Goal: Information Seeking & Learning: Learn about a topic

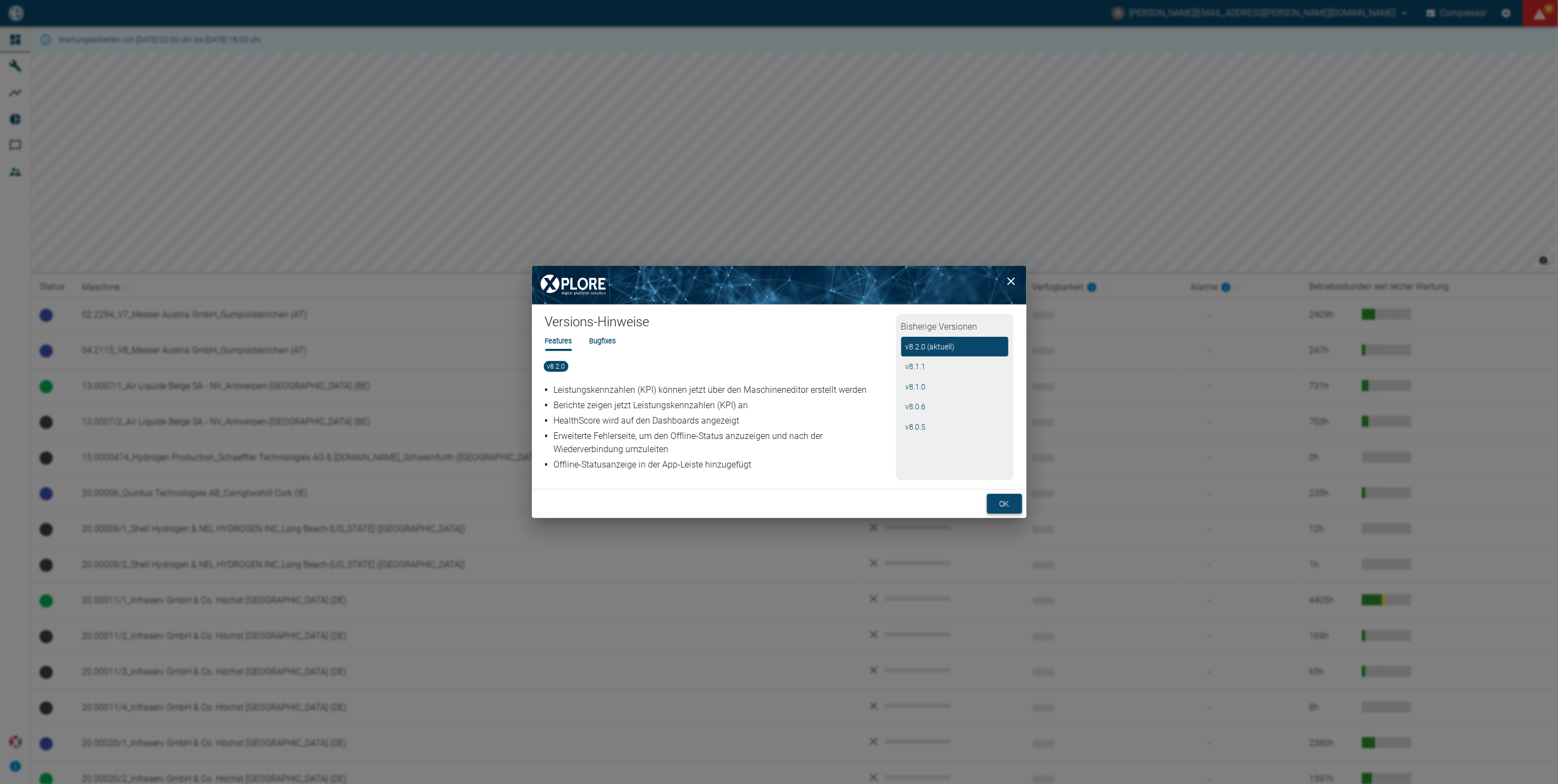
click at [1004, 500] on button "ok" at bounding box center [1005, 504] width 35 height 20
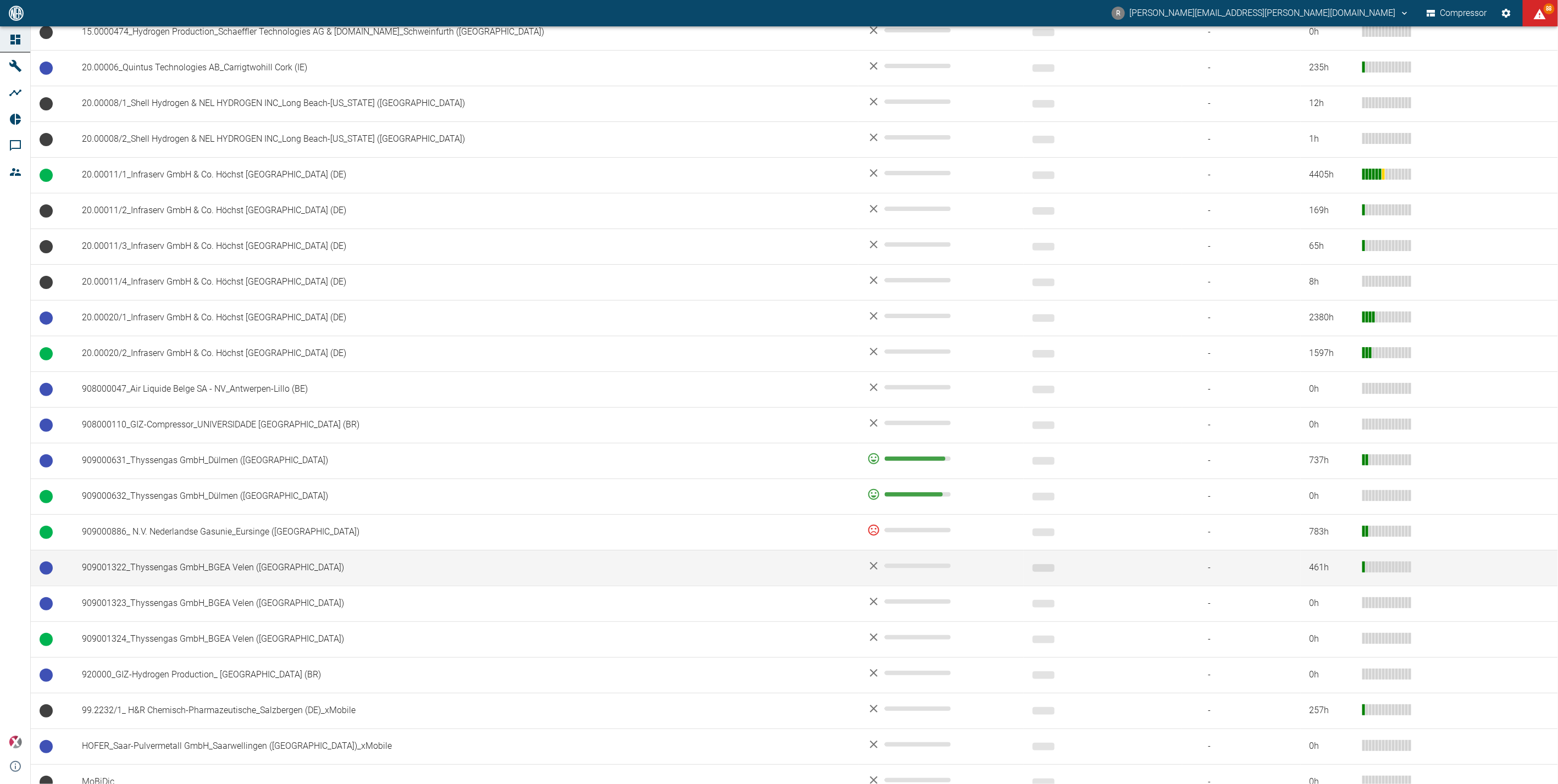
scroll to position [423, 0]
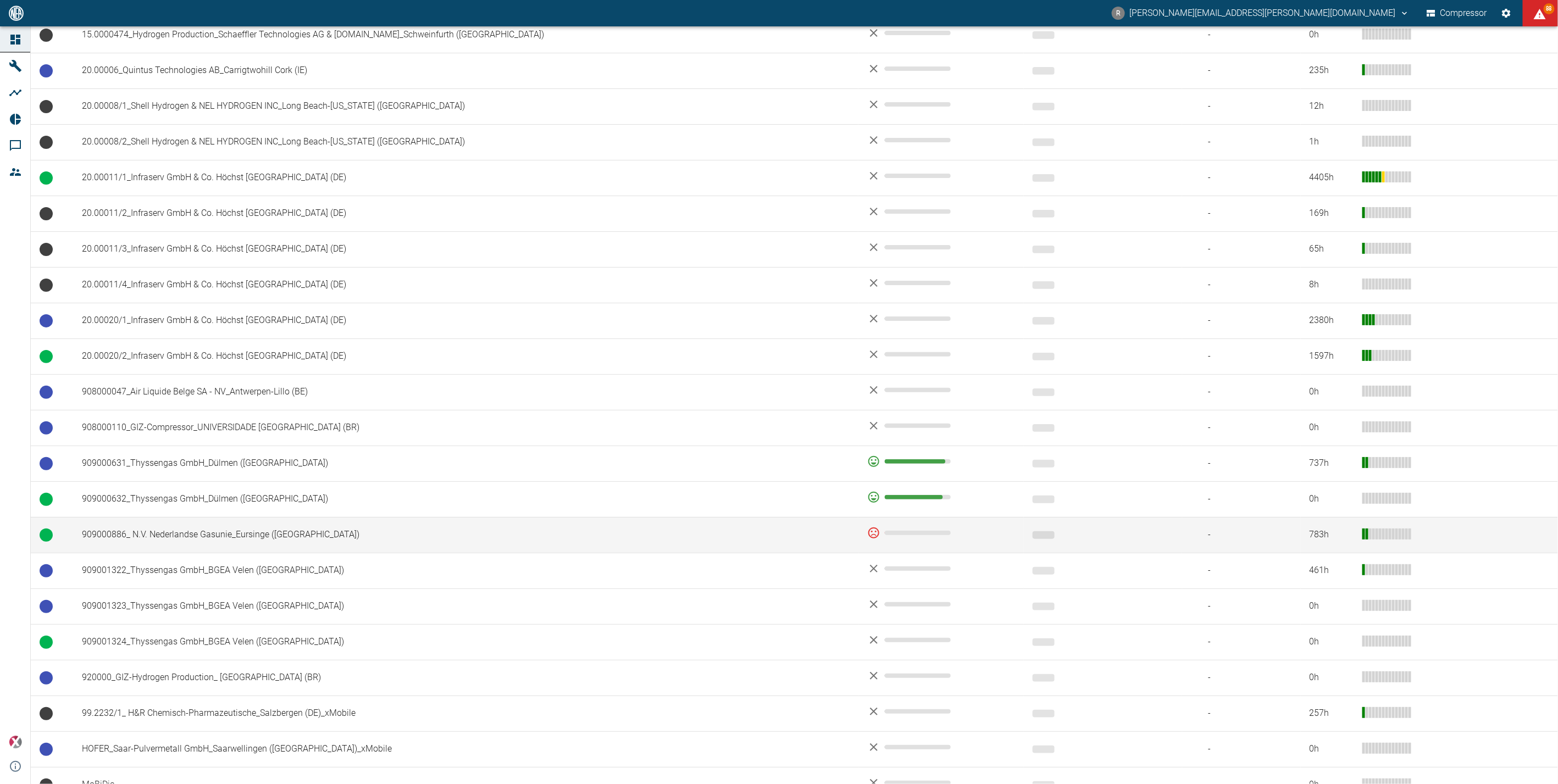
click at [183, 530] on td "909000886_ N.V. Nederlandse Gasunie_Eursinge ([GEOGRAPHIC_DATA])" at bounding box center [466, 534] width 785 height 36
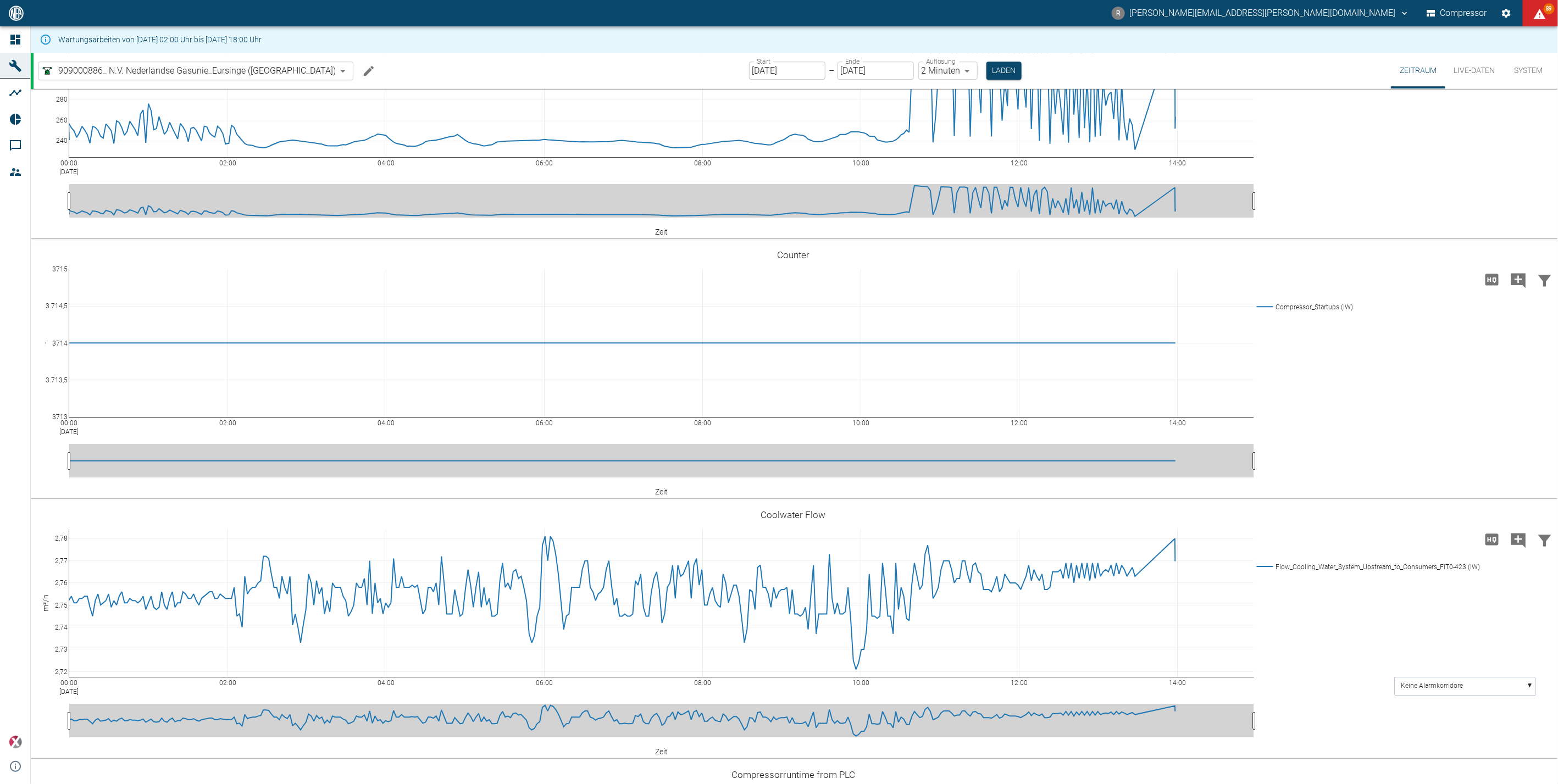
scroll to position [2319, 0]
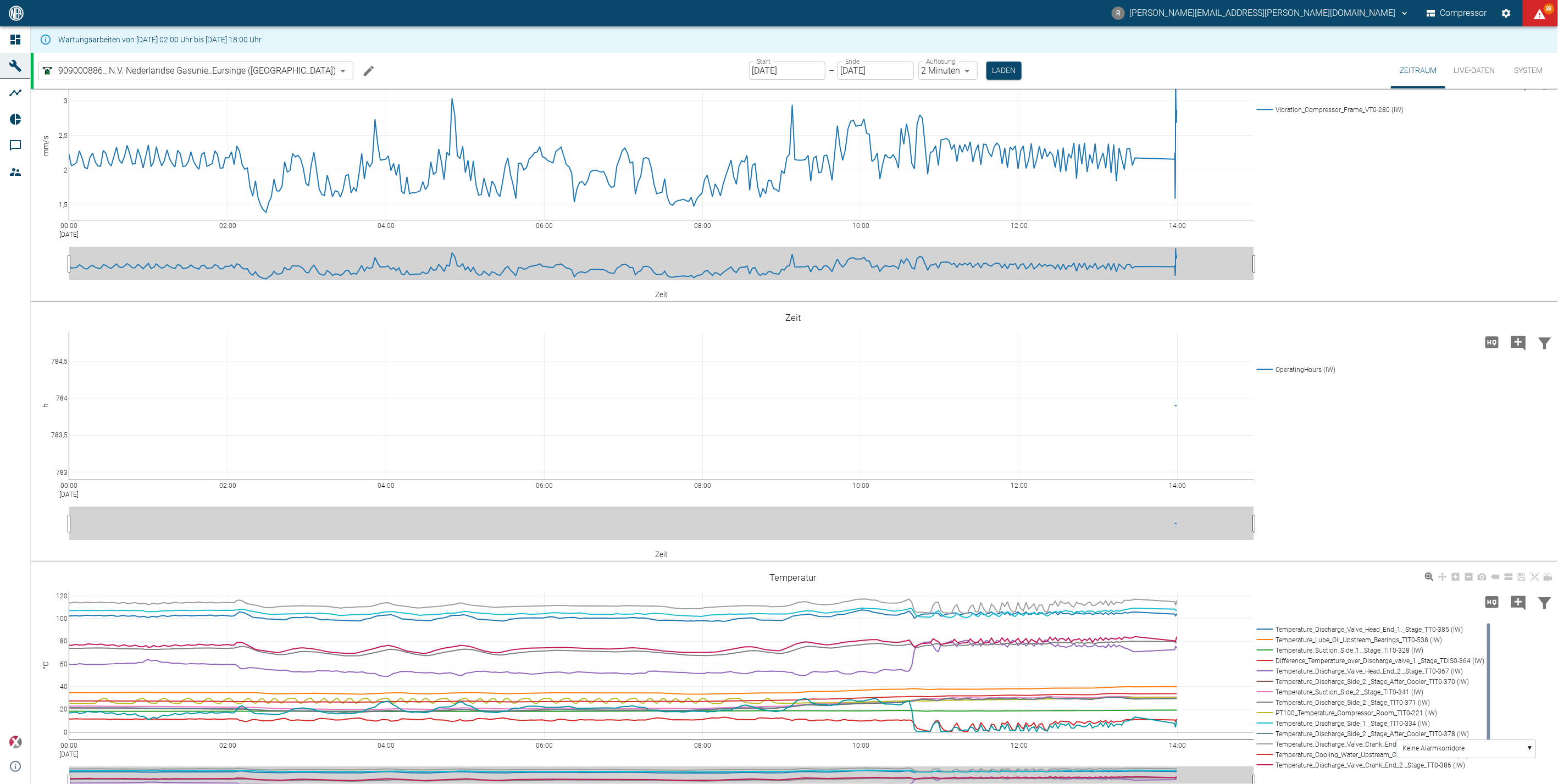
scroll to position [0, 0]
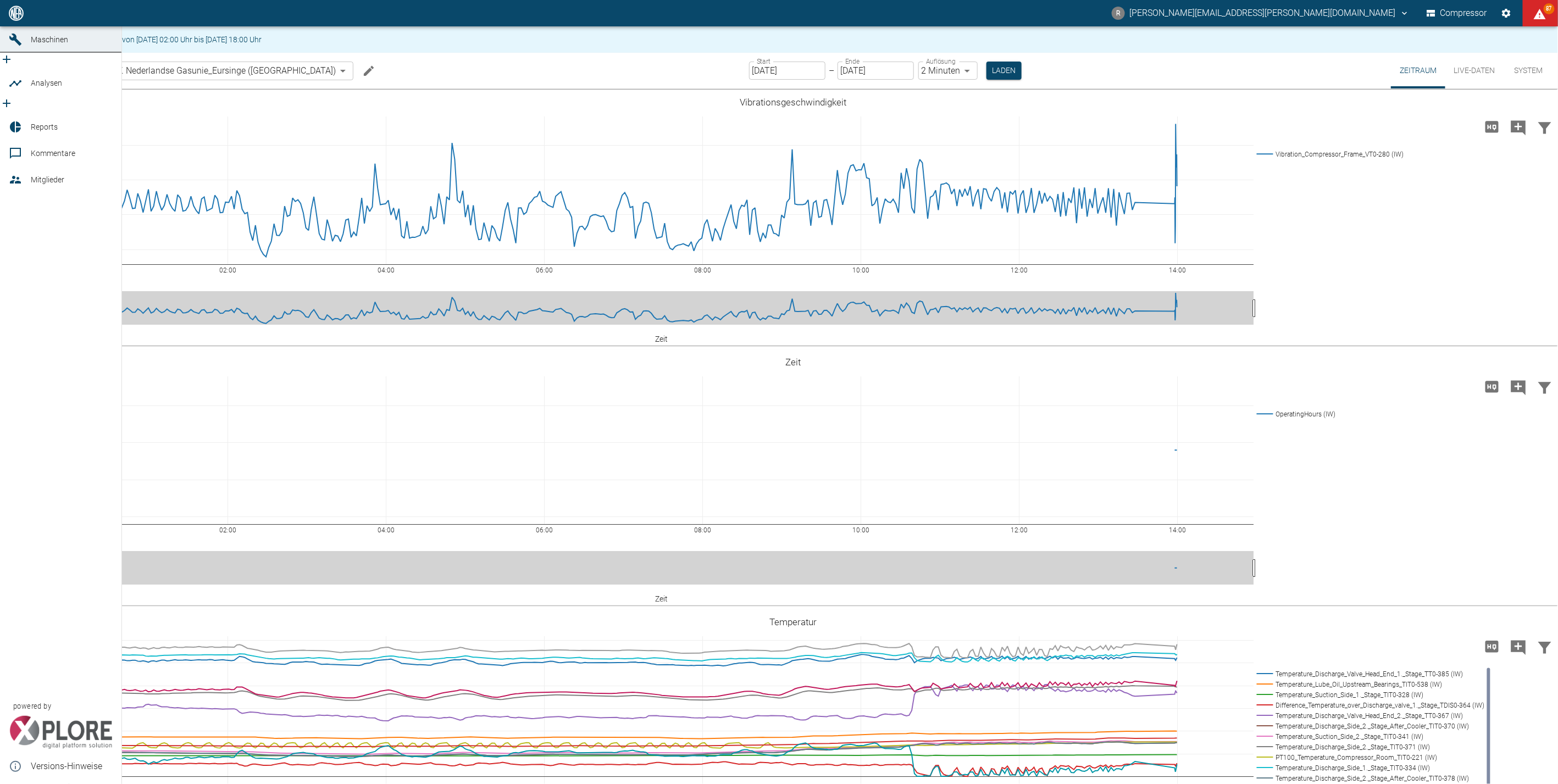
click at [18, 18] on icon at bounding box center [15, 13] width 10 height 10
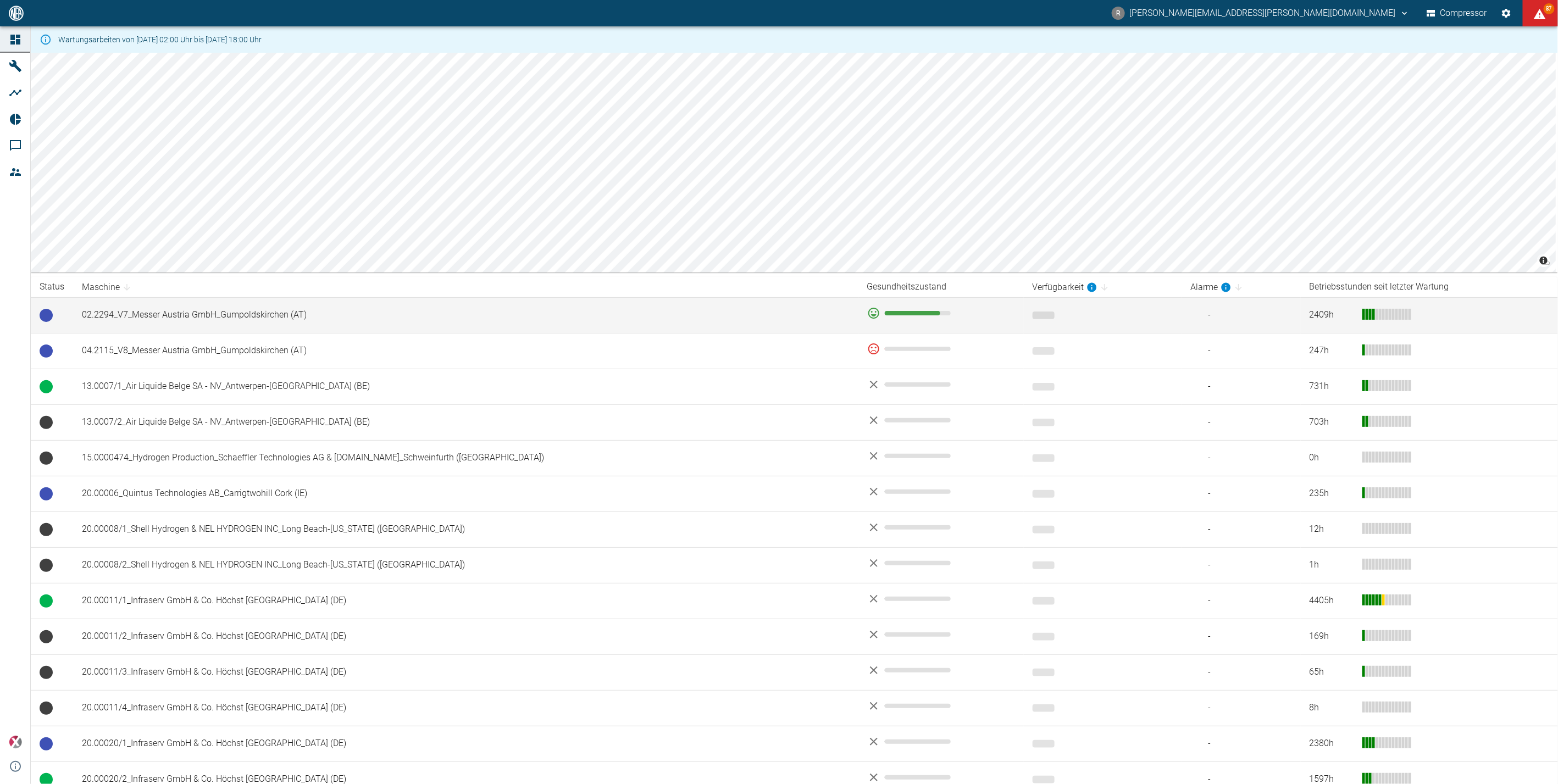
click at [213, 316] on td "02.2294_V7_Messer Austria GmbH_Gumpoldskirchen (AT)" at bounding box center [466, 315] width 785 height 36
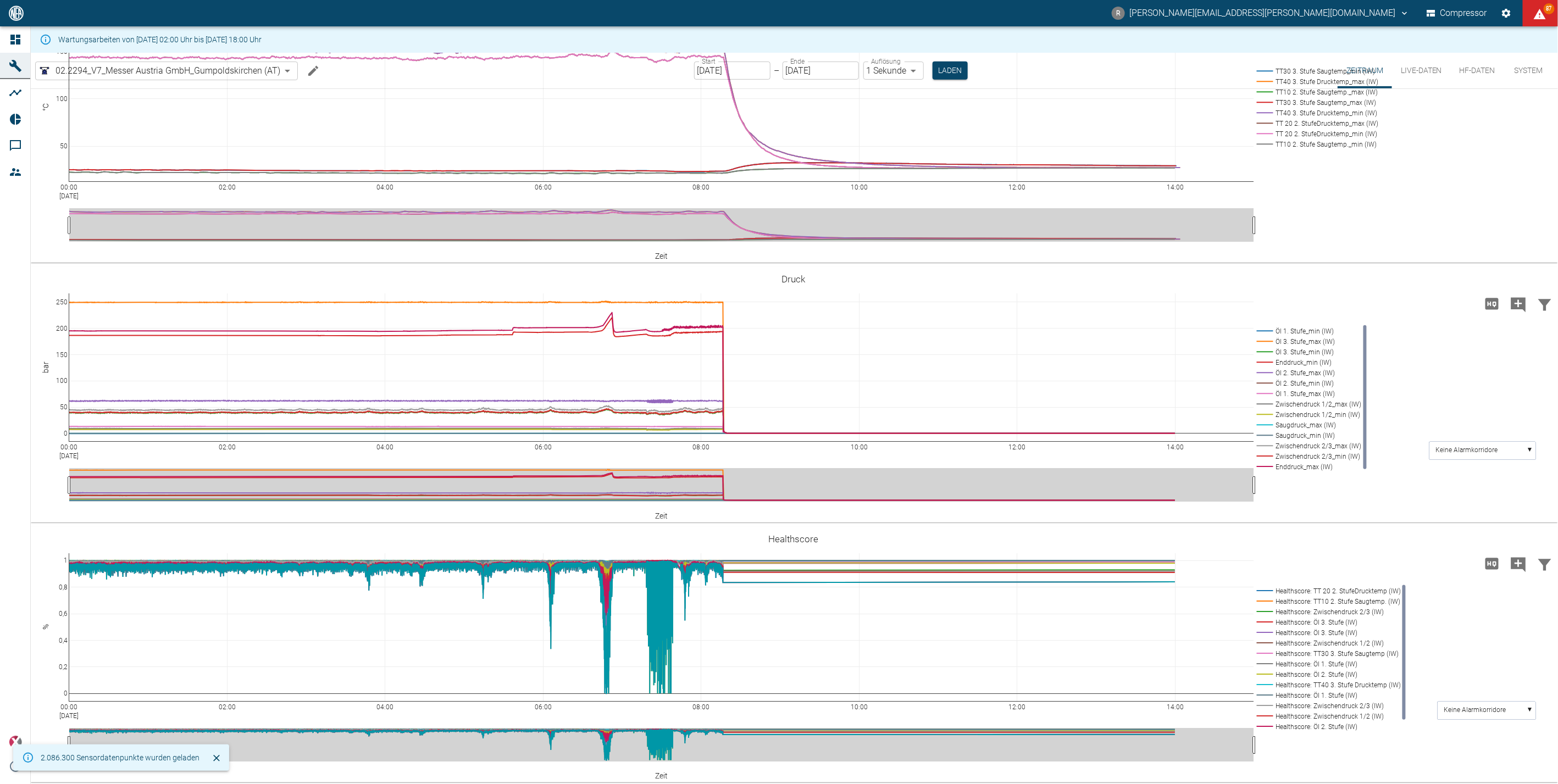
scroll to position [343, 0]
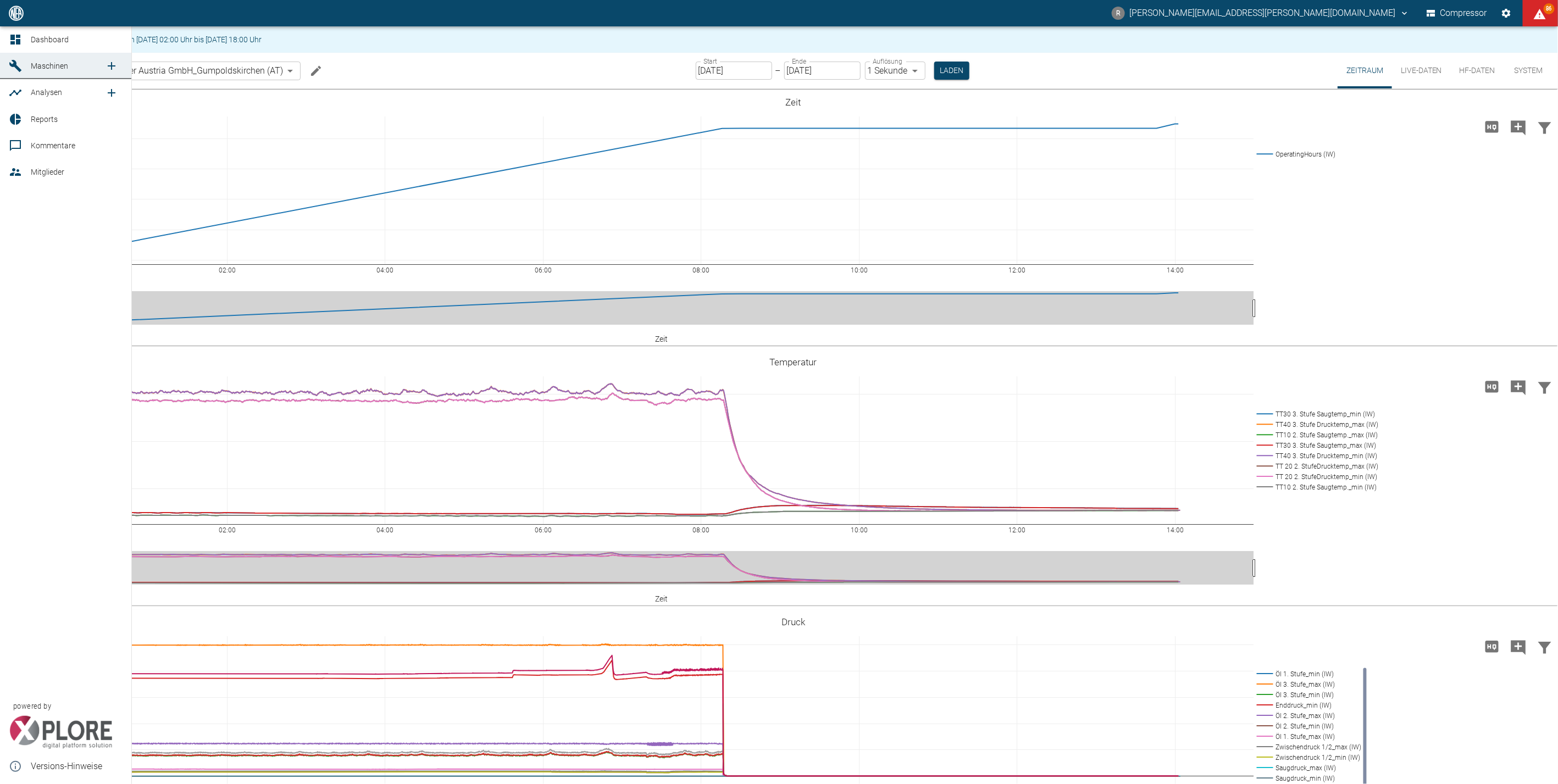
drag, startPoint x: 14, startPoint y: 37, endPoint x: 42, endPoint y: 45, distance: 29.1
click at [14, 37] on icon at bounding box center [15, 39] width 10 height 10
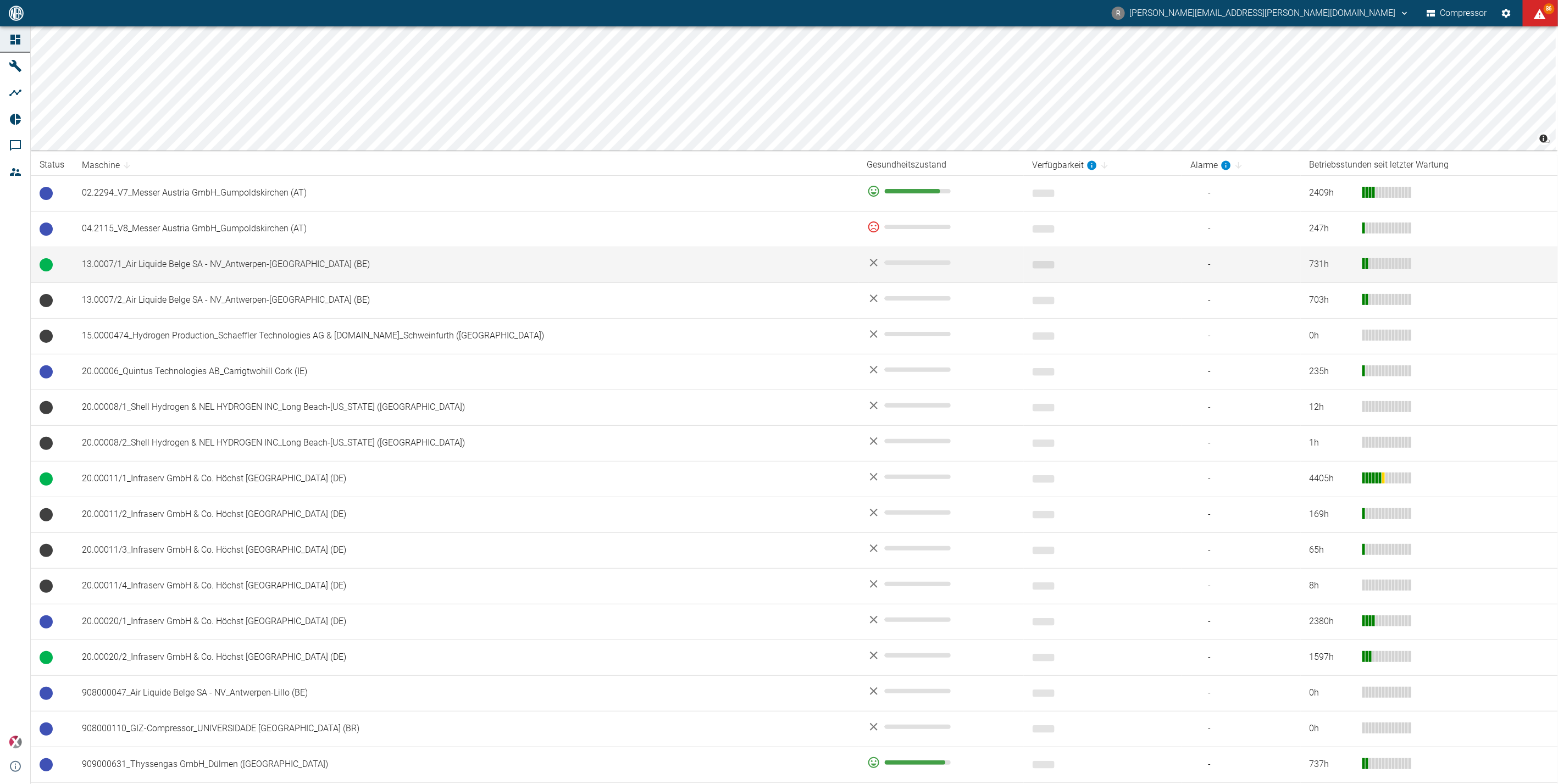
scroll to position [305, 0]
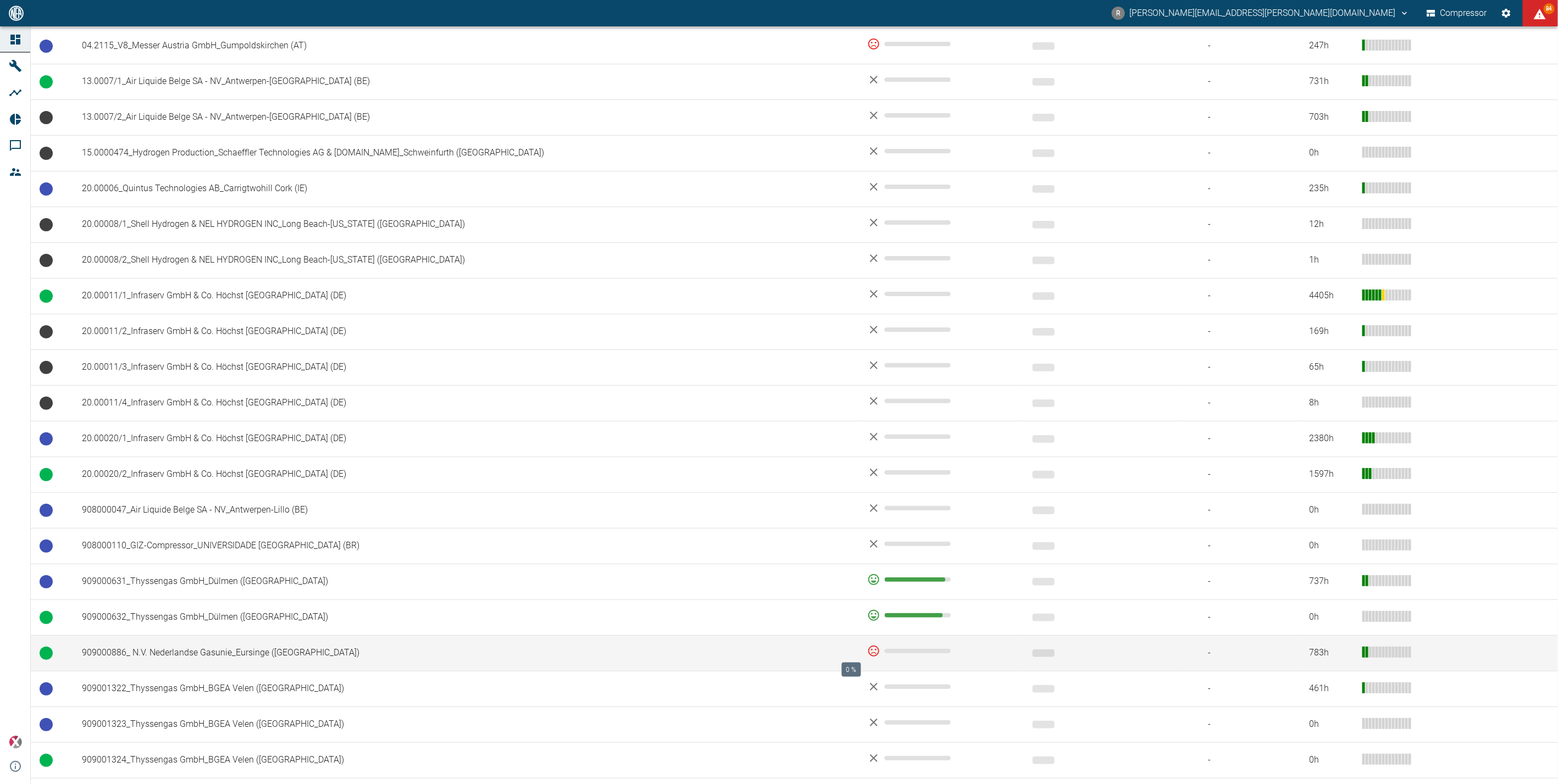
click at [867, 644] on div "0 %" at bounding box center [941, 650] width 148 height 13
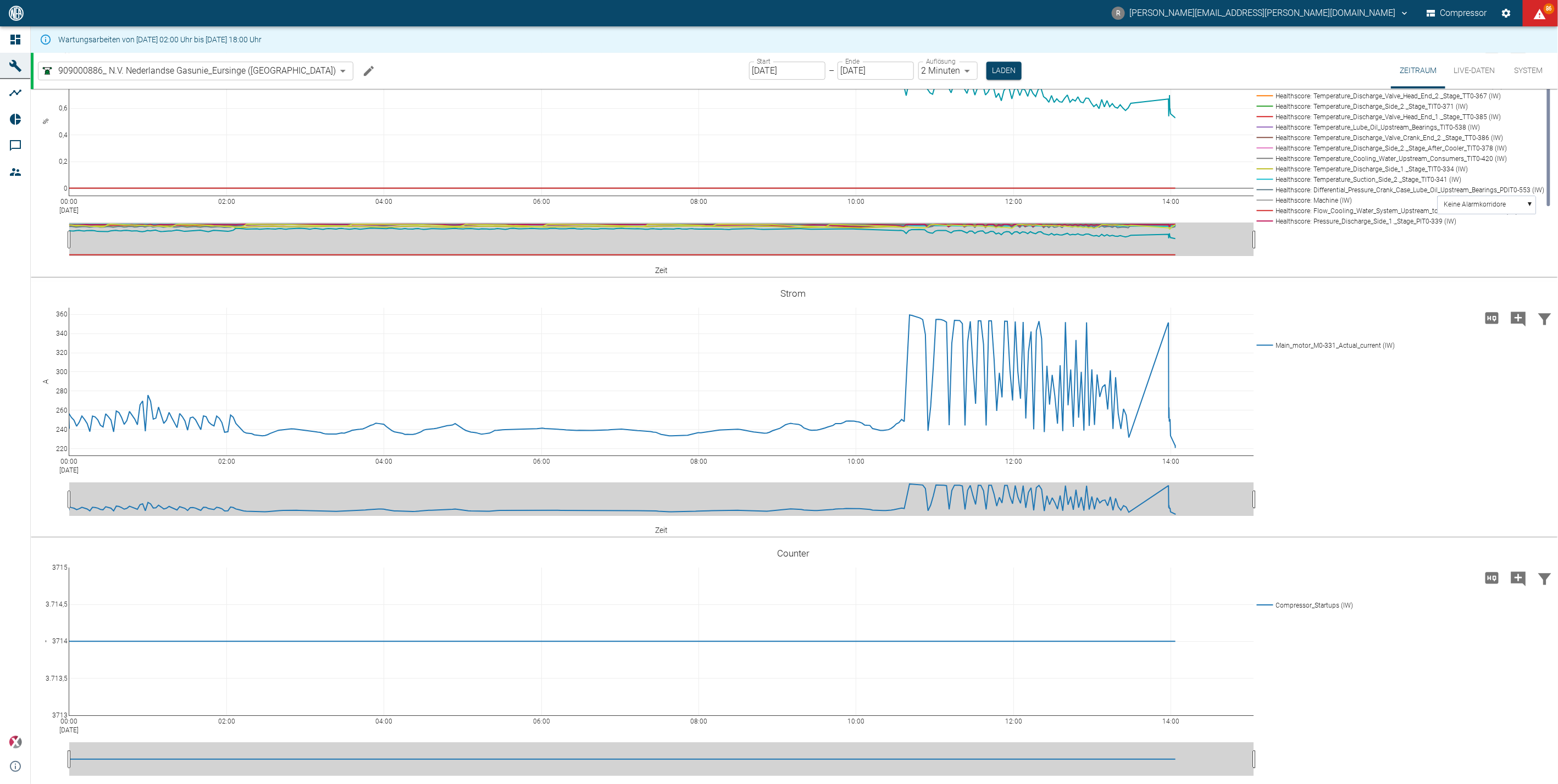
scroll to position [2319, 0]
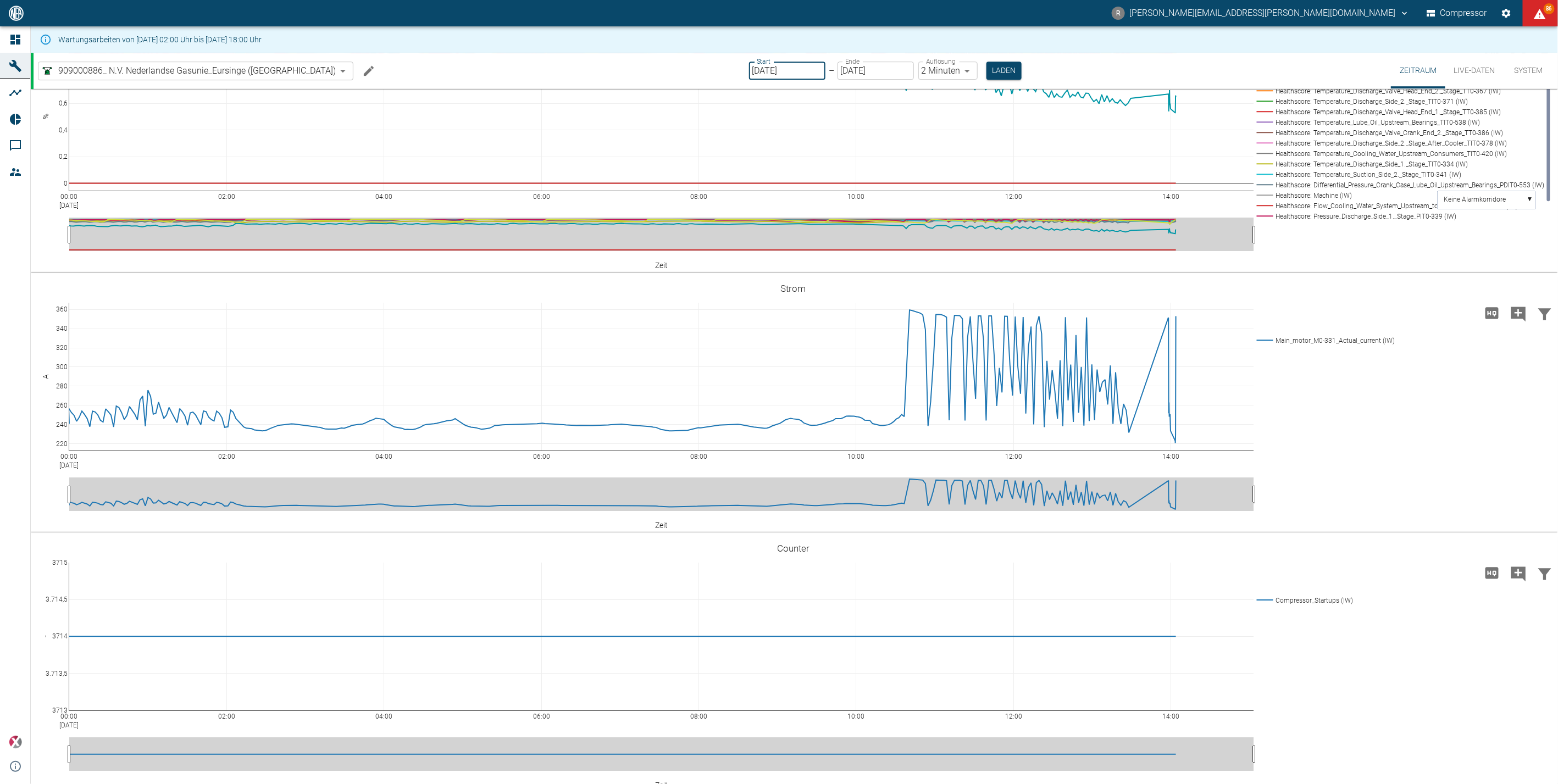
click at [777, 71] on input "[DATE]" at bounding box center [787, 71] width 77 height 18
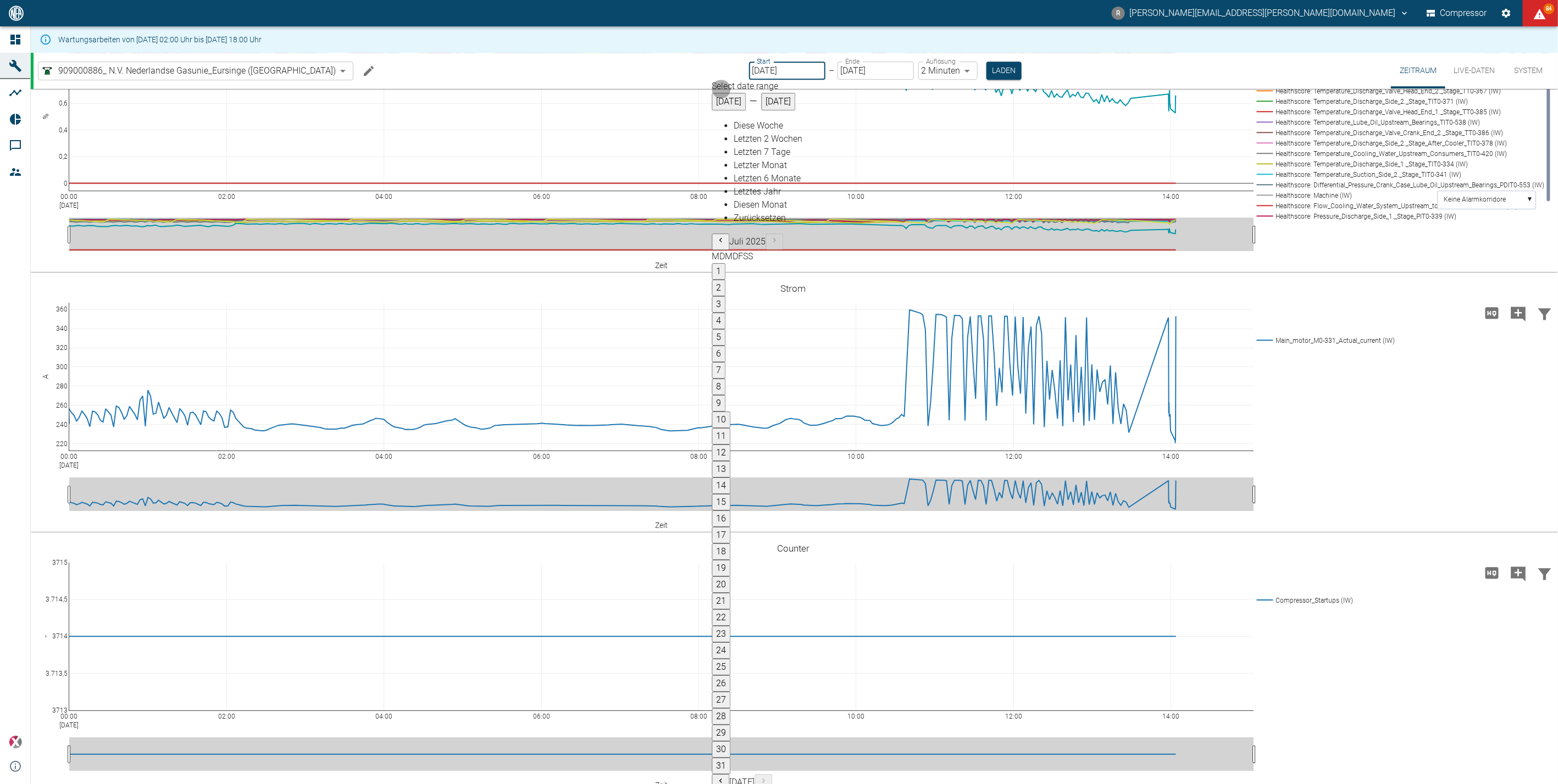
click at [731, 593] on button "21" at bounding box center [722, 601] width 19 height 16
type input "[DATE]"
type input "10min"
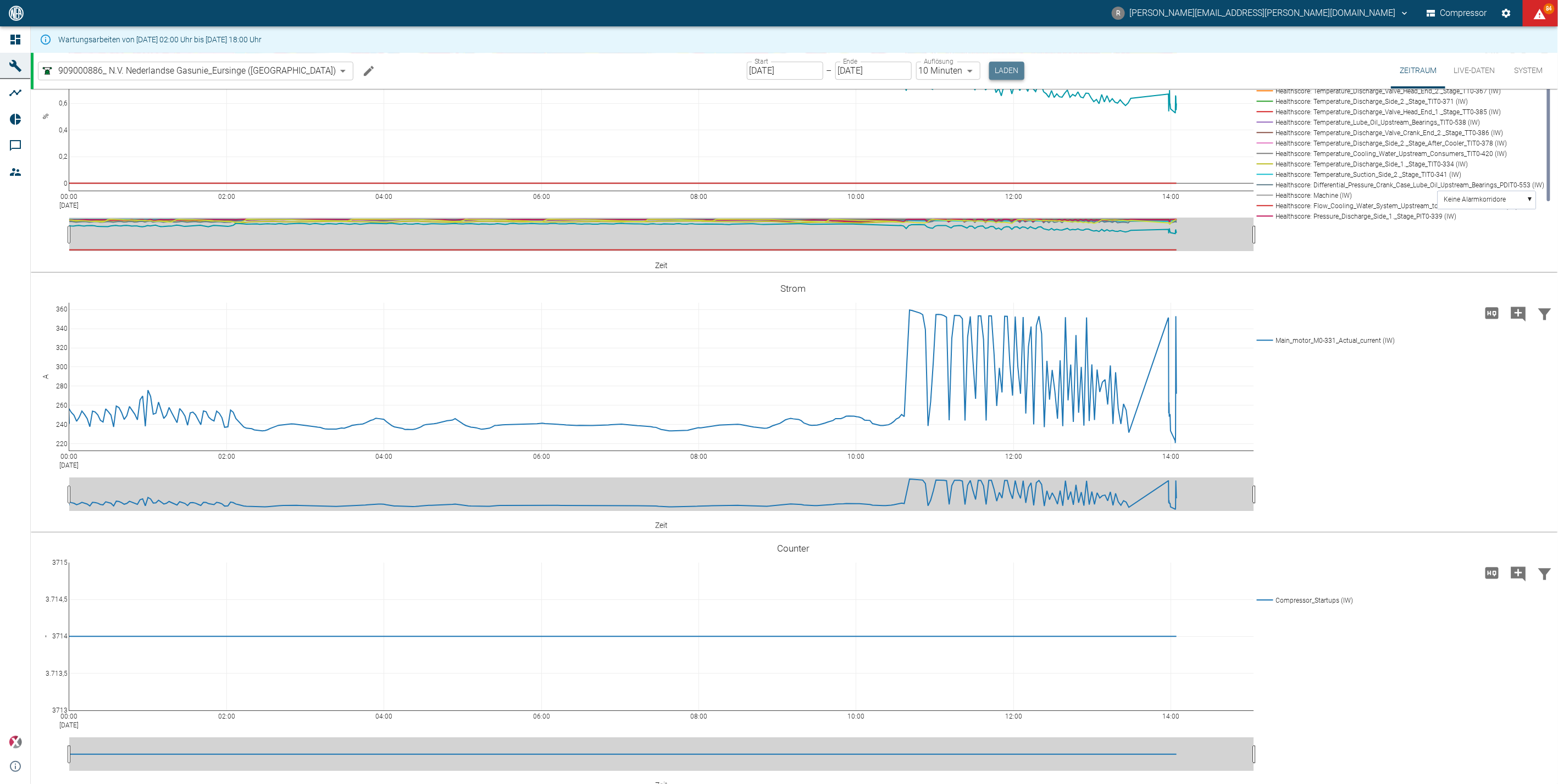
click at [989, 77] on button "Laden" at bounding box center [1007, 71] width 35 height 18
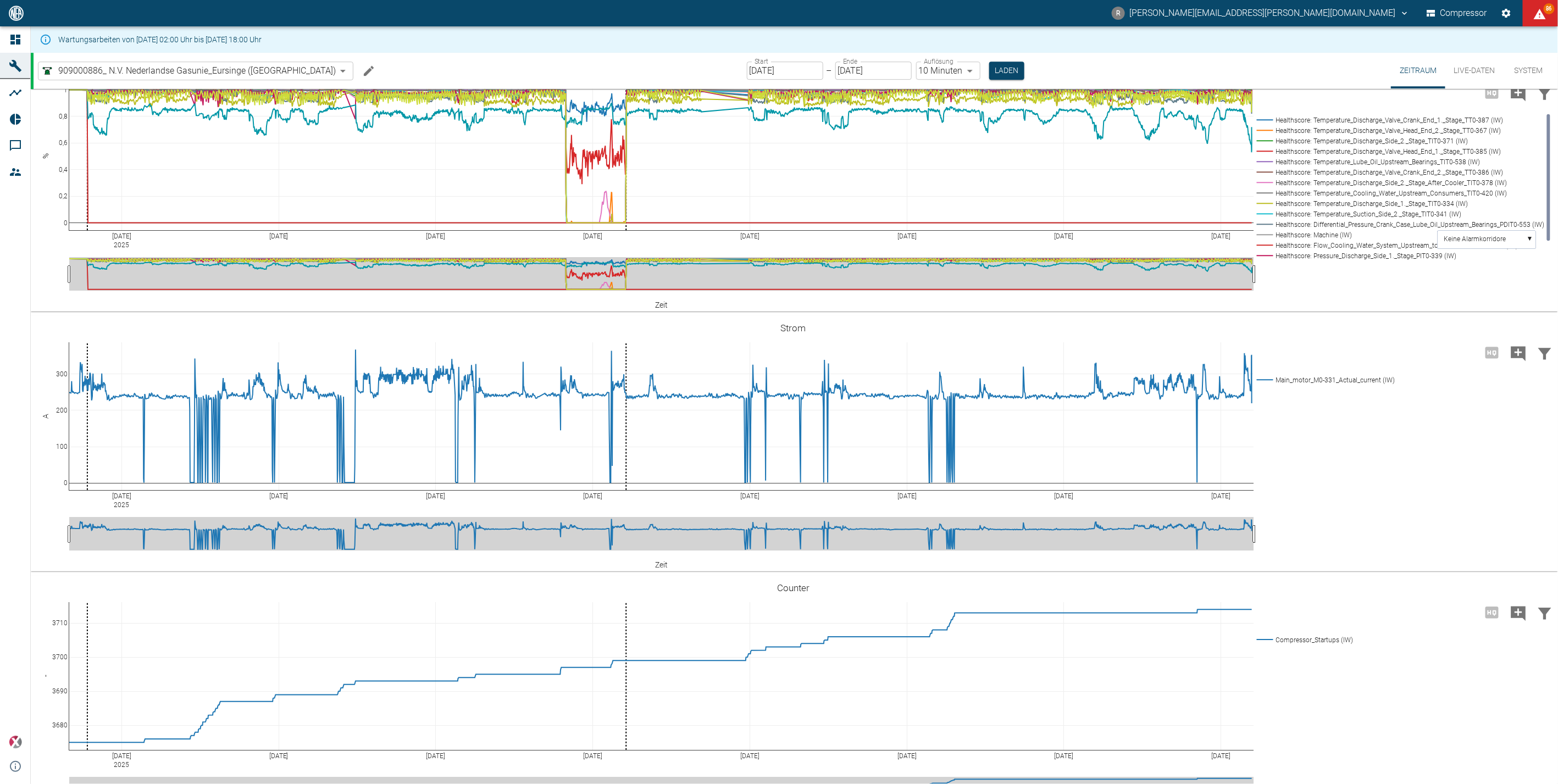
scroll to position [2258, 0]
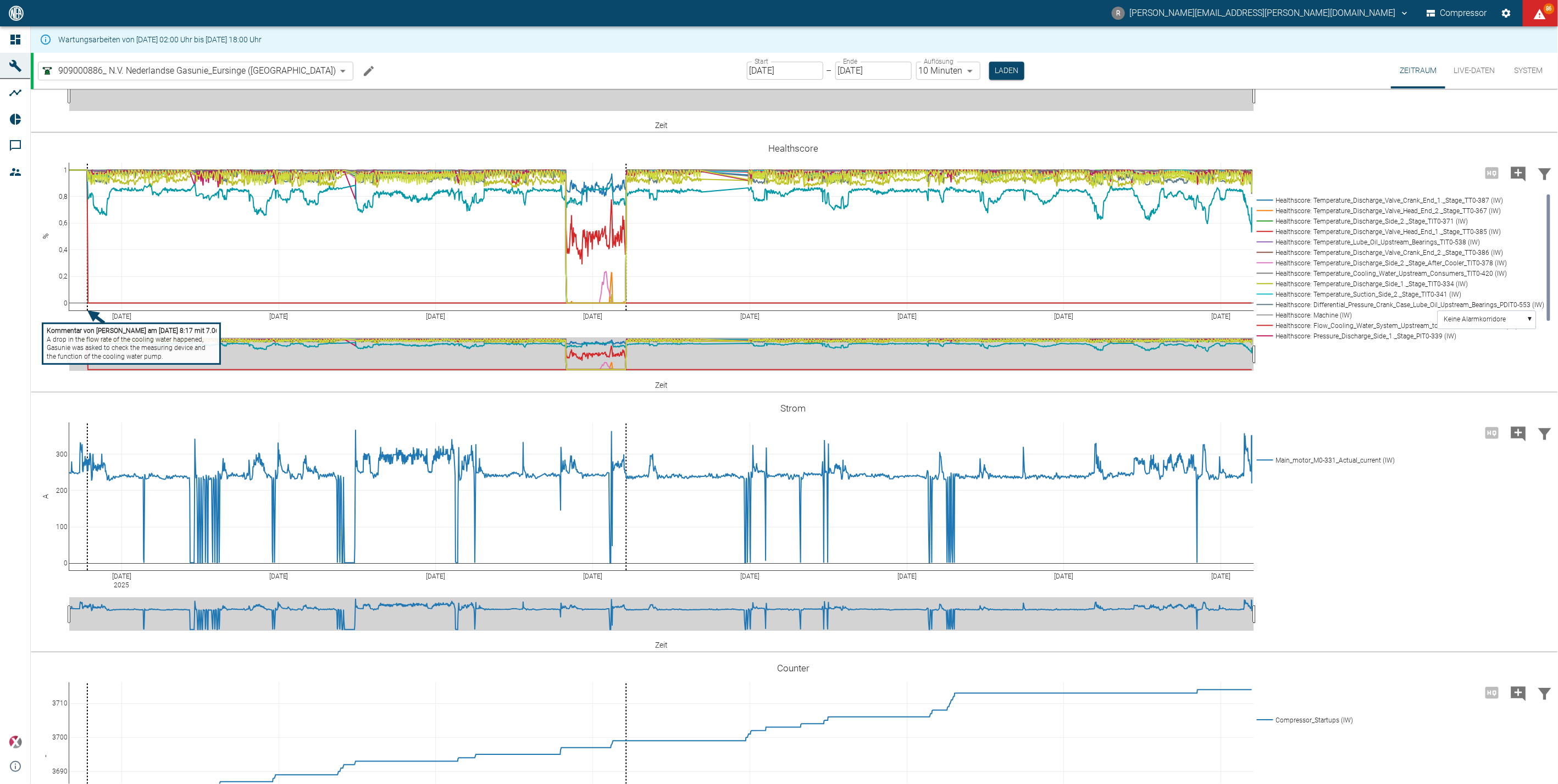
click at [765, 67] on input "[DATE]" at bounding box center [785, 71] width 77 height 18
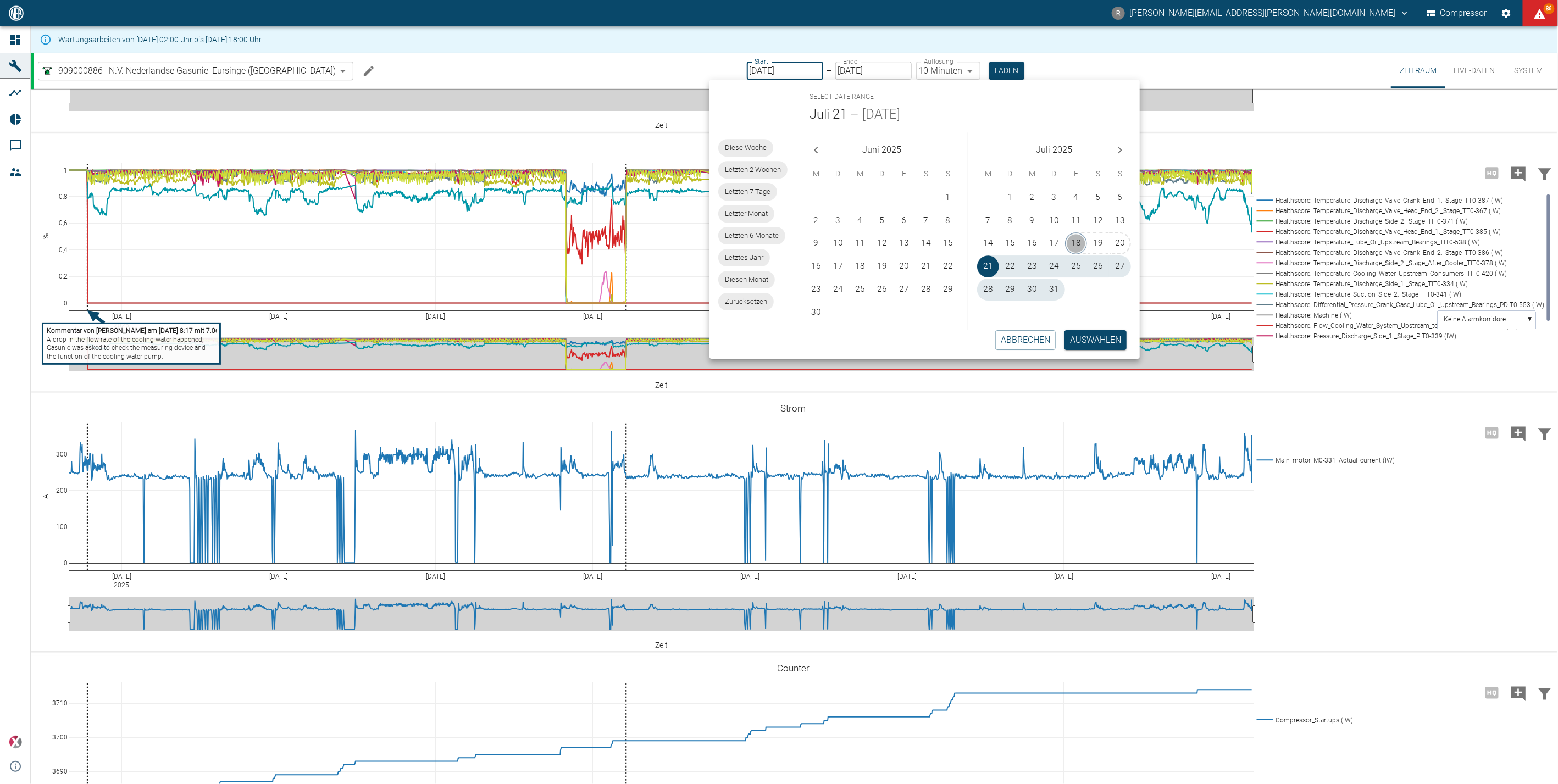
click at [1081, 241] on button "18" at bounding box center [1076, 243] width 22 height 22
type input "18.07.2025"
click at [1076, 337] on button "Auswählen" at bounding box center [1096, 340] width 62 height 20
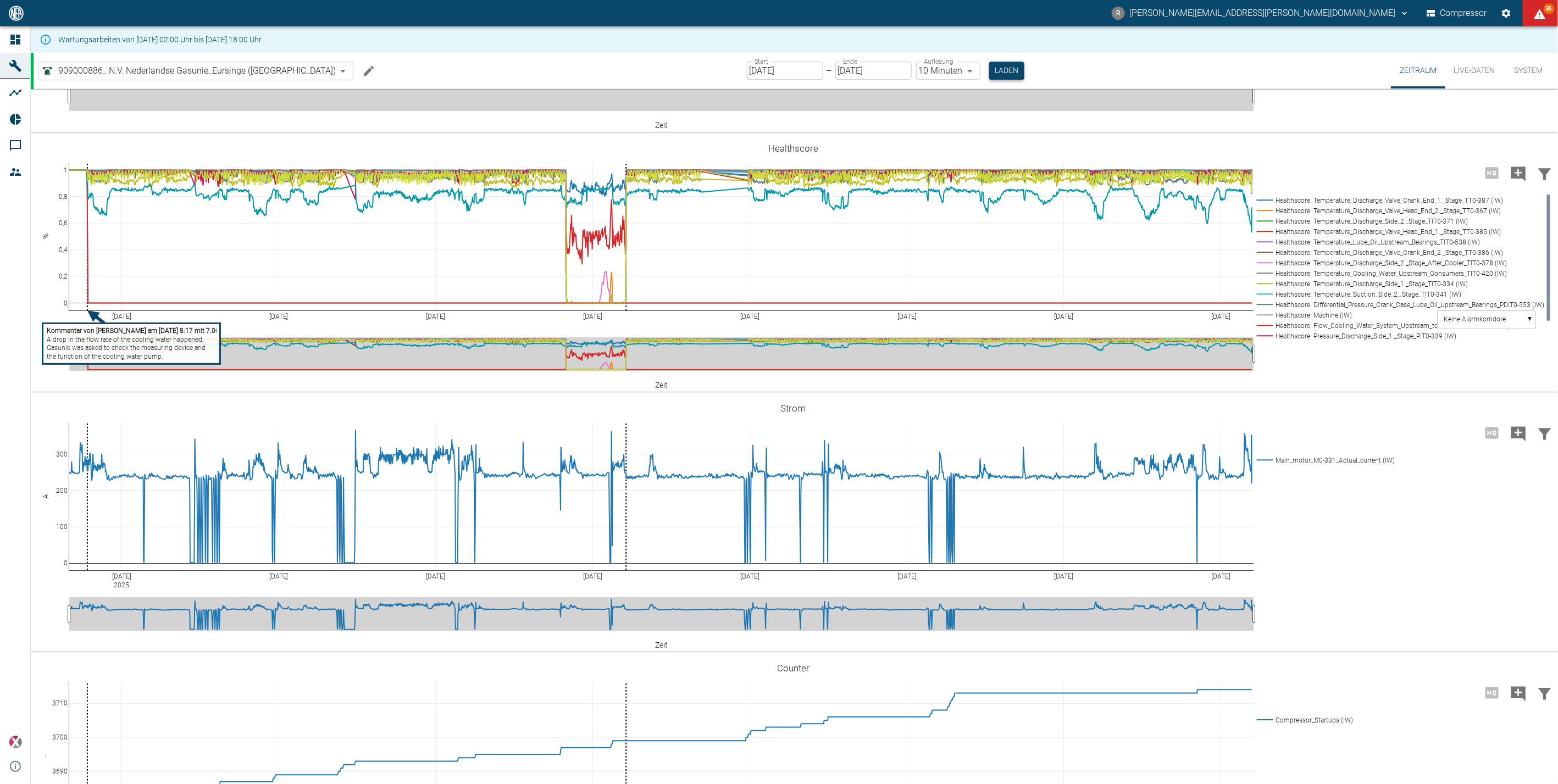
click at [989, 71] on button "Laden" at bounding box center [1007, 71] width 35 height 18
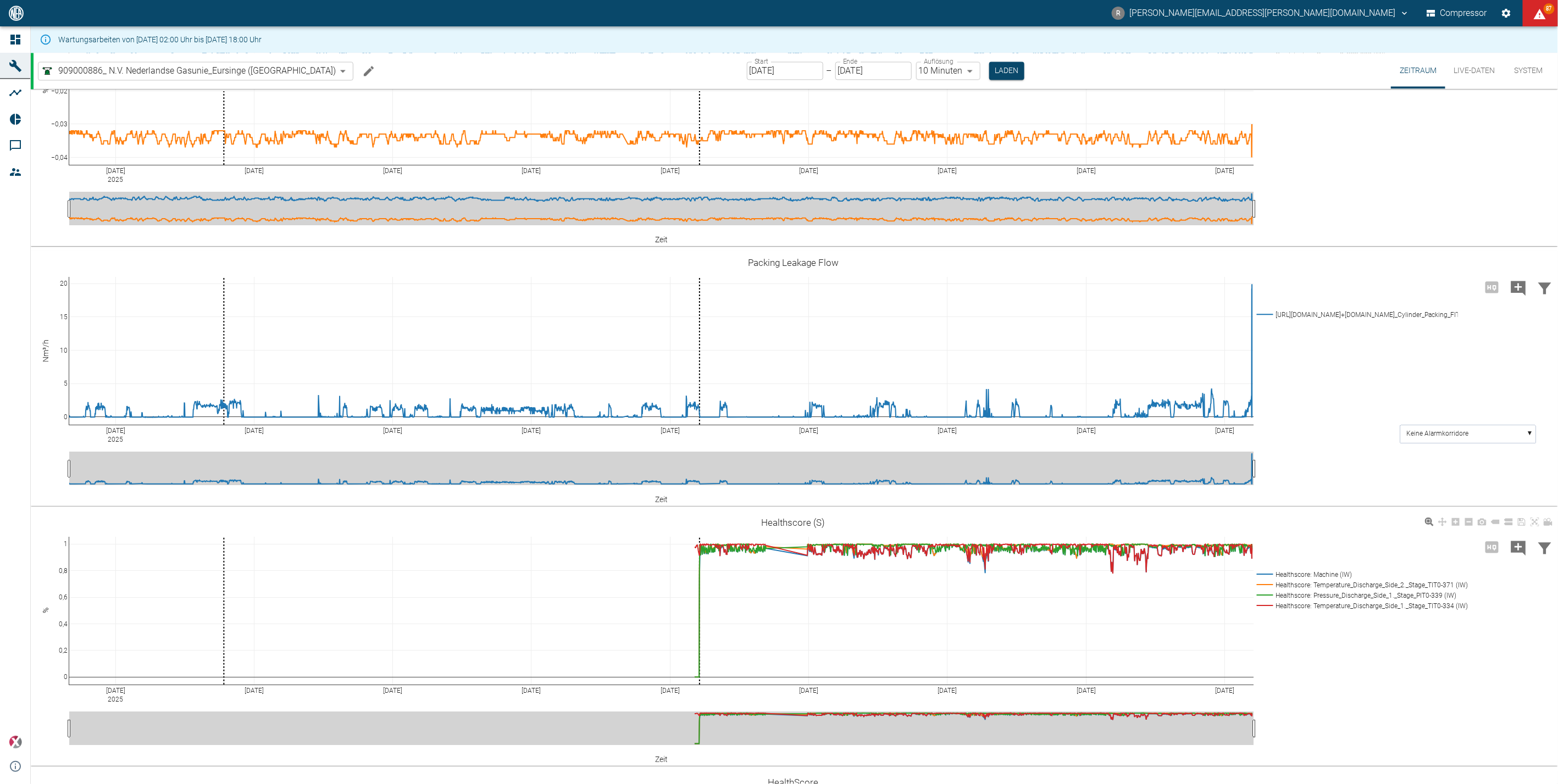
scroll to position [1415, 0]
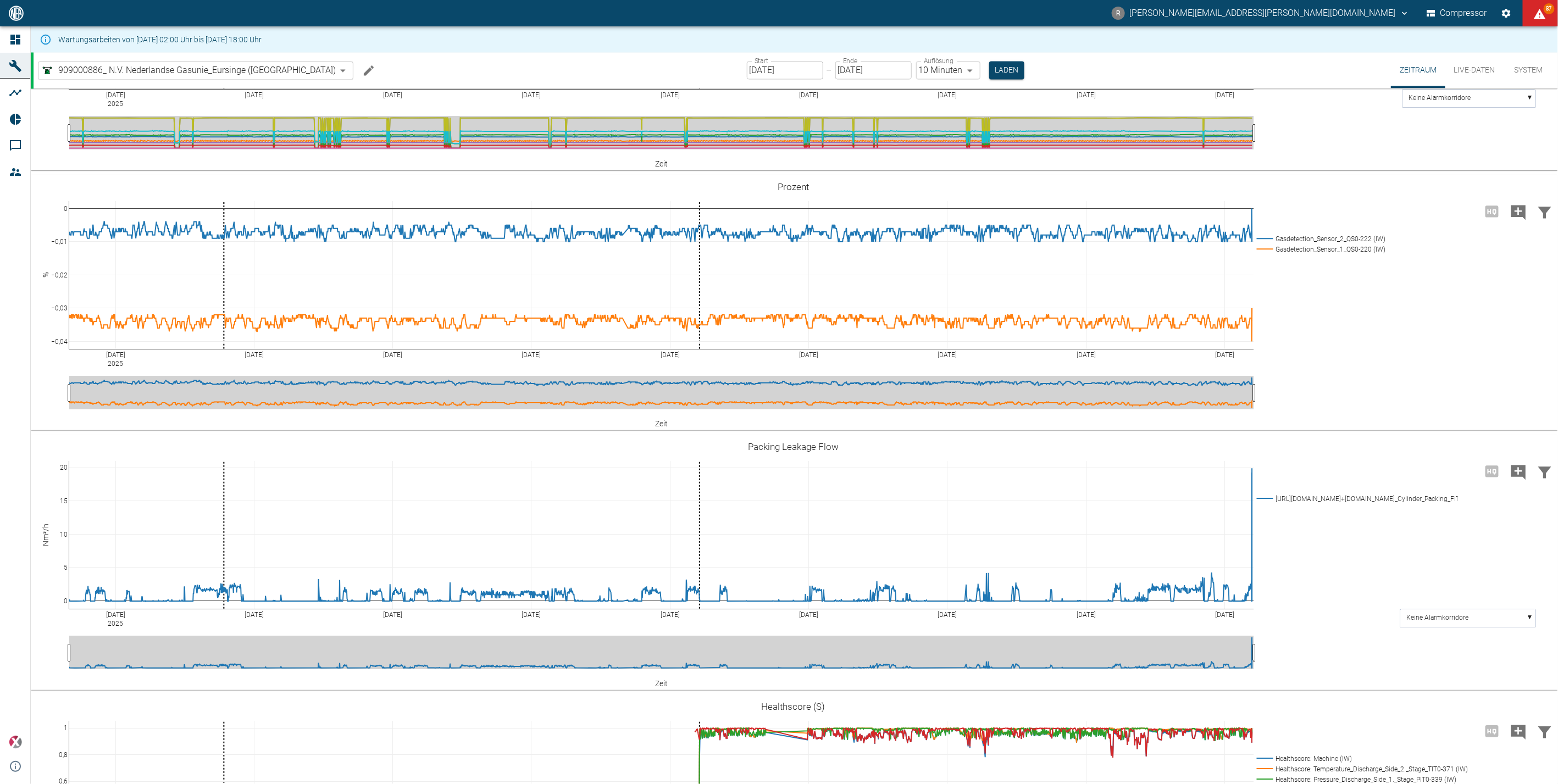
click at [20, 38] on icon at bounding box center [15, 39] width 13 height 13
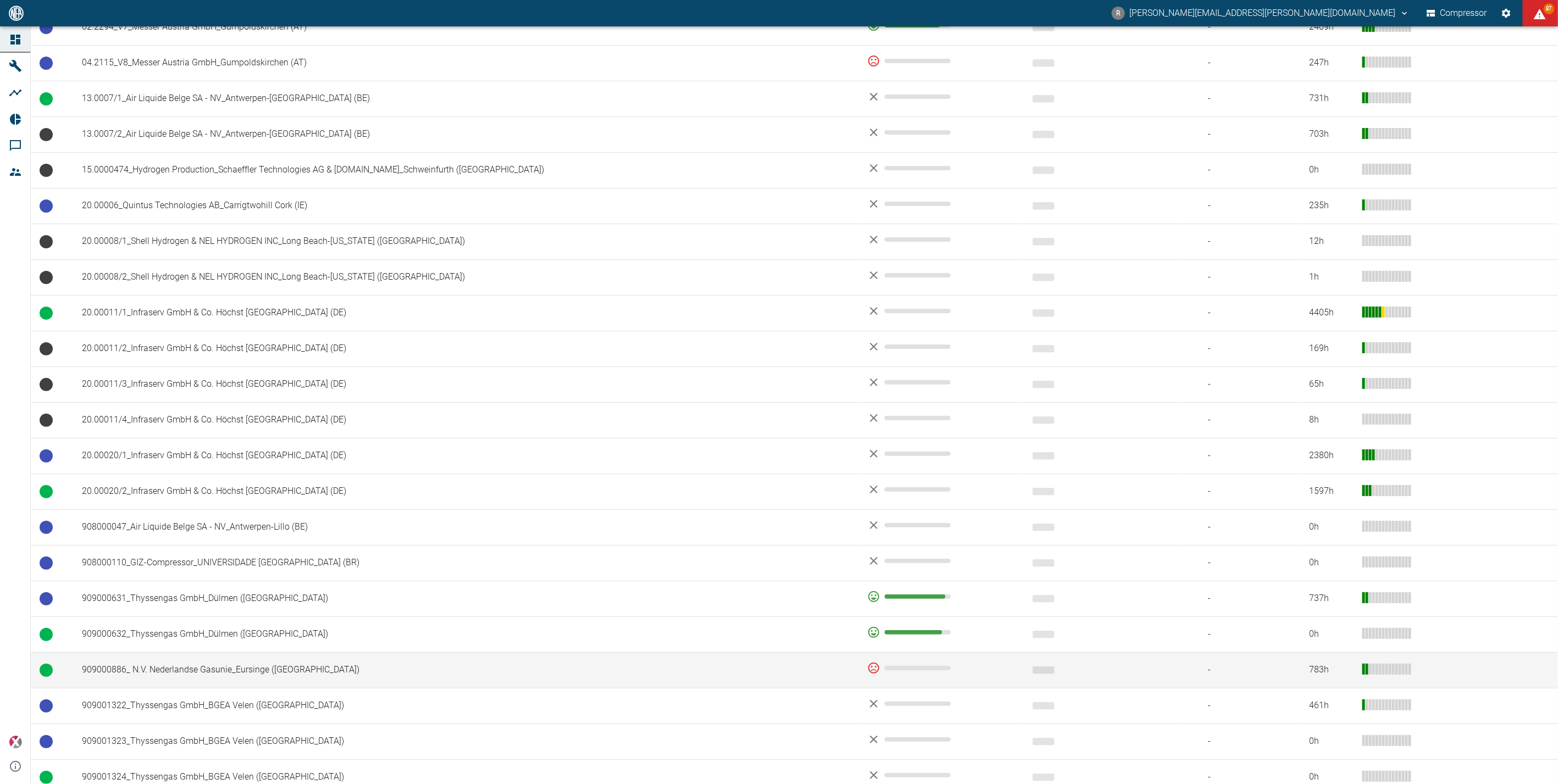
scroll to position [366, 0]
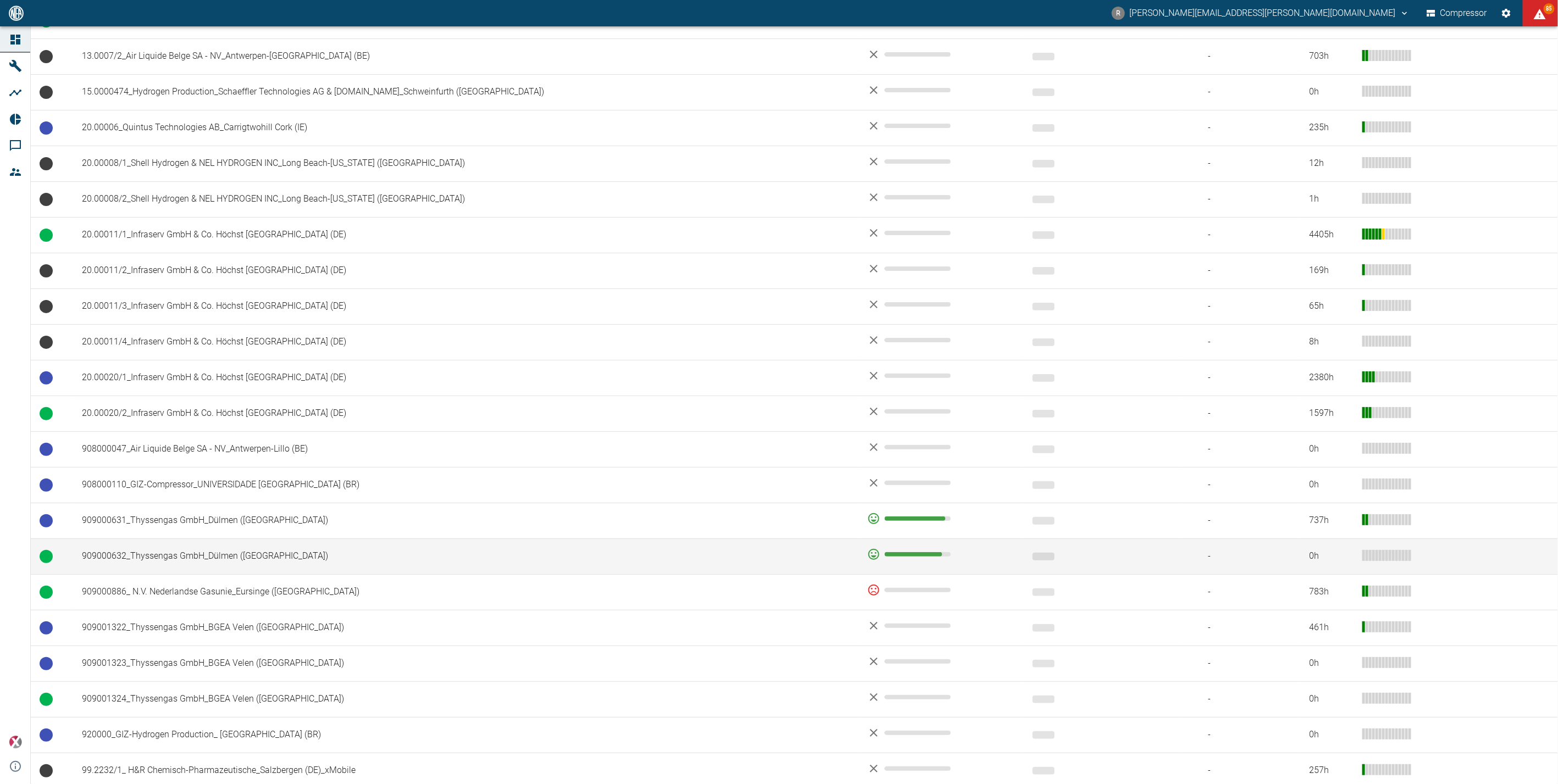
click at [174, 553] on td "909000632_Thyssengas GmbH_Dülmen (DE)" at bounding box center [466, 556] width 785 height 36
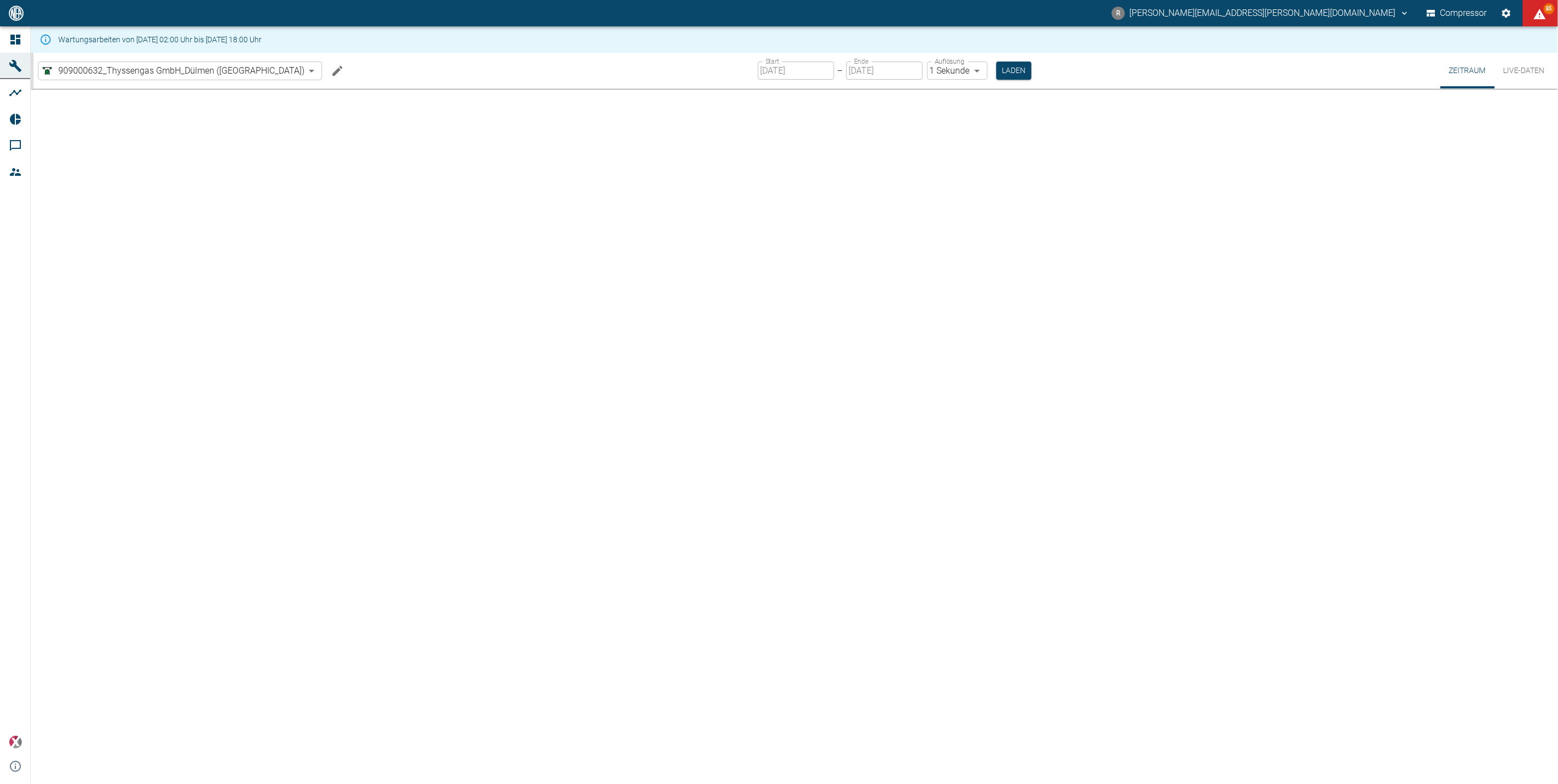
type input "2min"
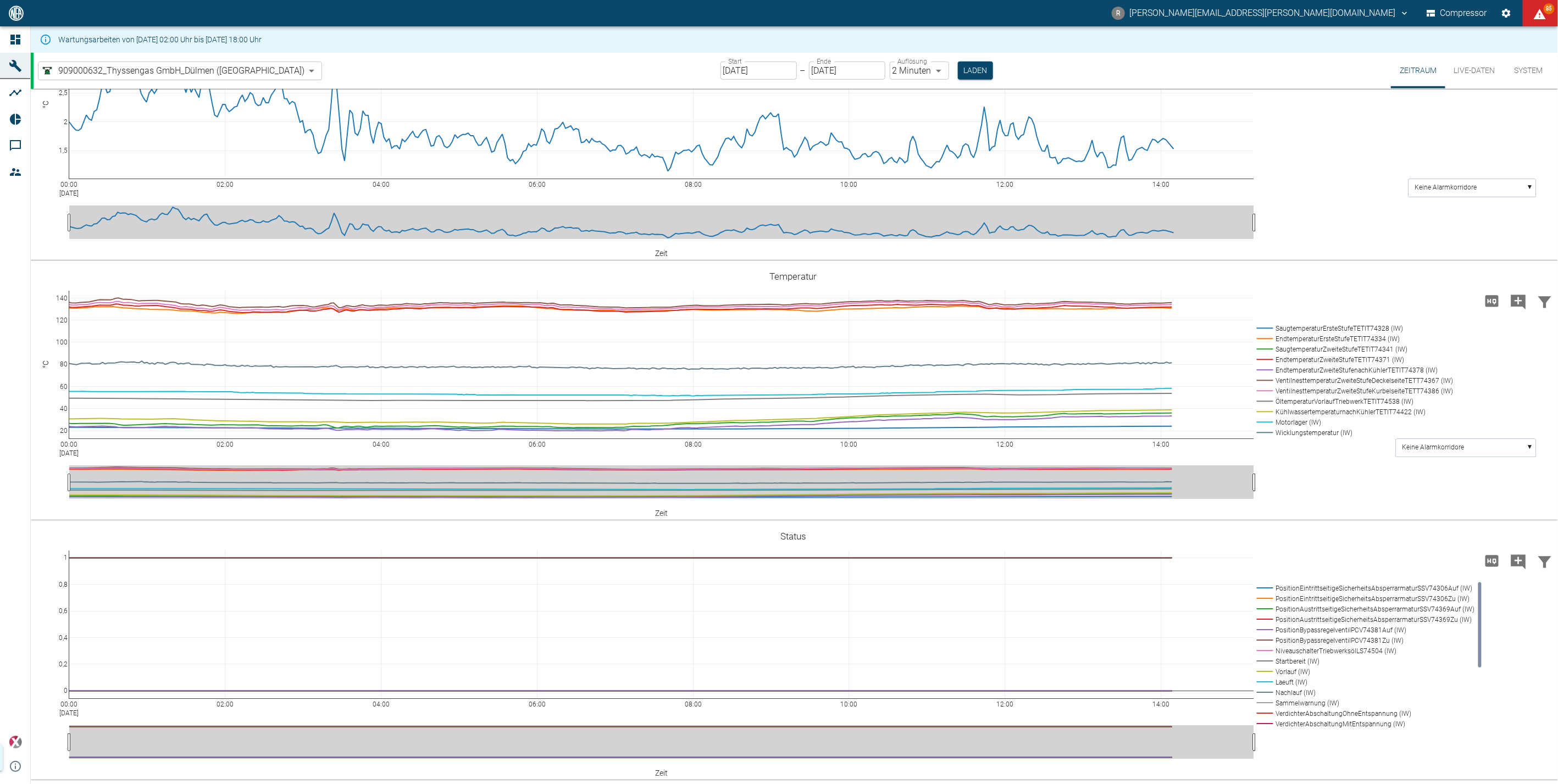
scroll to position [2441, 0]
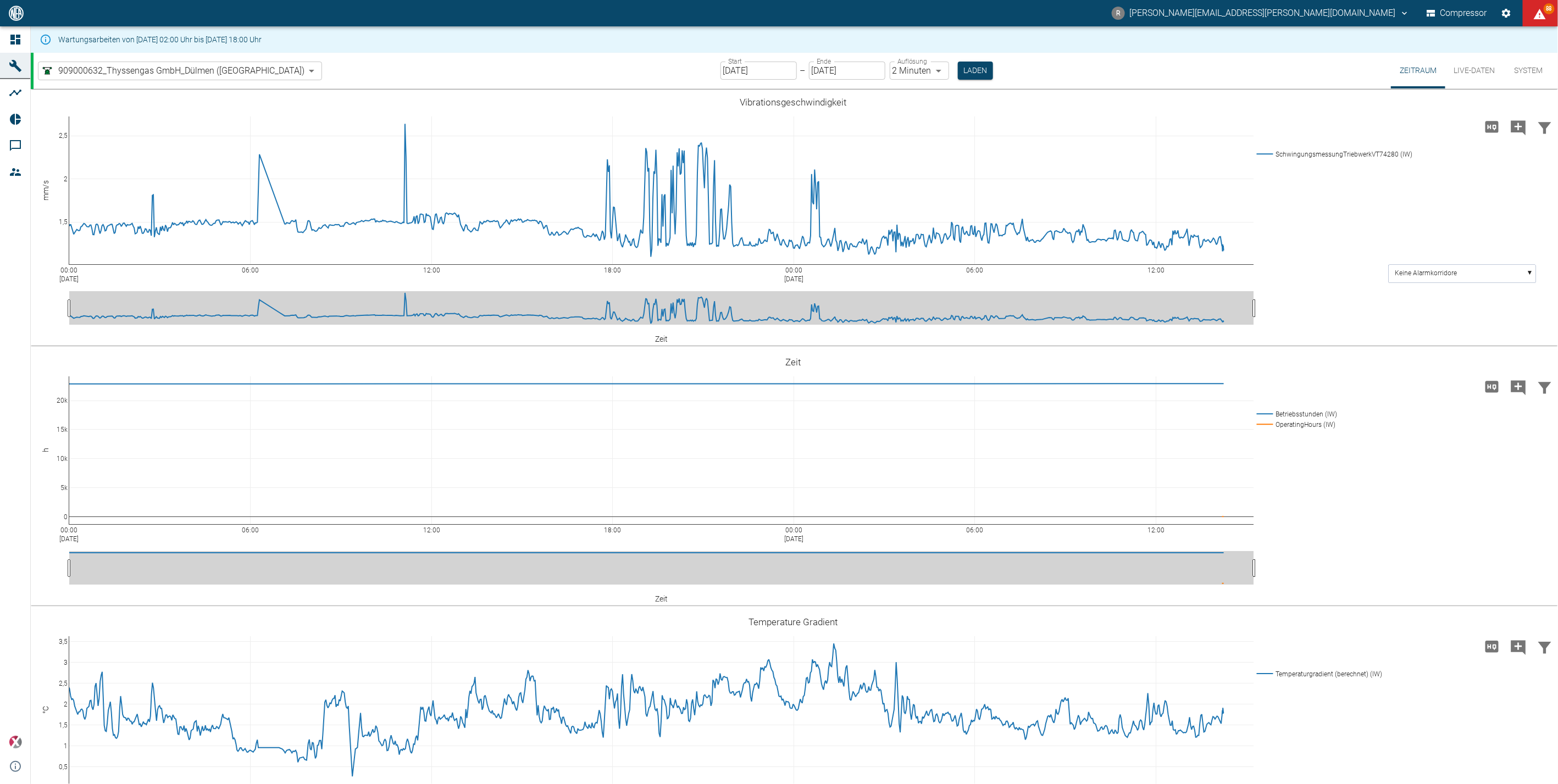
scroll to position [2563, 0]
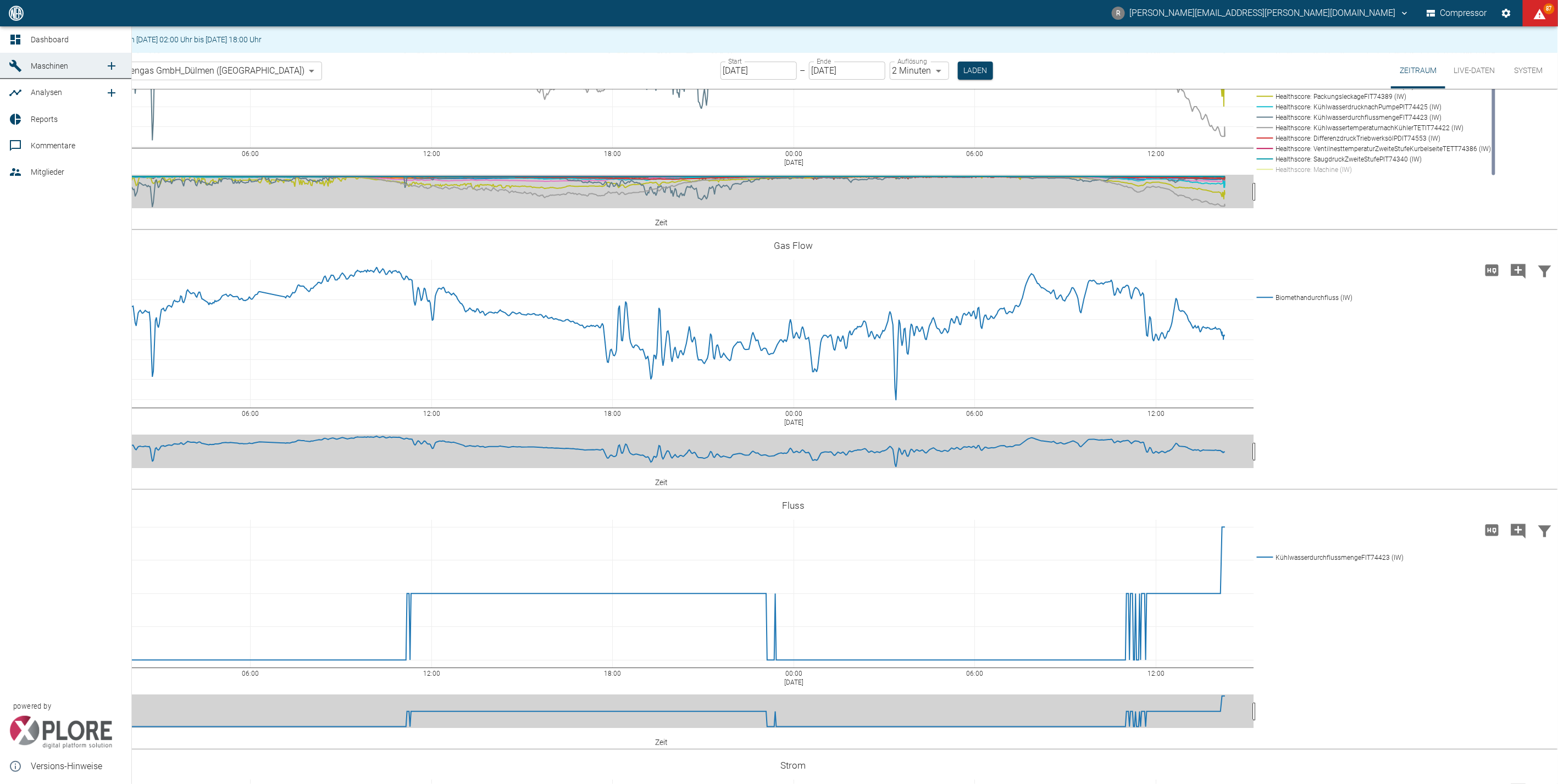
click at [22, 38] on div at bounding box center [17, 39] width 16 height 13
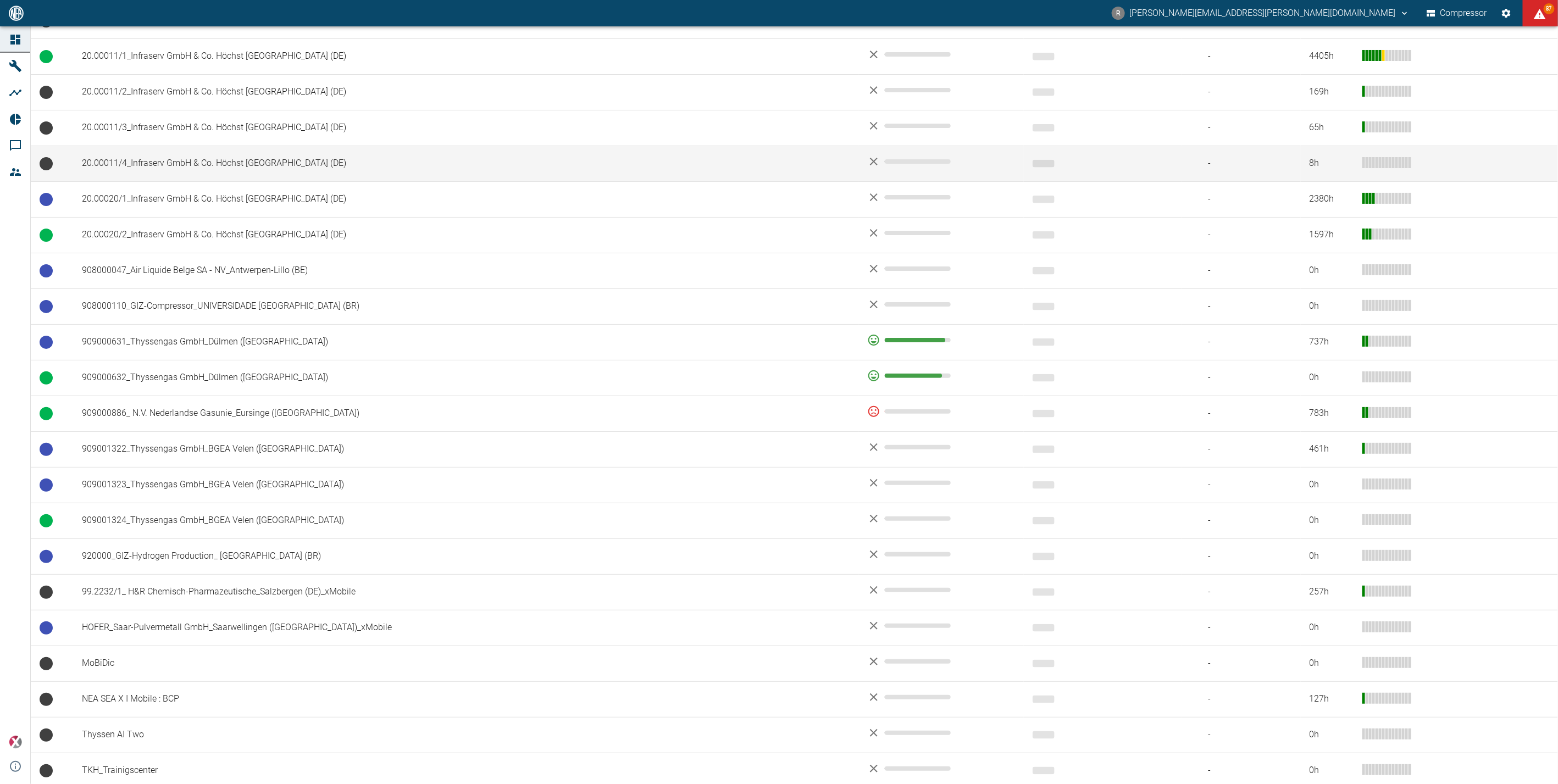
scroll to position [545, 0]
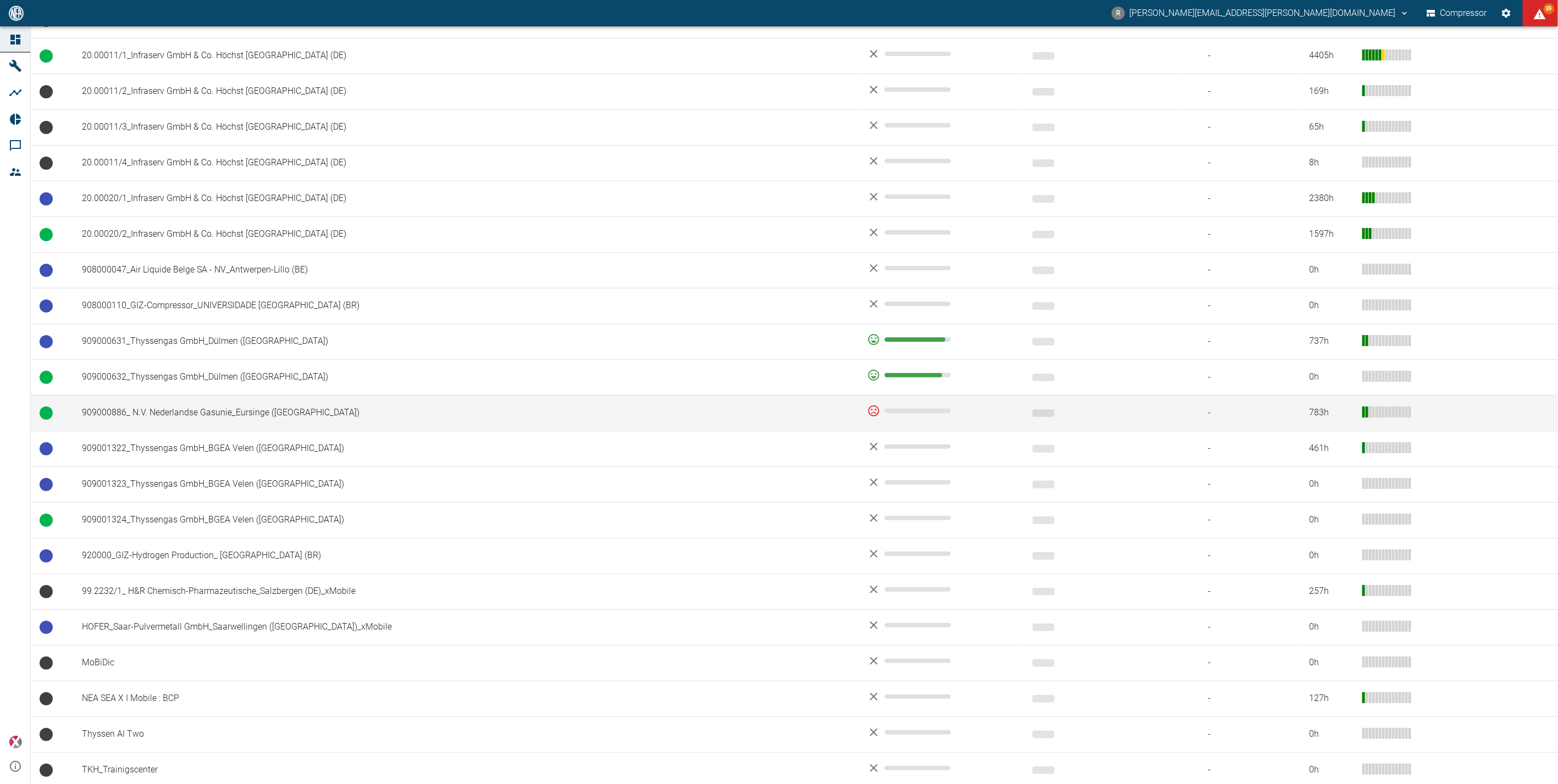
click at [172, 408] on td "909000886_ N.V. Nederlandse Gasunie_Eursinge ([GEOGRAPHIC_DATA])" at bounding box center [466, 412] width 785 height 36
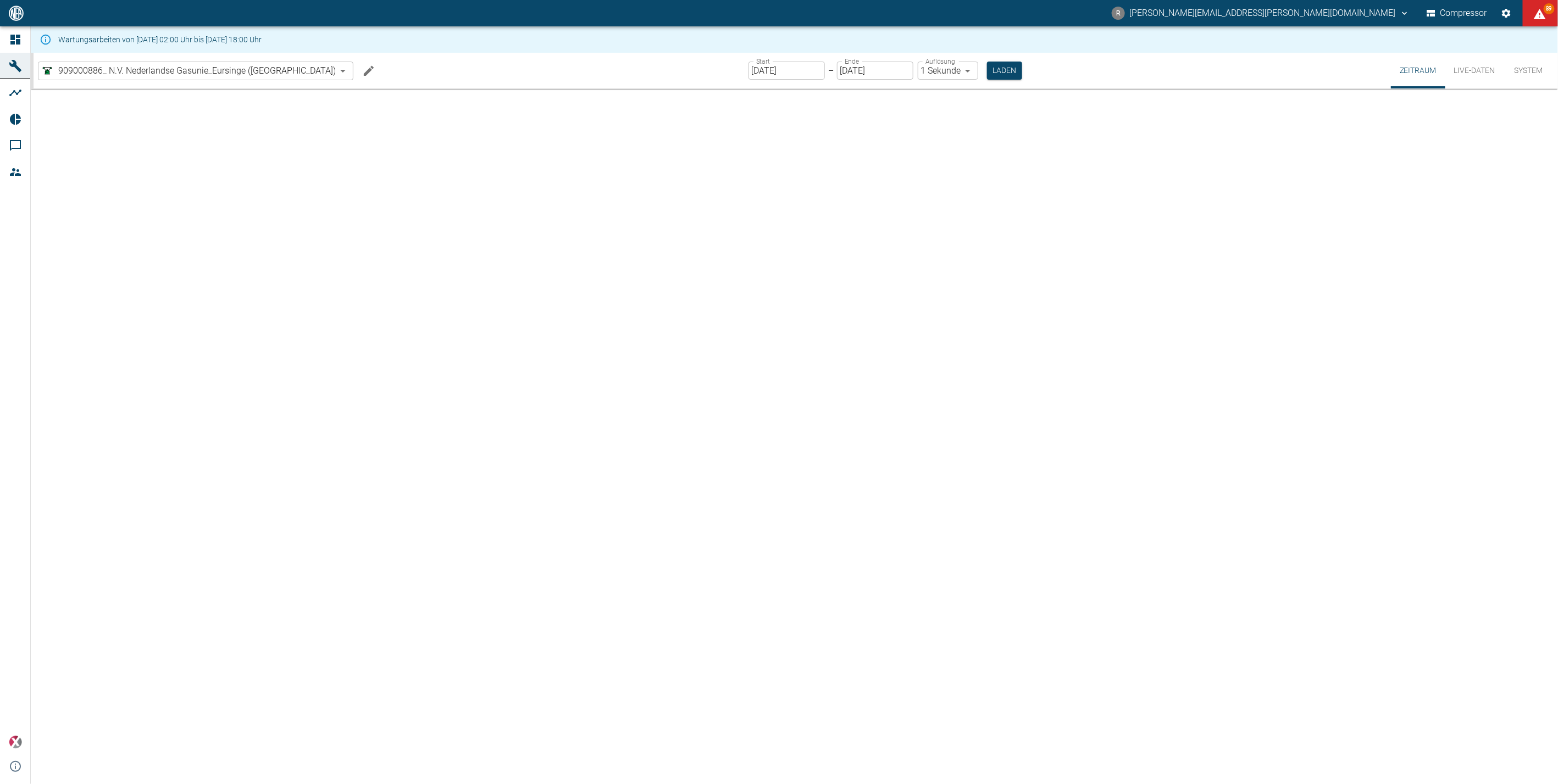
type input "2min"
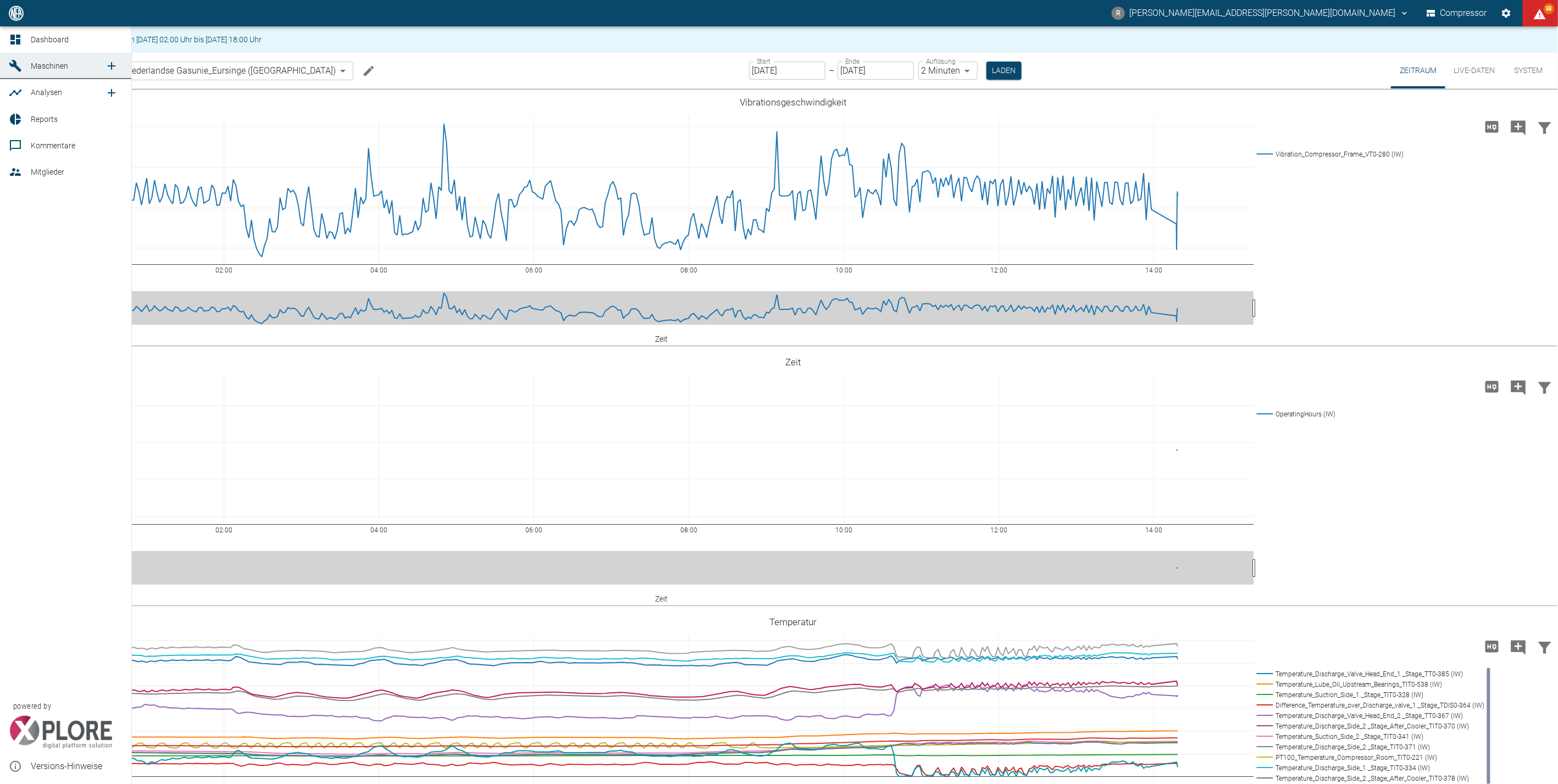
click at [12, 42] on icon at bounding box center [15, 39] width 10 height 10
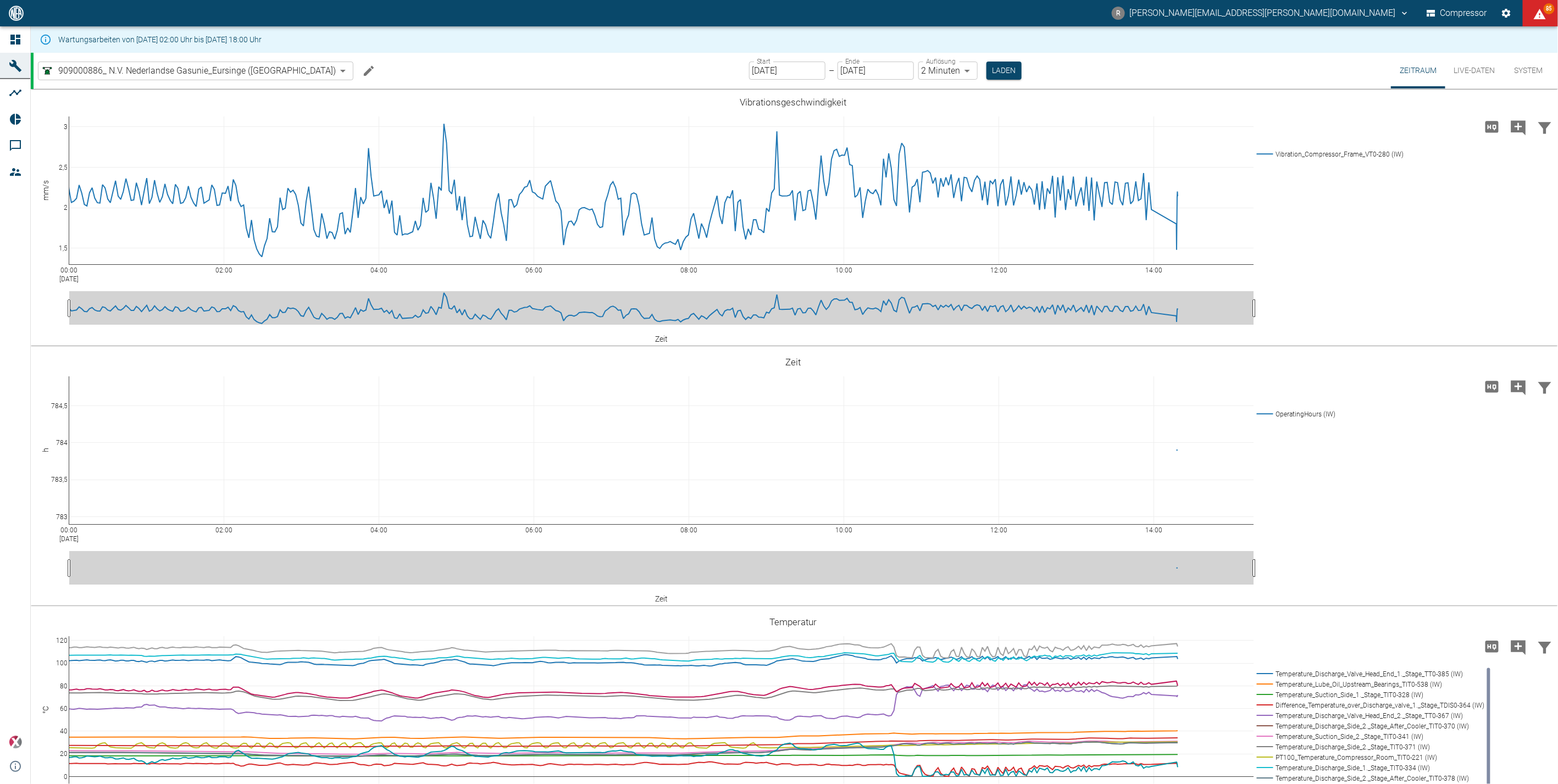
click at [14, 39] on icon at bounding box center [15, 39] width 10 height 10
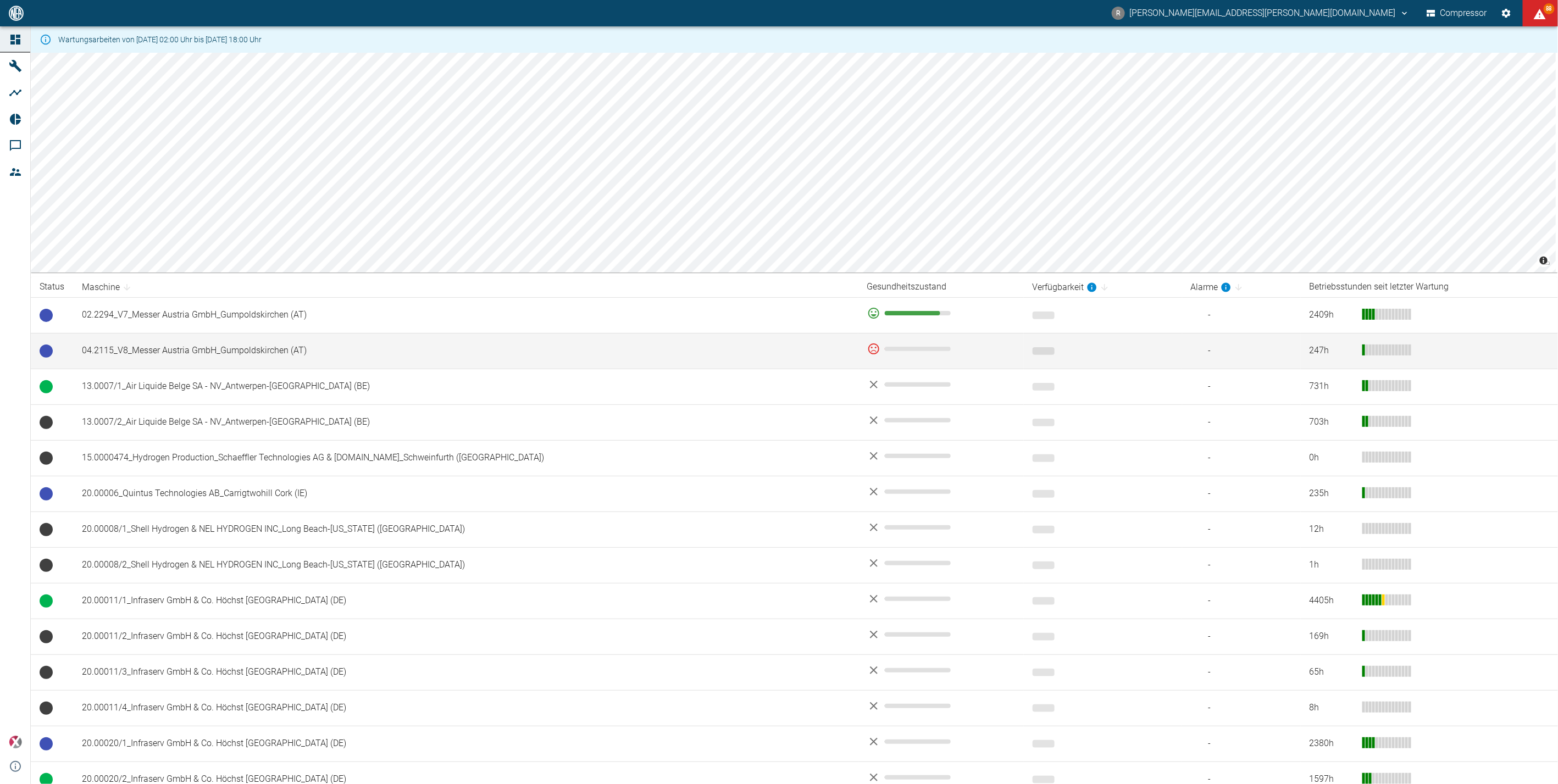
click at [218, 345] on td "04.2115_V8_Messer Austria GmbH_Gumpoldskirchen (AT)" at bounding box center [466, 351] width 785 height 36
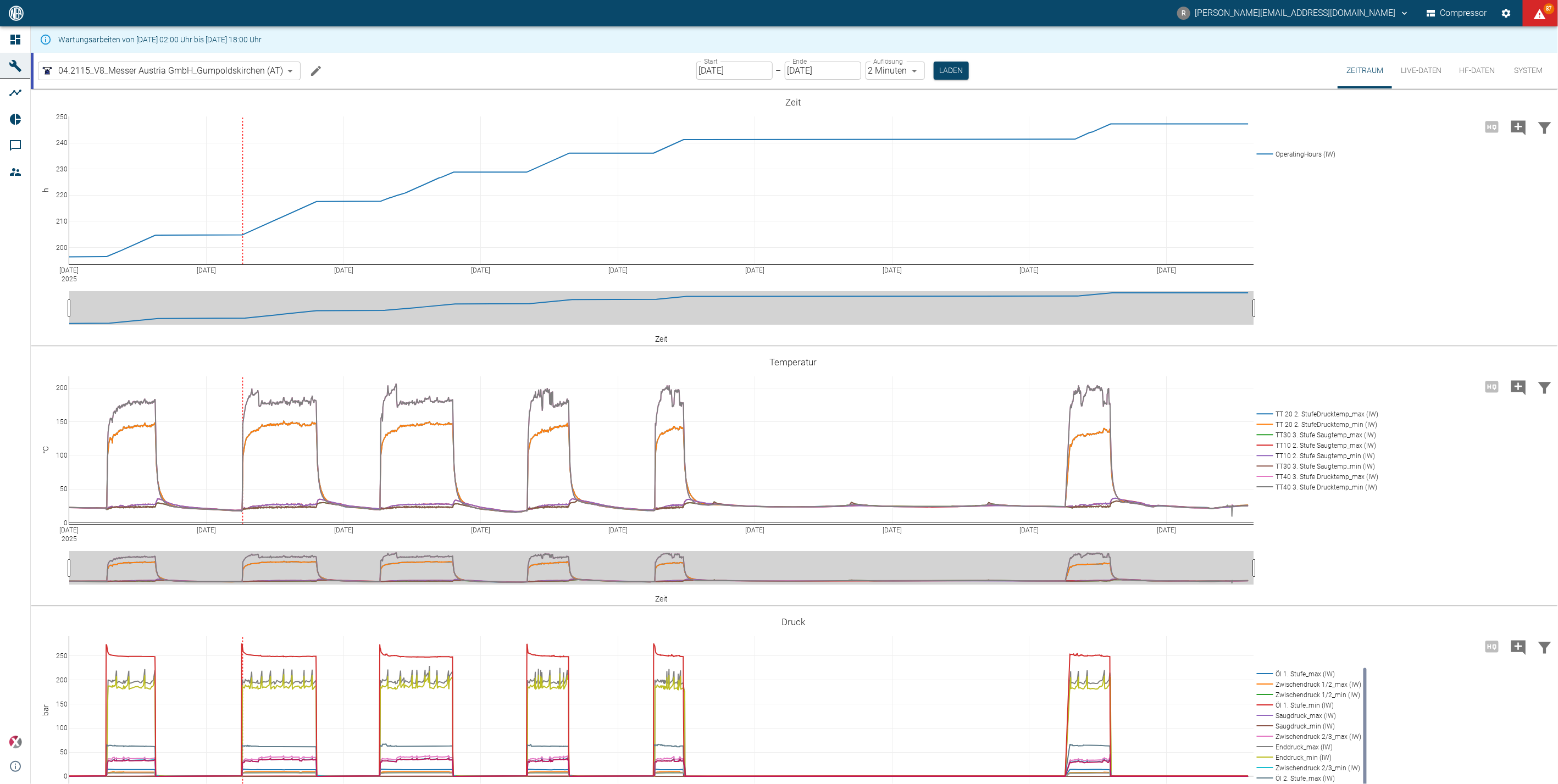
scroll to position [343, 0]
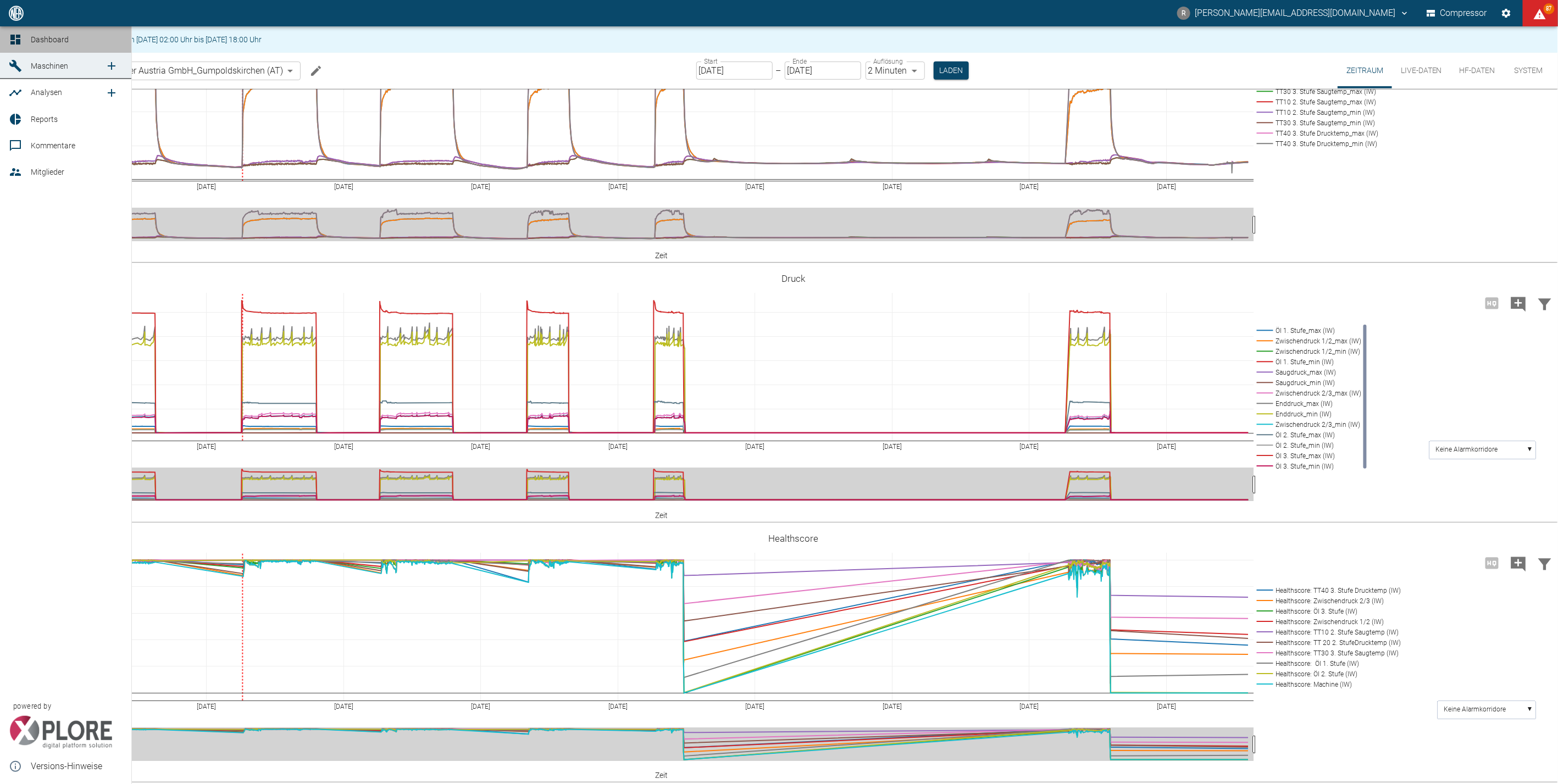
click at [15, 45] on icon at bounding box center [15, 39] width 13 height 13
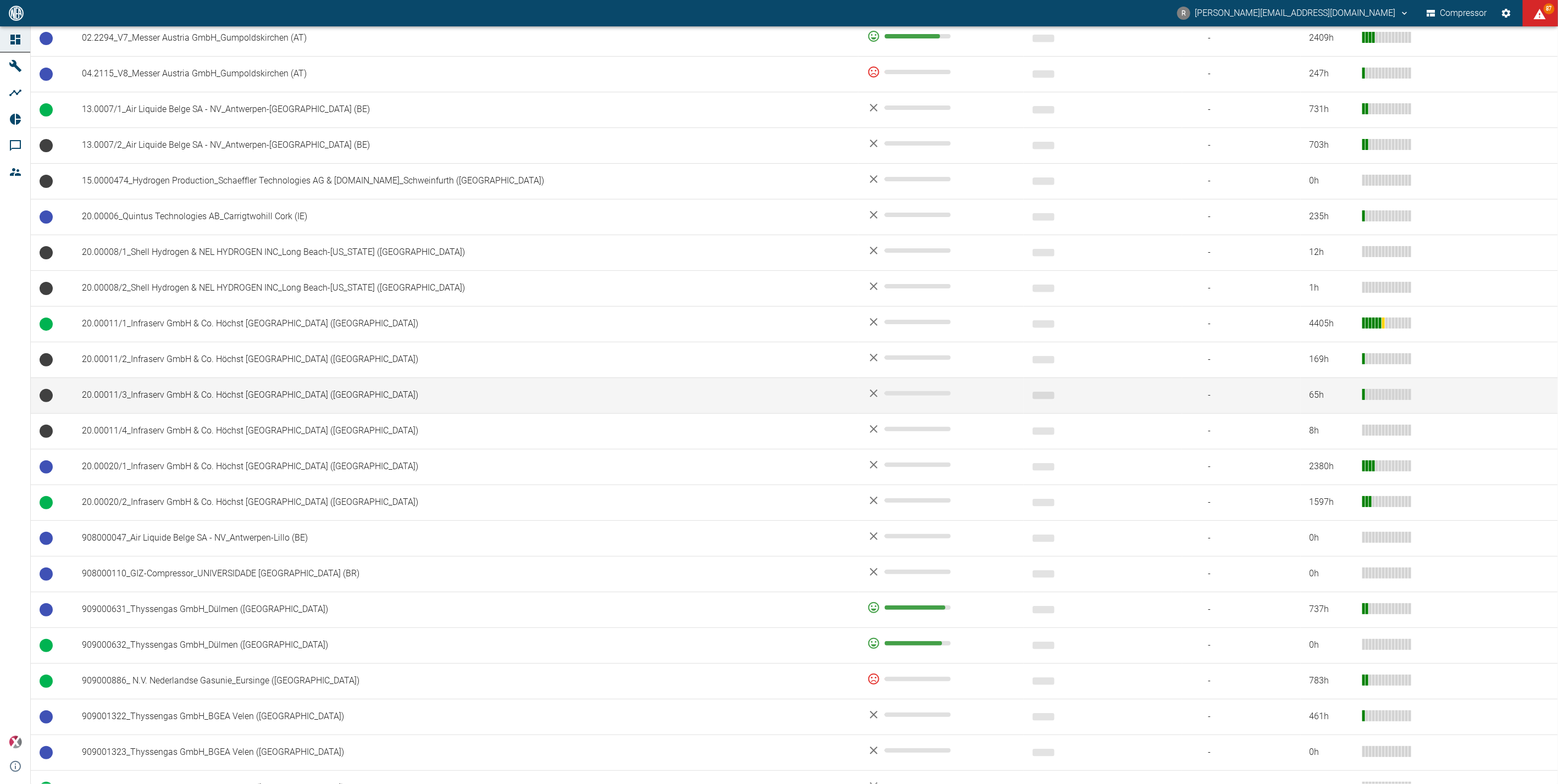
scroll to position [366, 0]
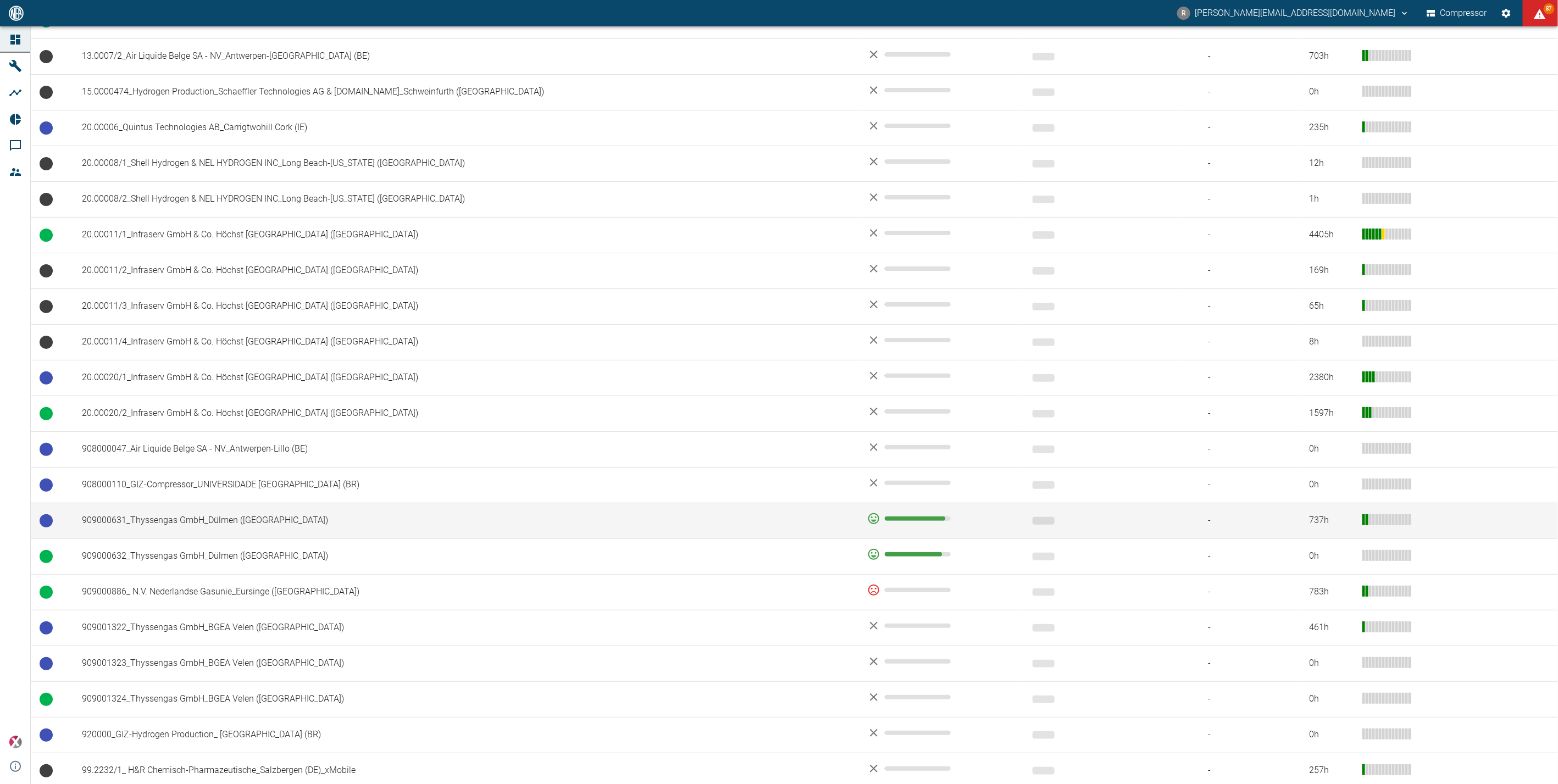
click at [177, 518] on td "909000631_Thyssengas GmbH_Dülmen ([GEOGRAPHIC_DATA])" at bounding box center [466, 520] width 785 height 36
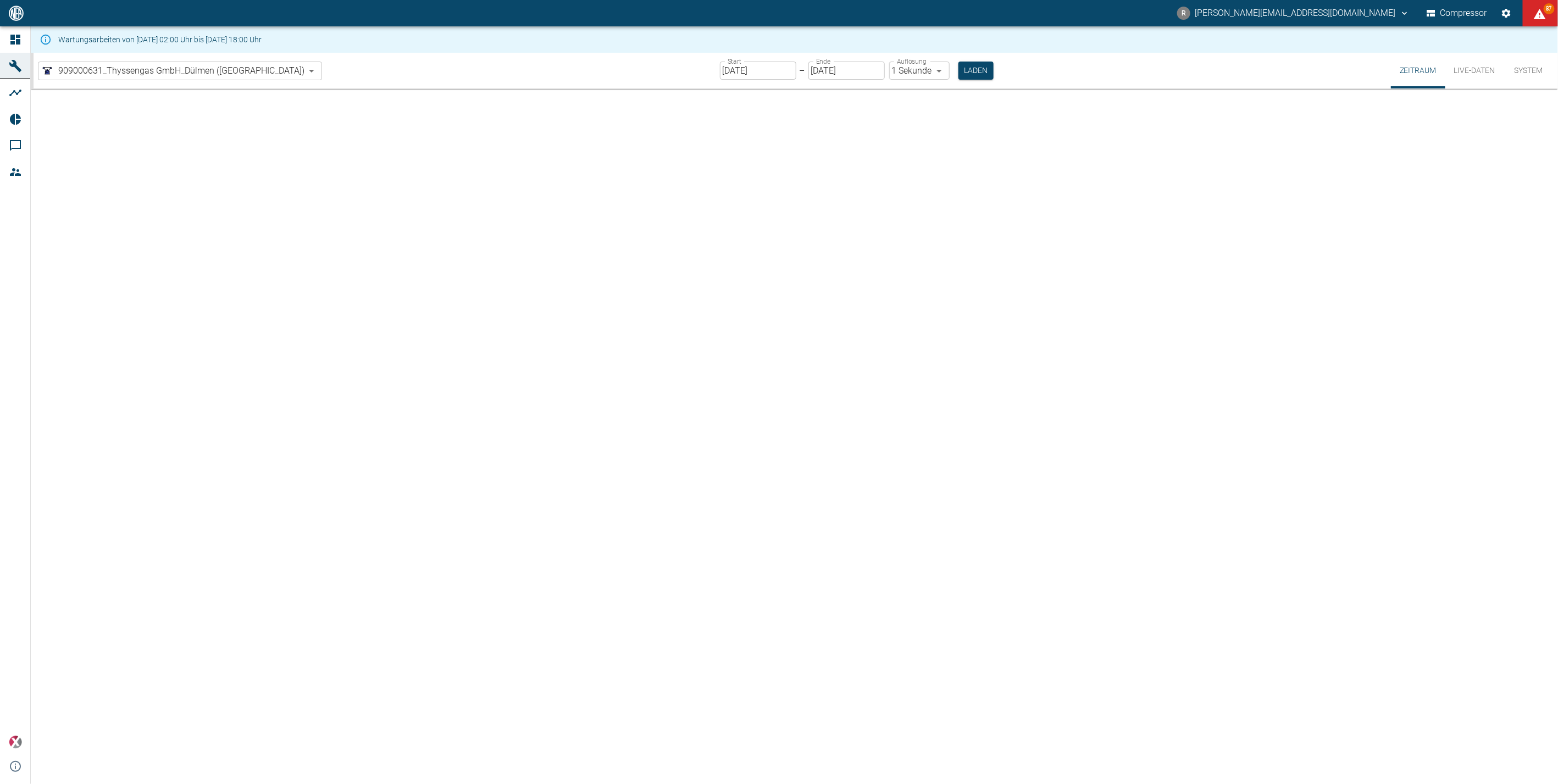
type input "2min"
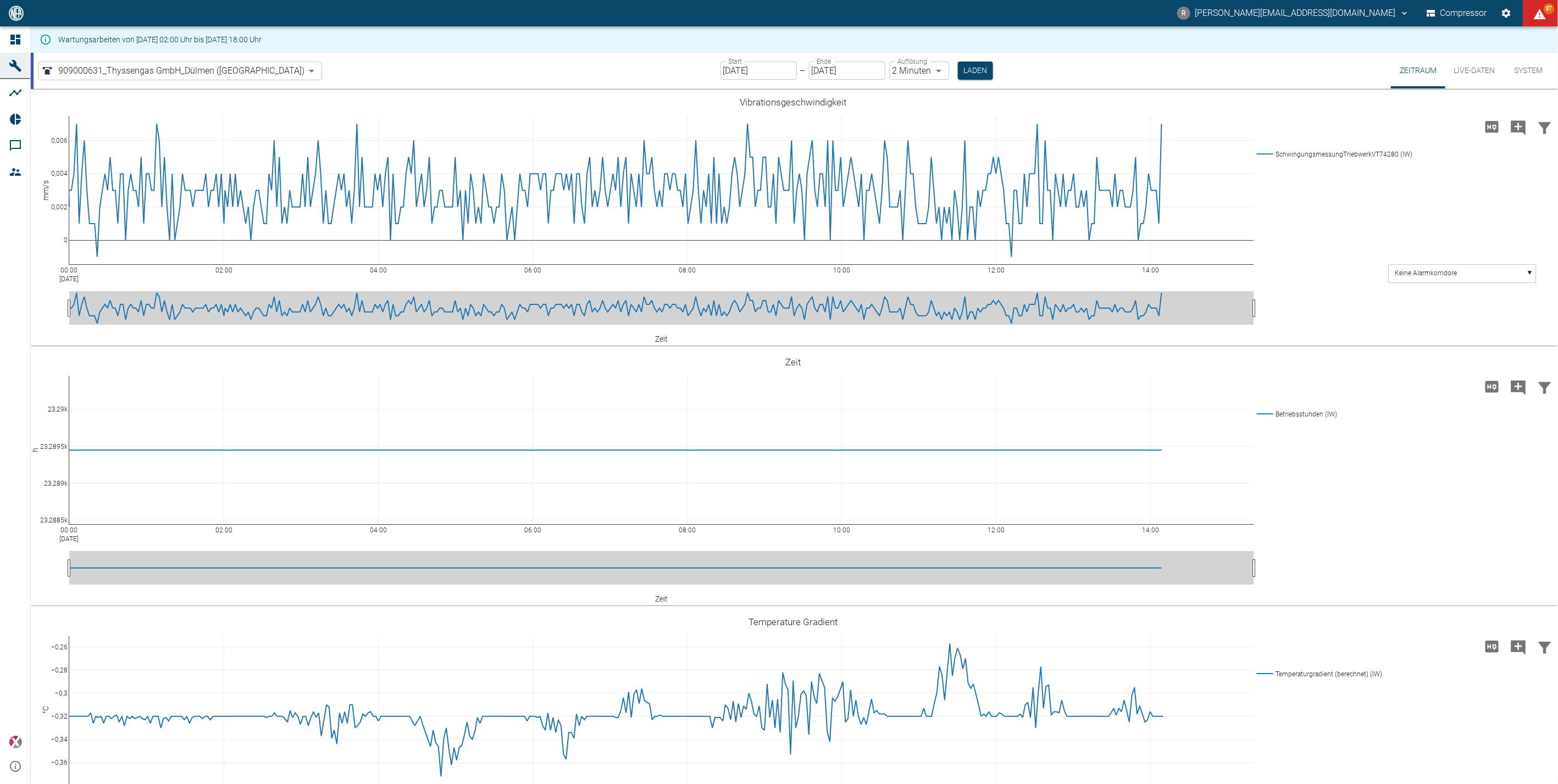
click at [738, 71] on input "[DATE]" at bounding box center [759, 71] width 77 height 18
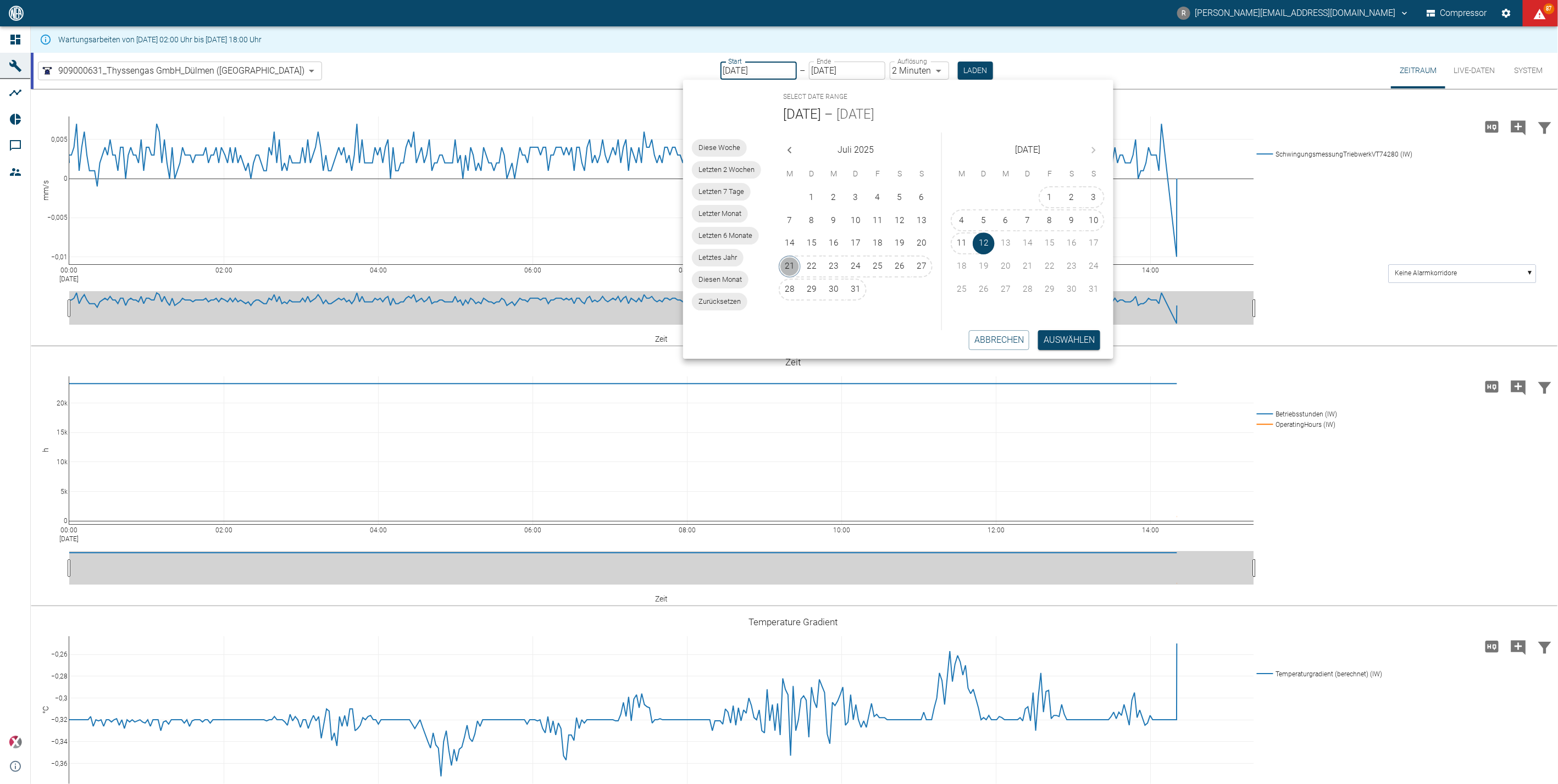
click at [788, 262] on button "21" at bounding box center [790, 267] width 22 height 22
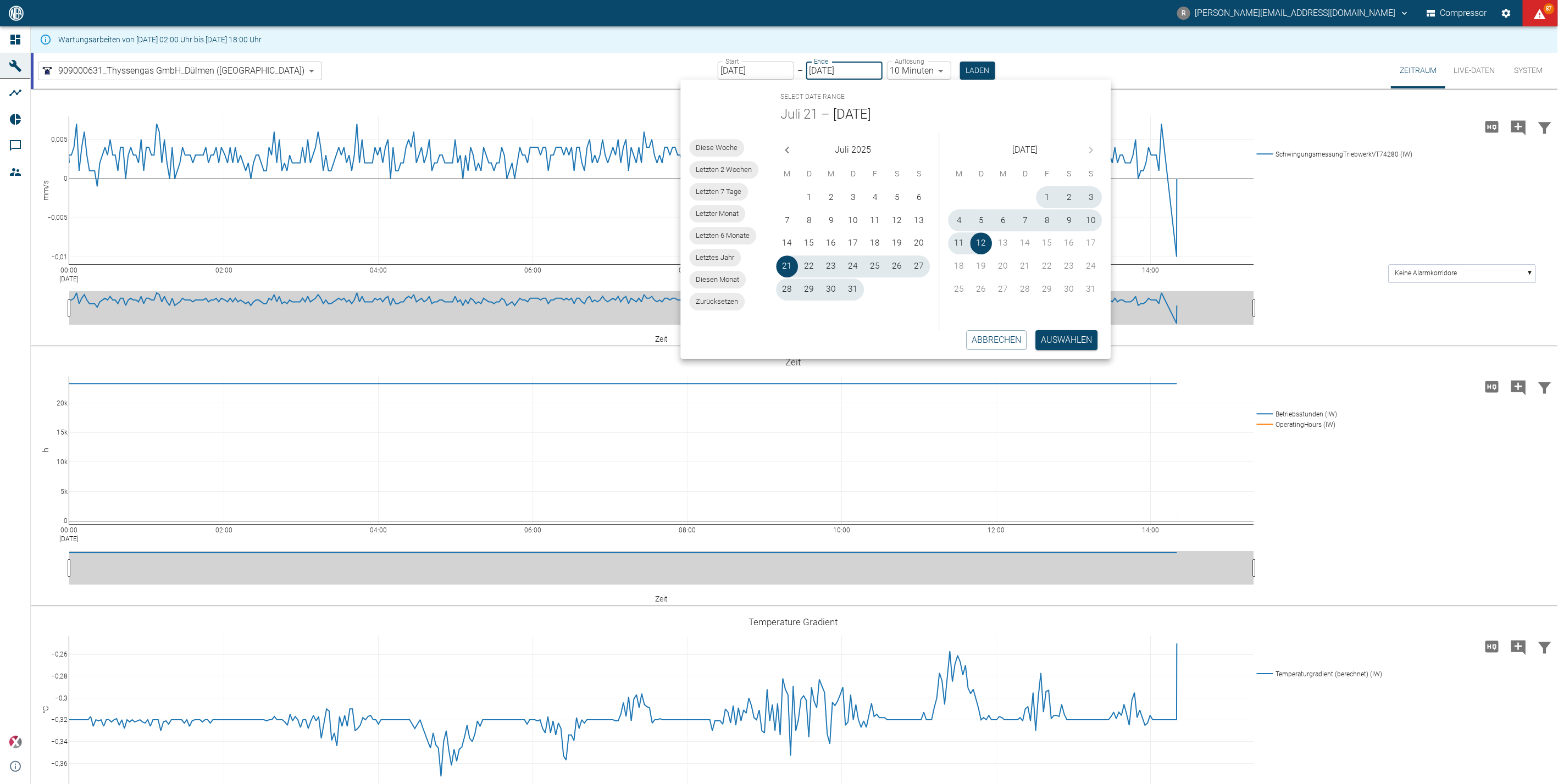
type input "21.07.2025"
type input "10min"
click at [1077, 339] on button "Auswählen" at bounding box center [1067, 340] width 62 height 20
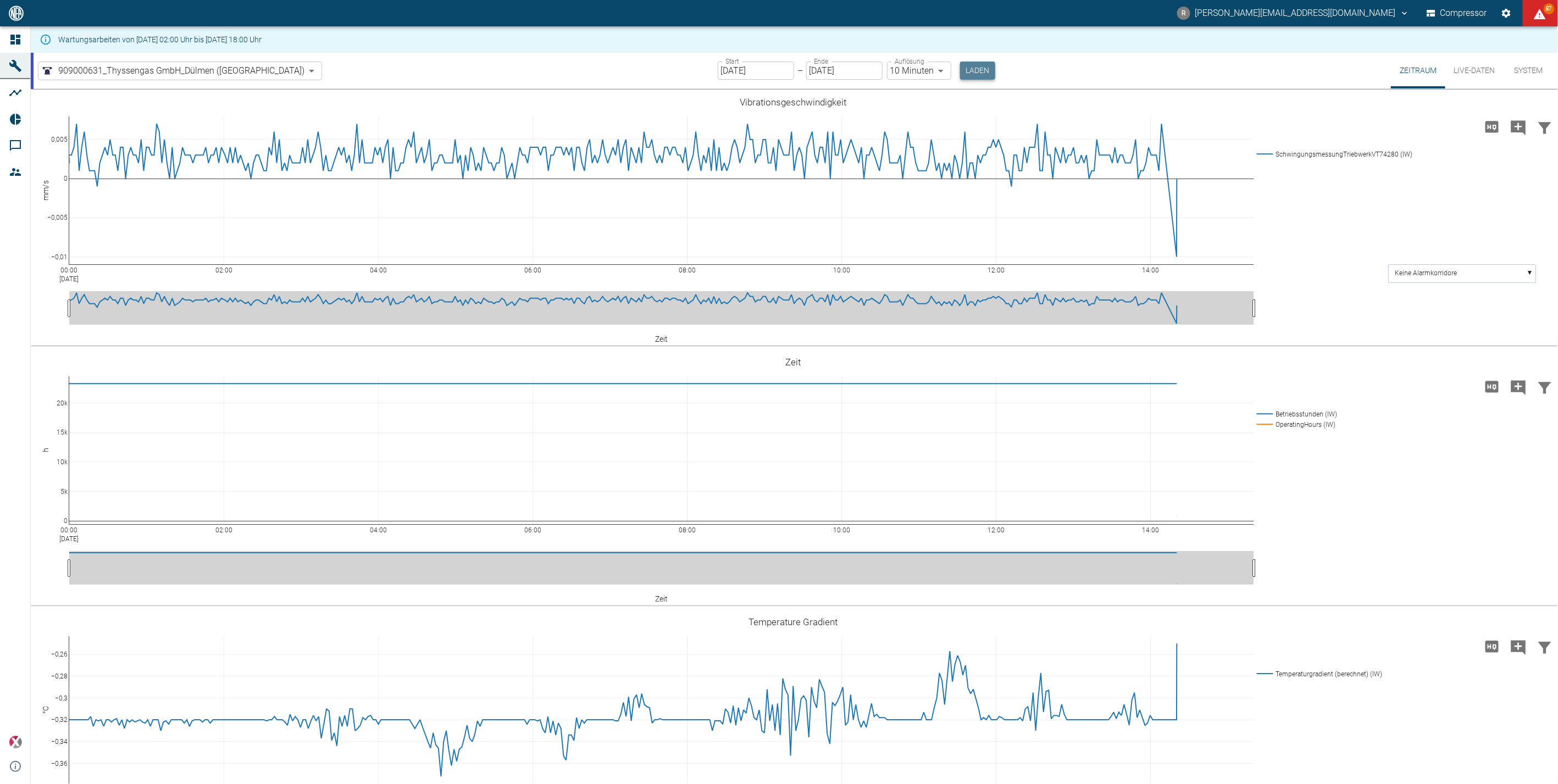
click at [960, 66] on button "Laden" at bounding box center [978, 71] width 35 height 18
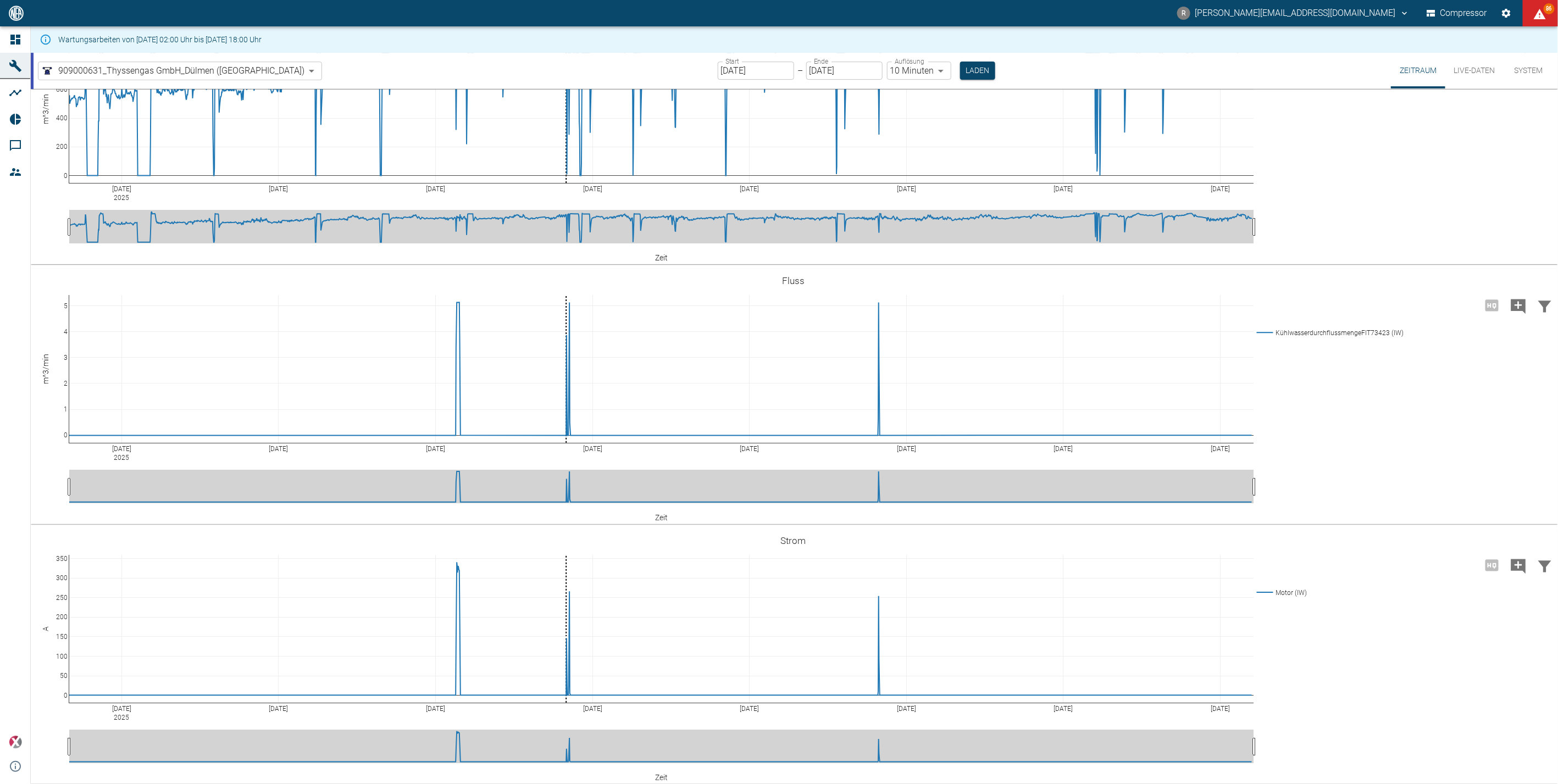
scroll to position [2502, 0]
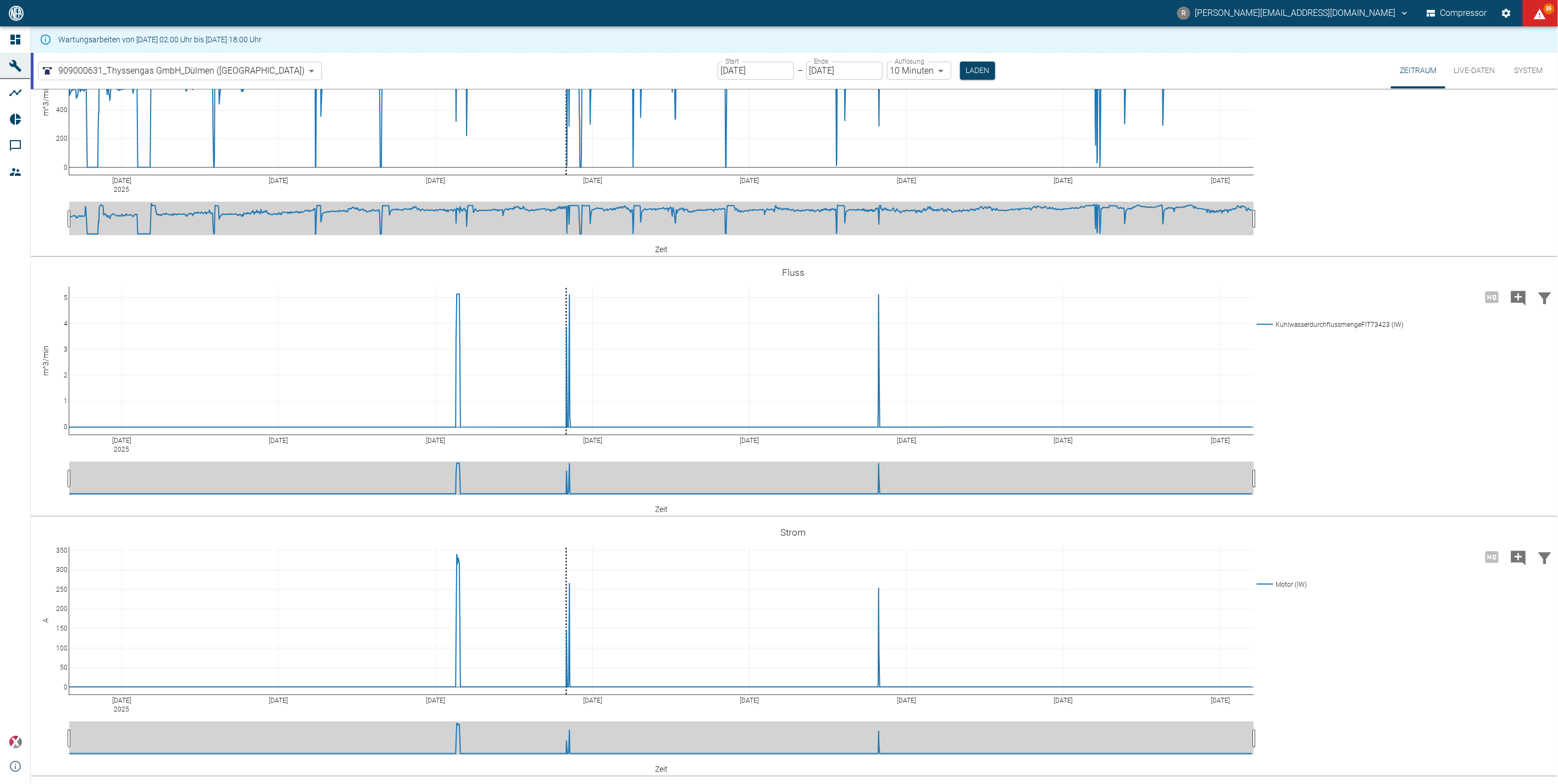
click at [718, 71] on input "21.07.2025" at bounding box center [756, 71] width 77 height 18
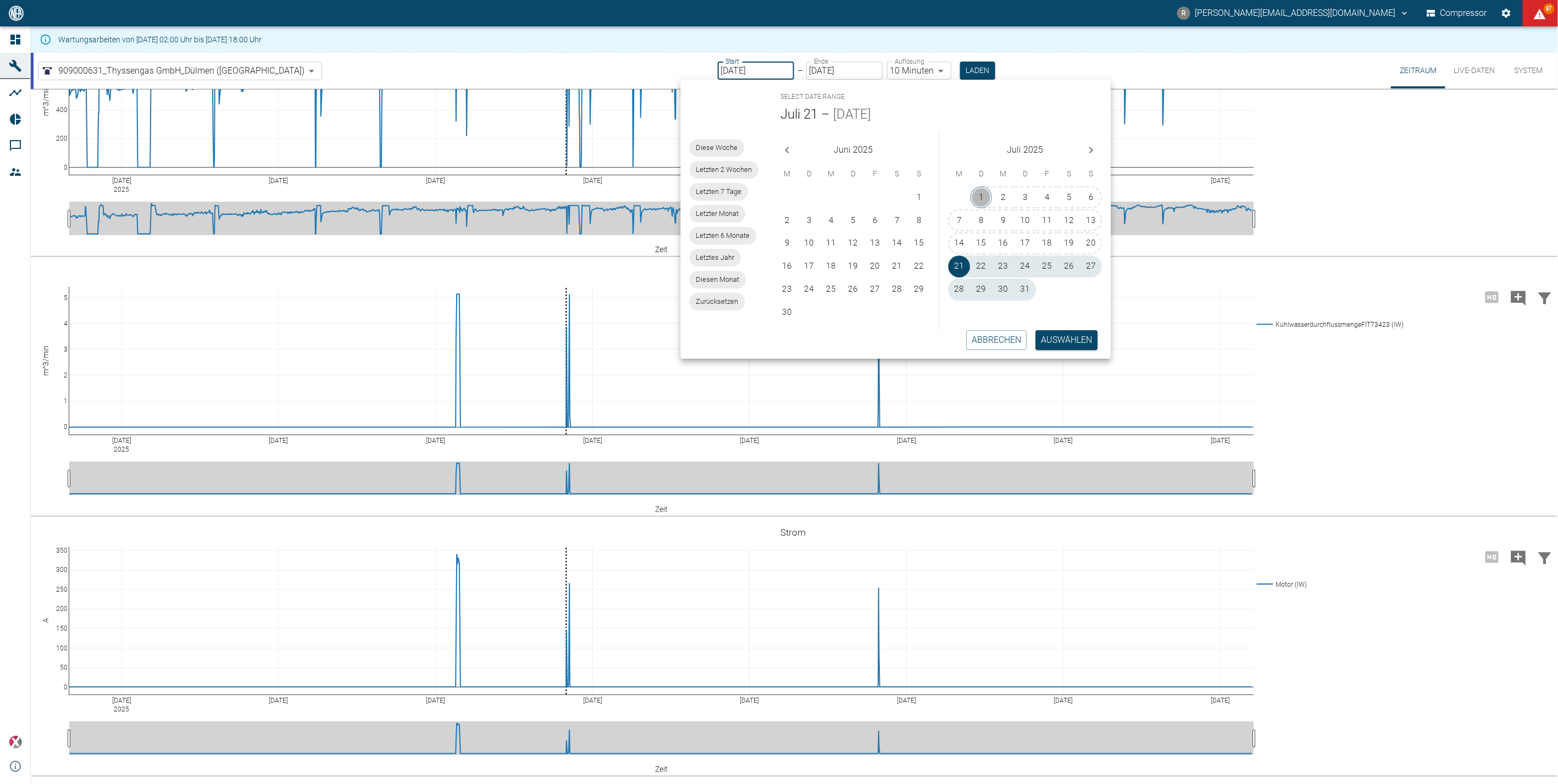
click at [984, 196] on button "1" at bounding box center [981, 197] width 22 height 22
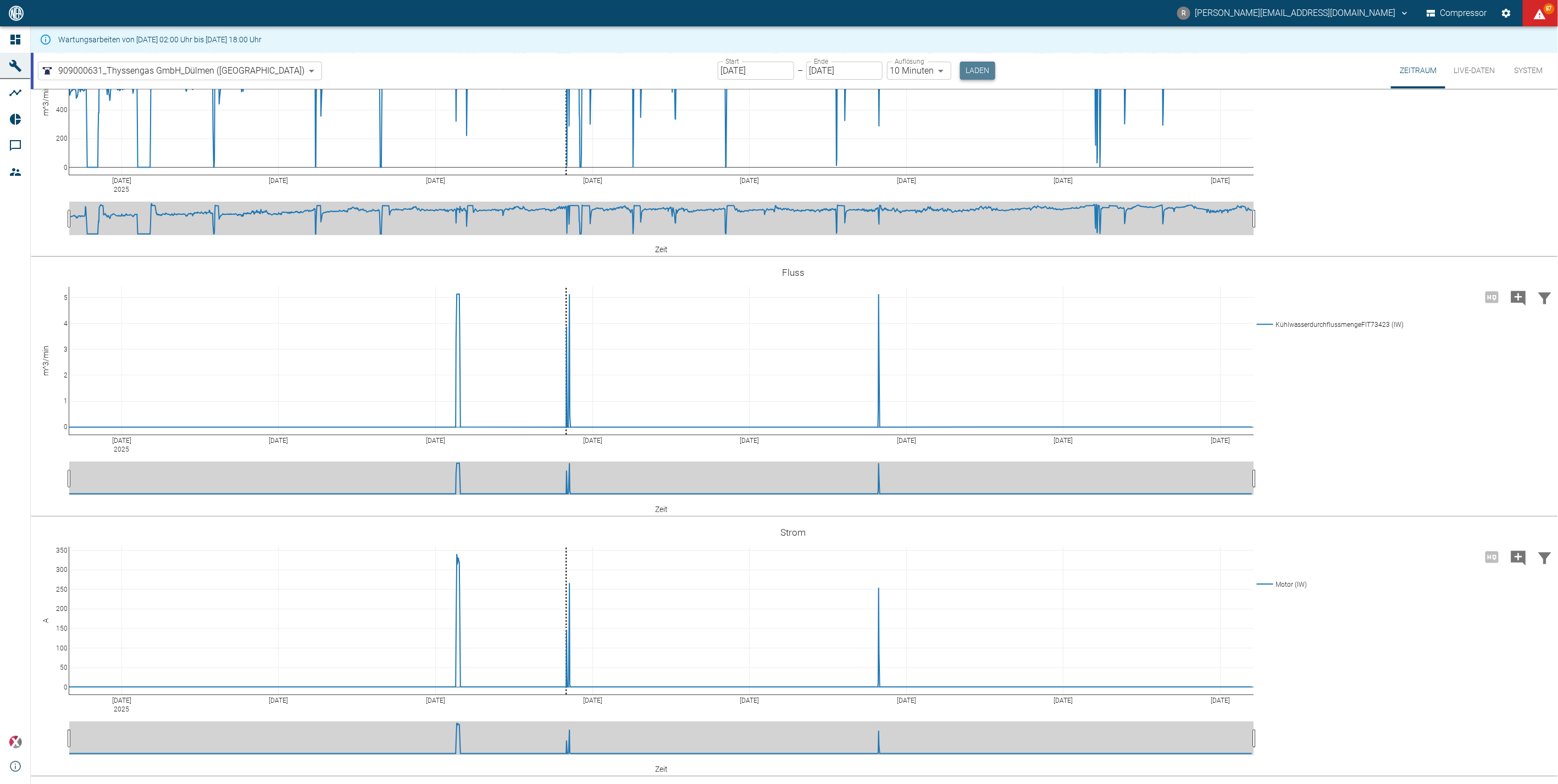
click at [960, 67] on button "Laden" at bounding box center [978, 71] width 35 height 18
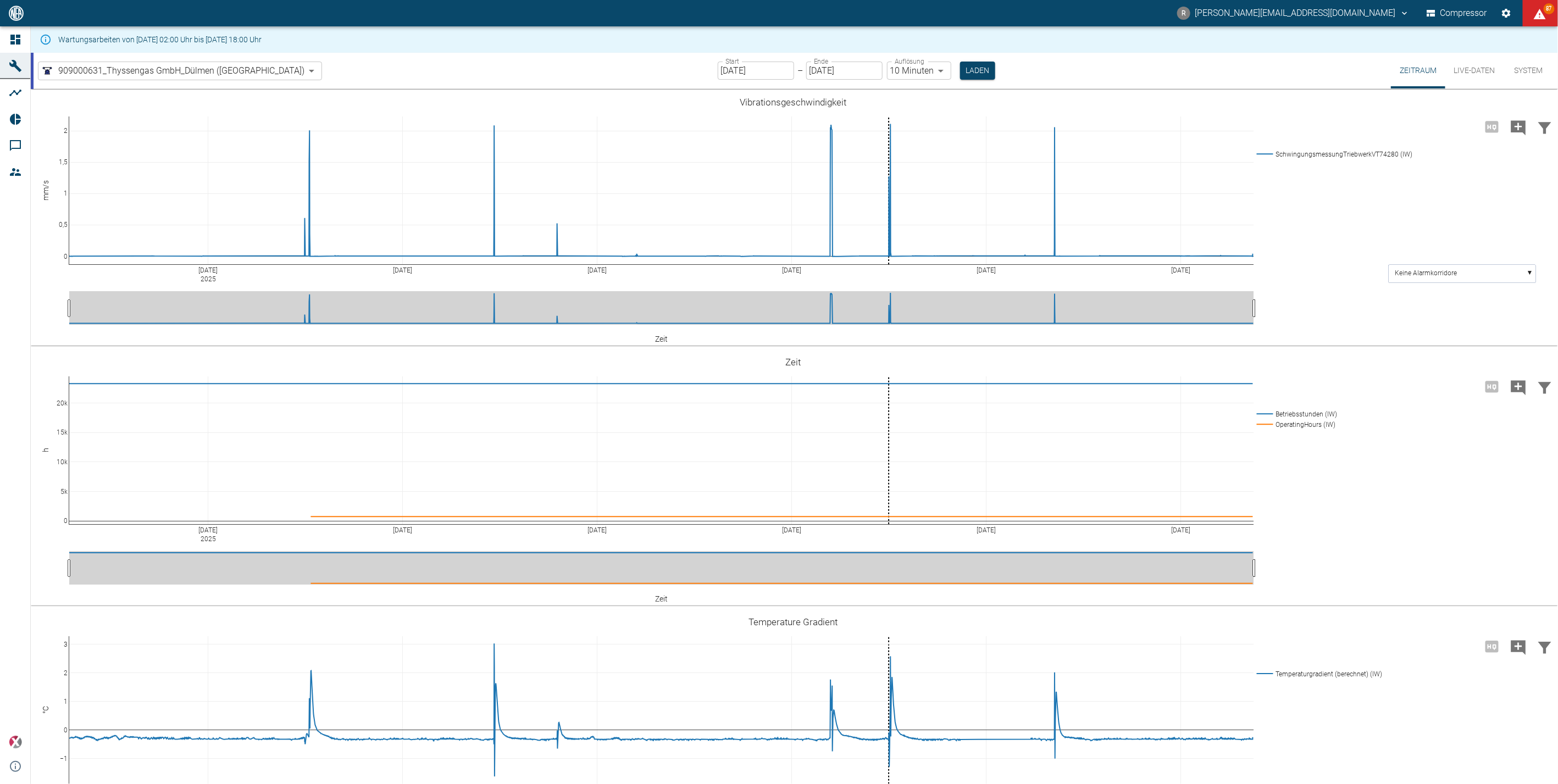
drag, startPoint x: 733, startPoint y: 72, endPoint x: 742, endPoint y: 73, distance: 9.1
click at [733, 72] on input "01.07.2025" at bounding box center [756, 71] width 77 height 18
click at [735, 68] on input "01.07.2025" at bounding box center [756, 71] width 77 height 18
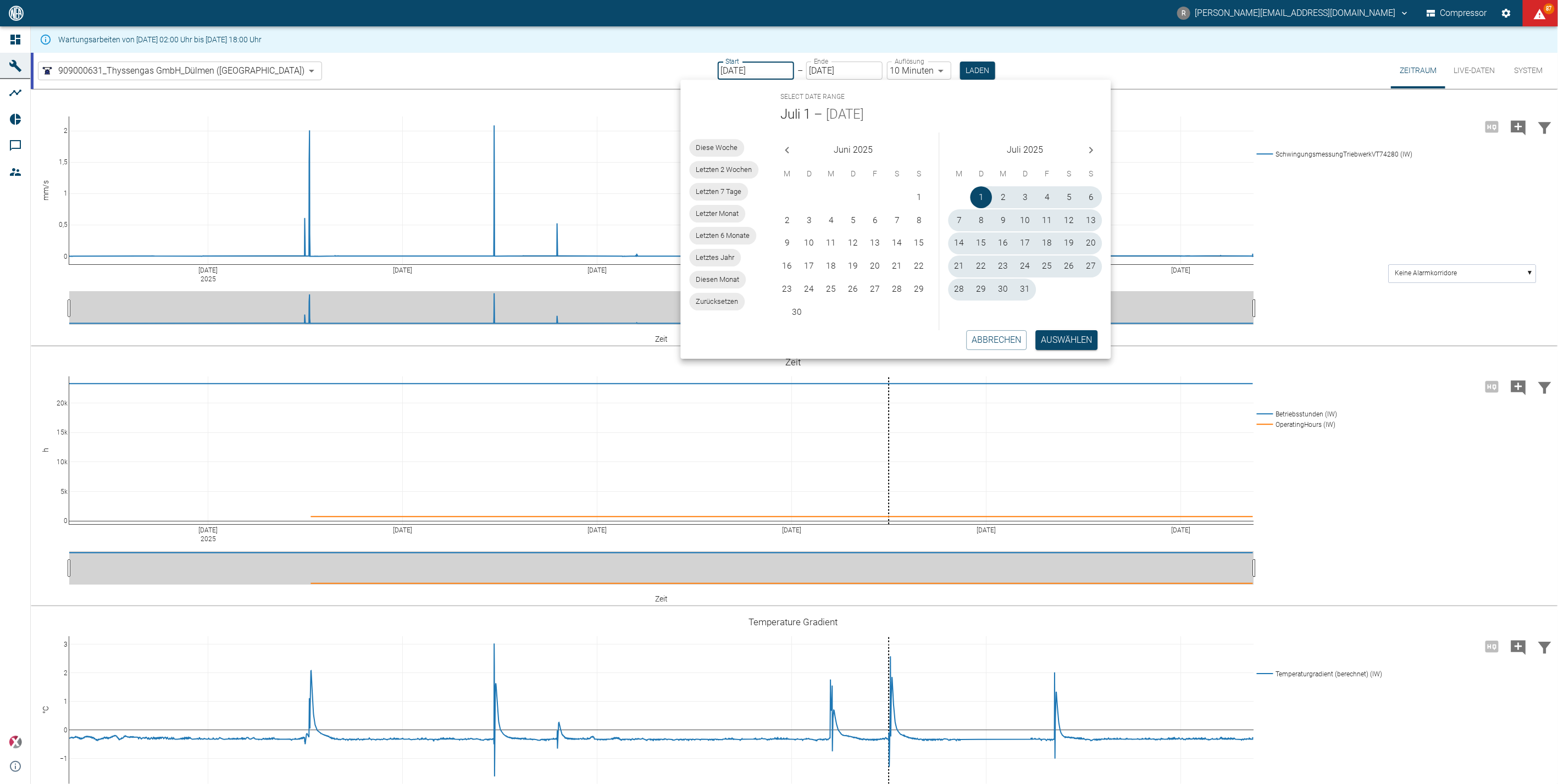
click at [787, 149] on icon "Previous month" at bounding box center [787, 149] width 13 height 13
click at [848, 198] on button "1" at bounding box center [854, 197] width 22 height 22
type input "01.05.2025"
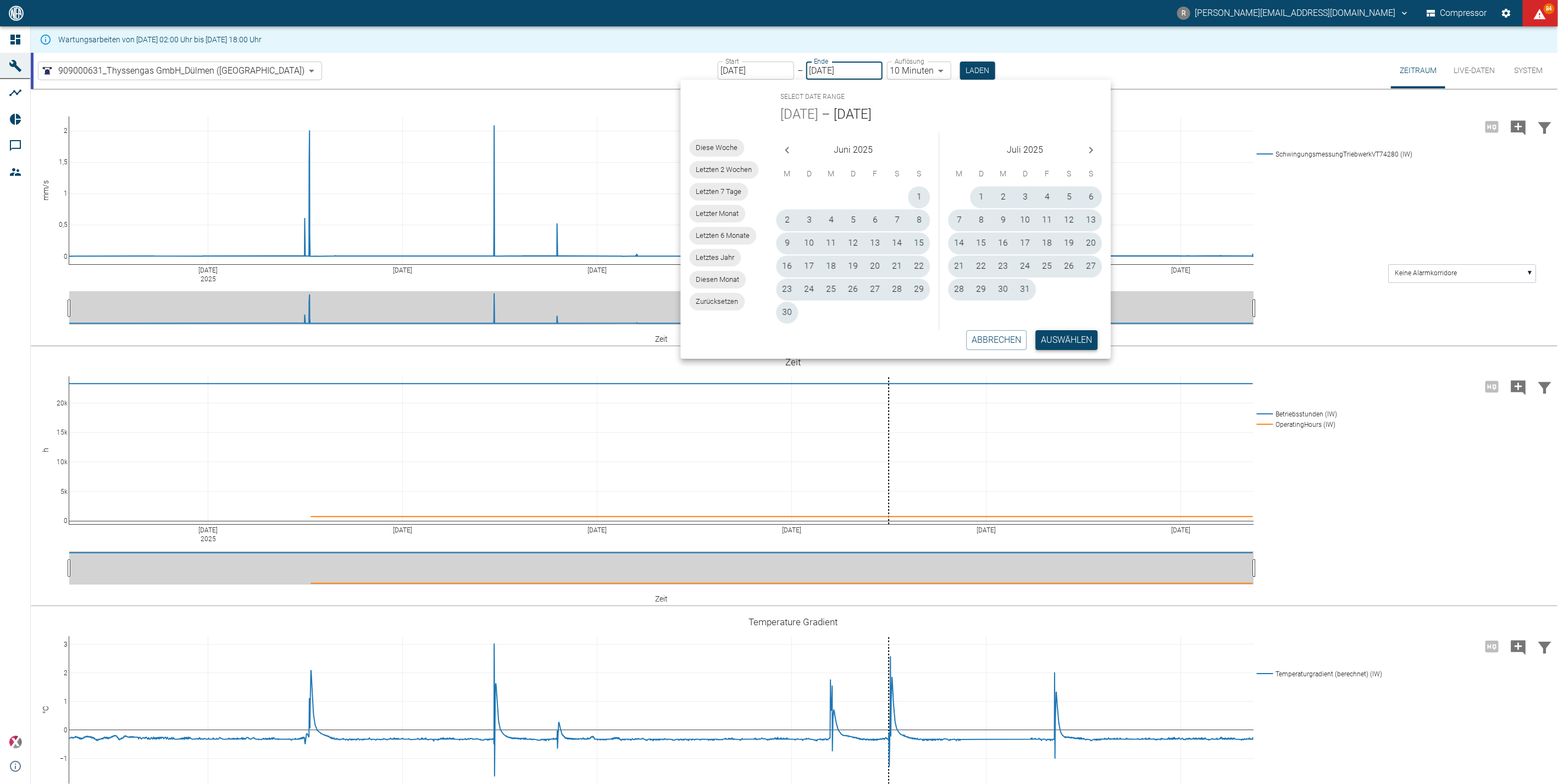
click at [1050, 340] on button "Auswählen" at bounding box center [1067, 340] width 62 height 20
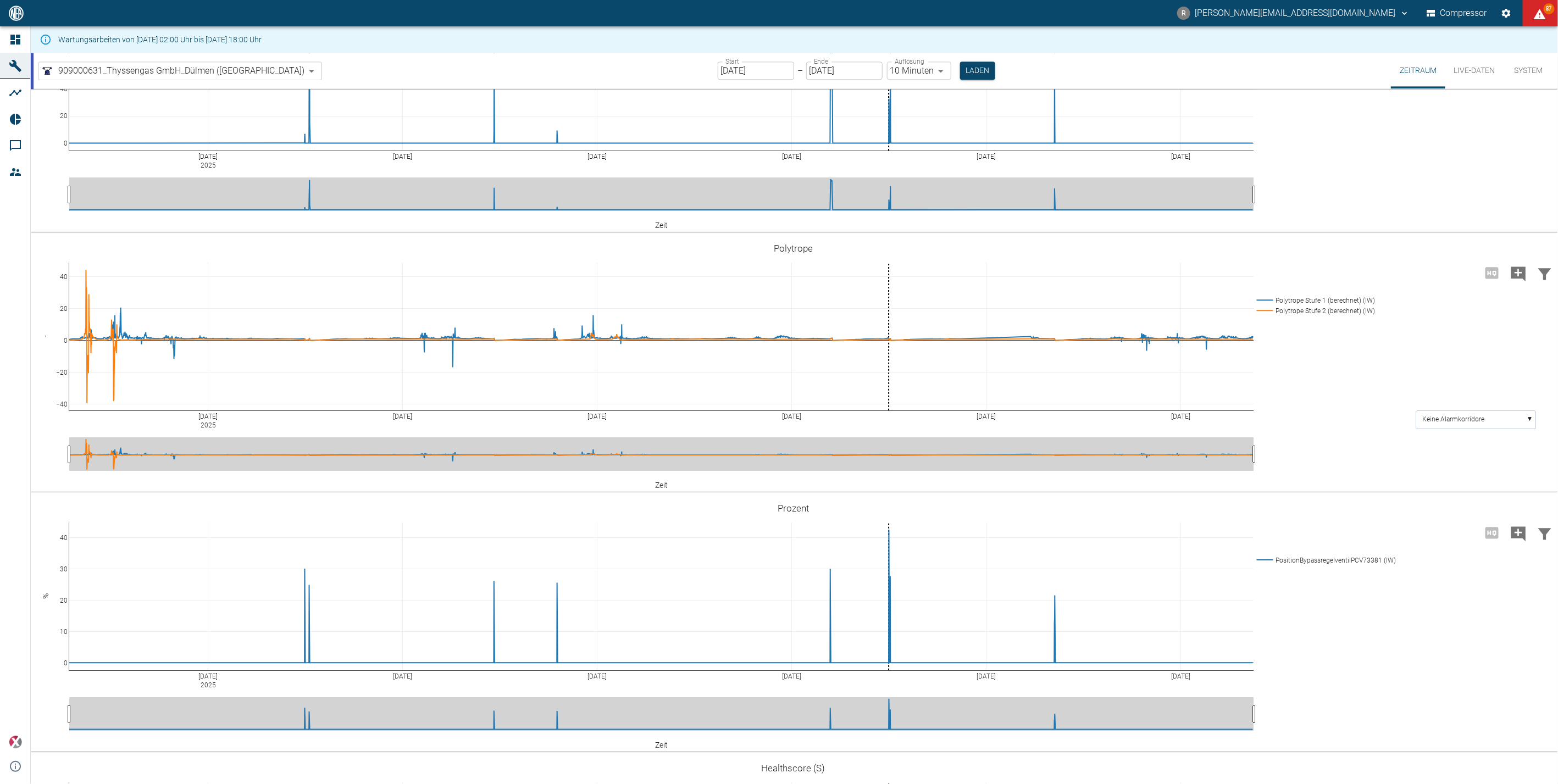
scroll to position [1769, 0]
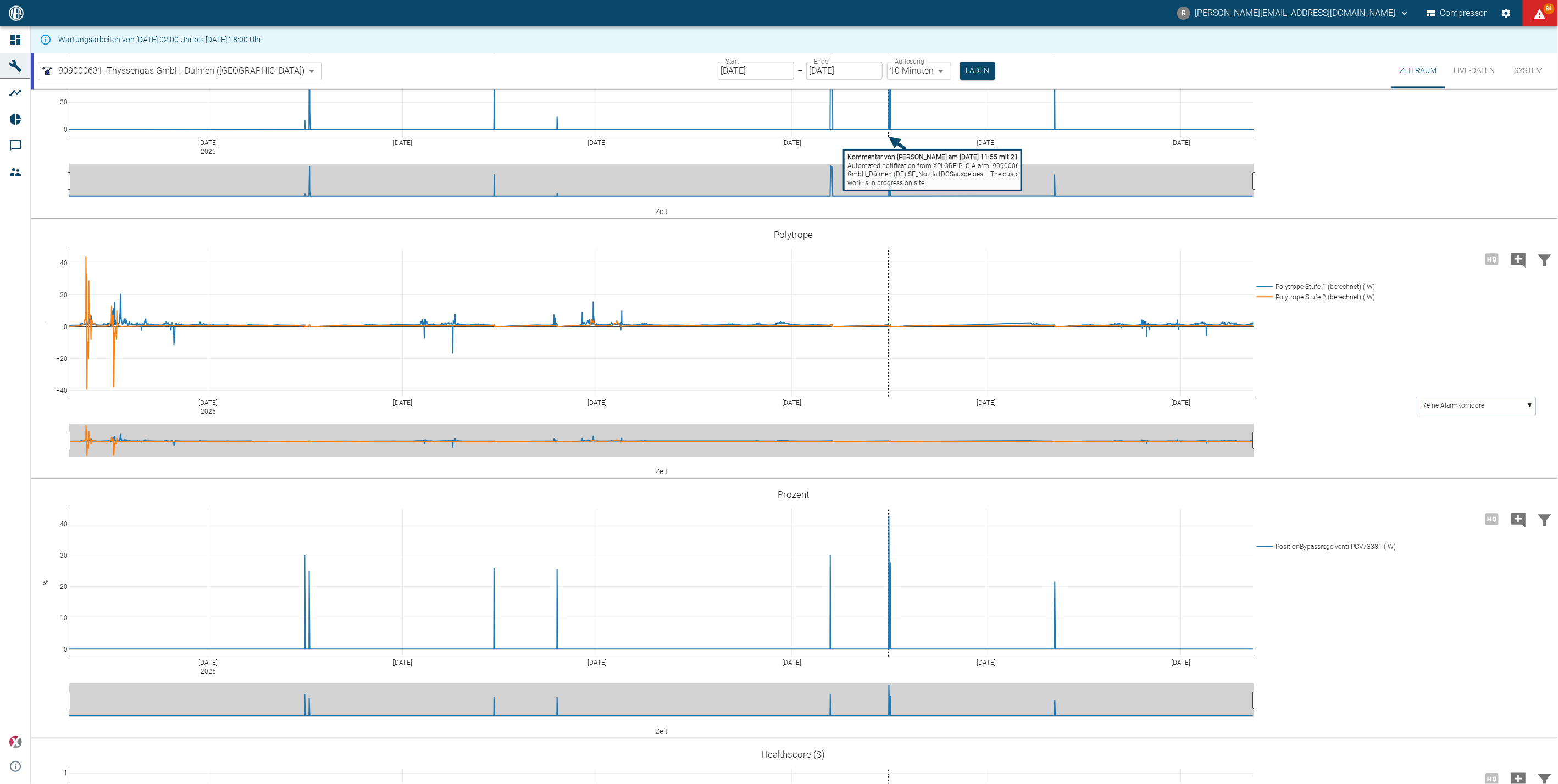
click at [898, 178] on tspan "GmbH_Dülmen (DE) SF_NotHaltDCSausgeloest The customer was informed and confirme…" at bounding box center [1009, 174] width 322 height 7
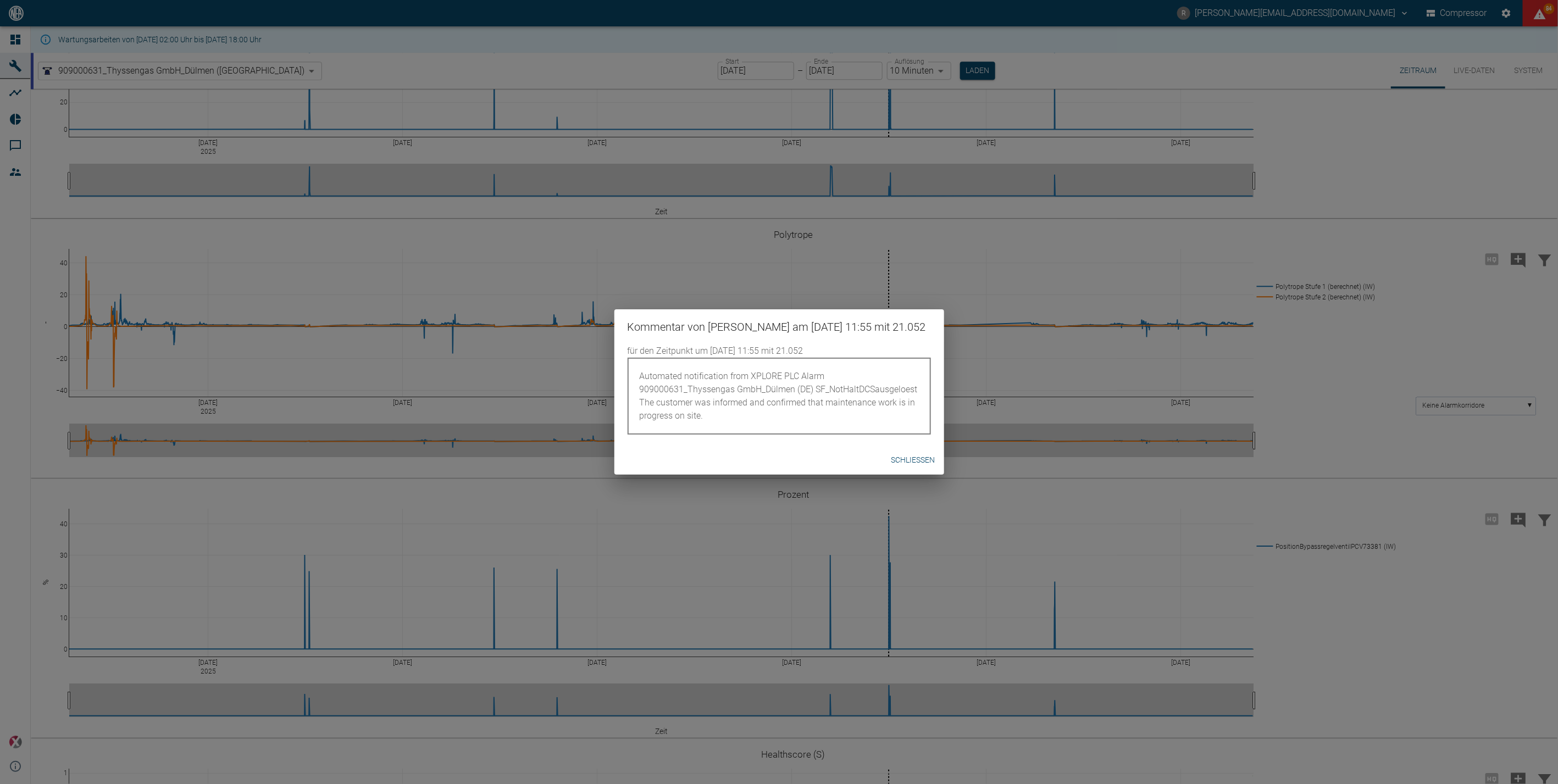
click at [909, 467] on button "Schließen" at bounding box center [913, 460] width 53 height 20
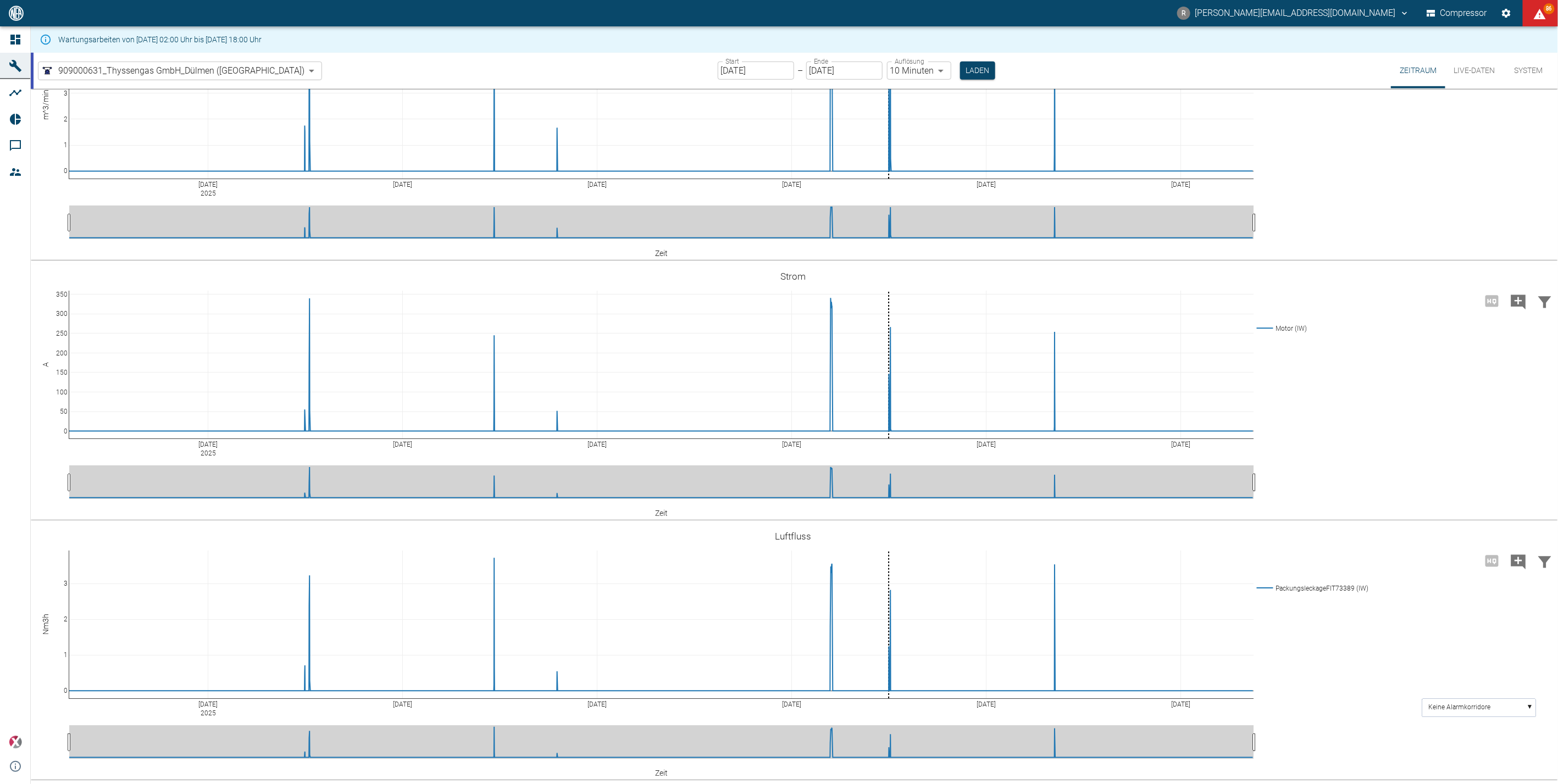
scroll to position [3456, 0]
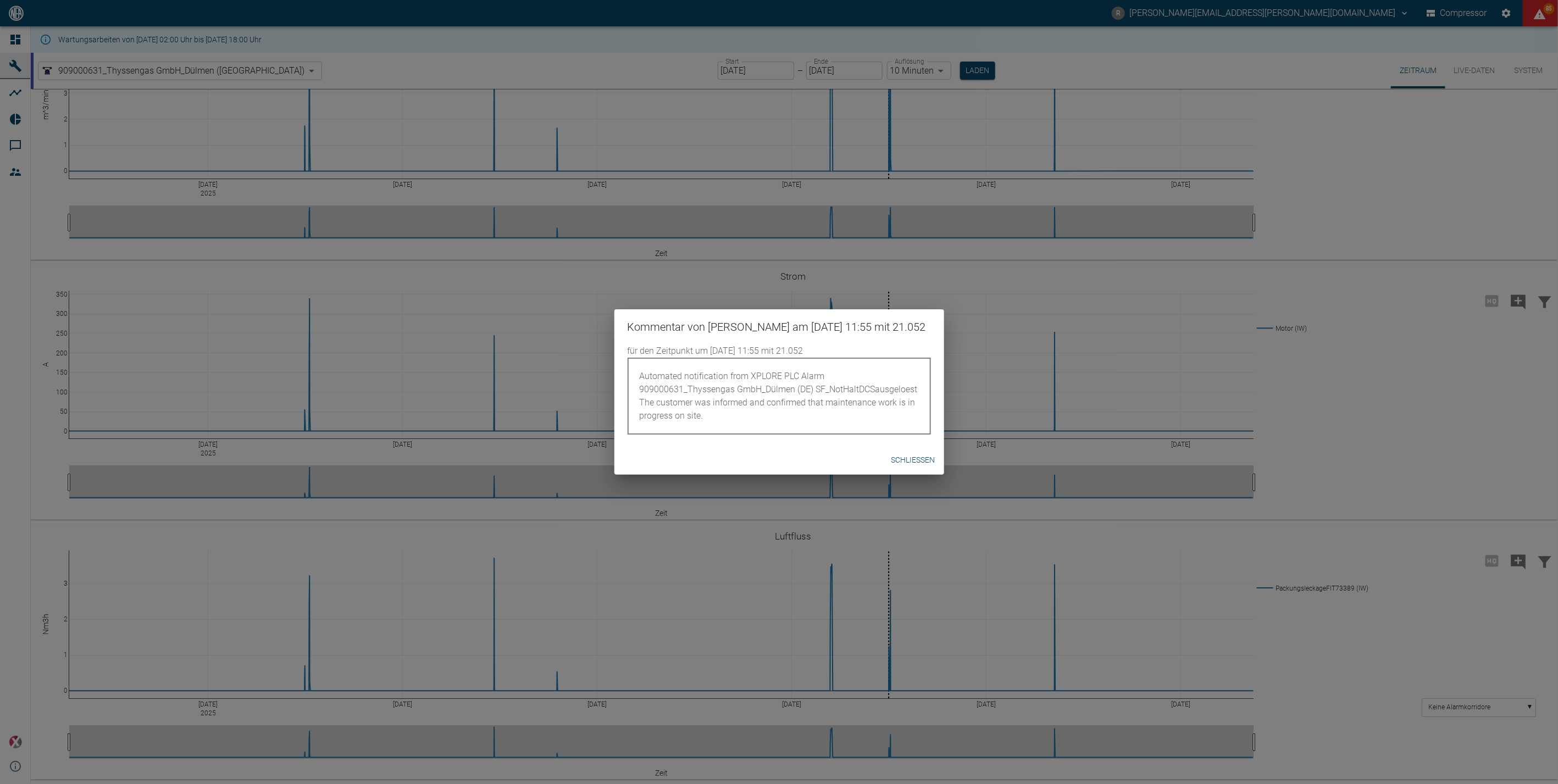
click at [909, 464] on button "Schließen" at bounding box center [913, 460] width 53 height 20
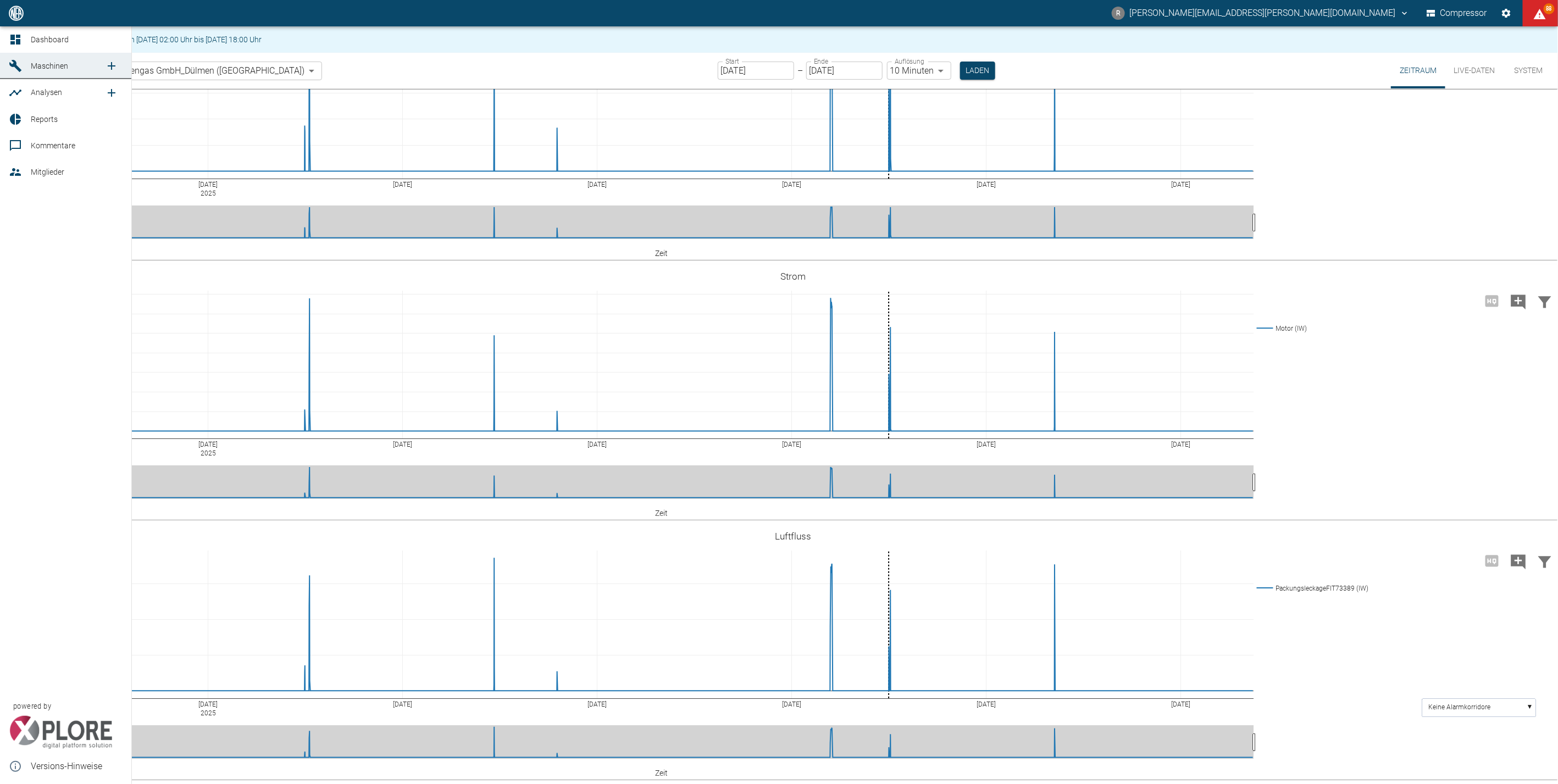
click at [15, 44] on icon at bounding box center [15, 39] width 13 height 13
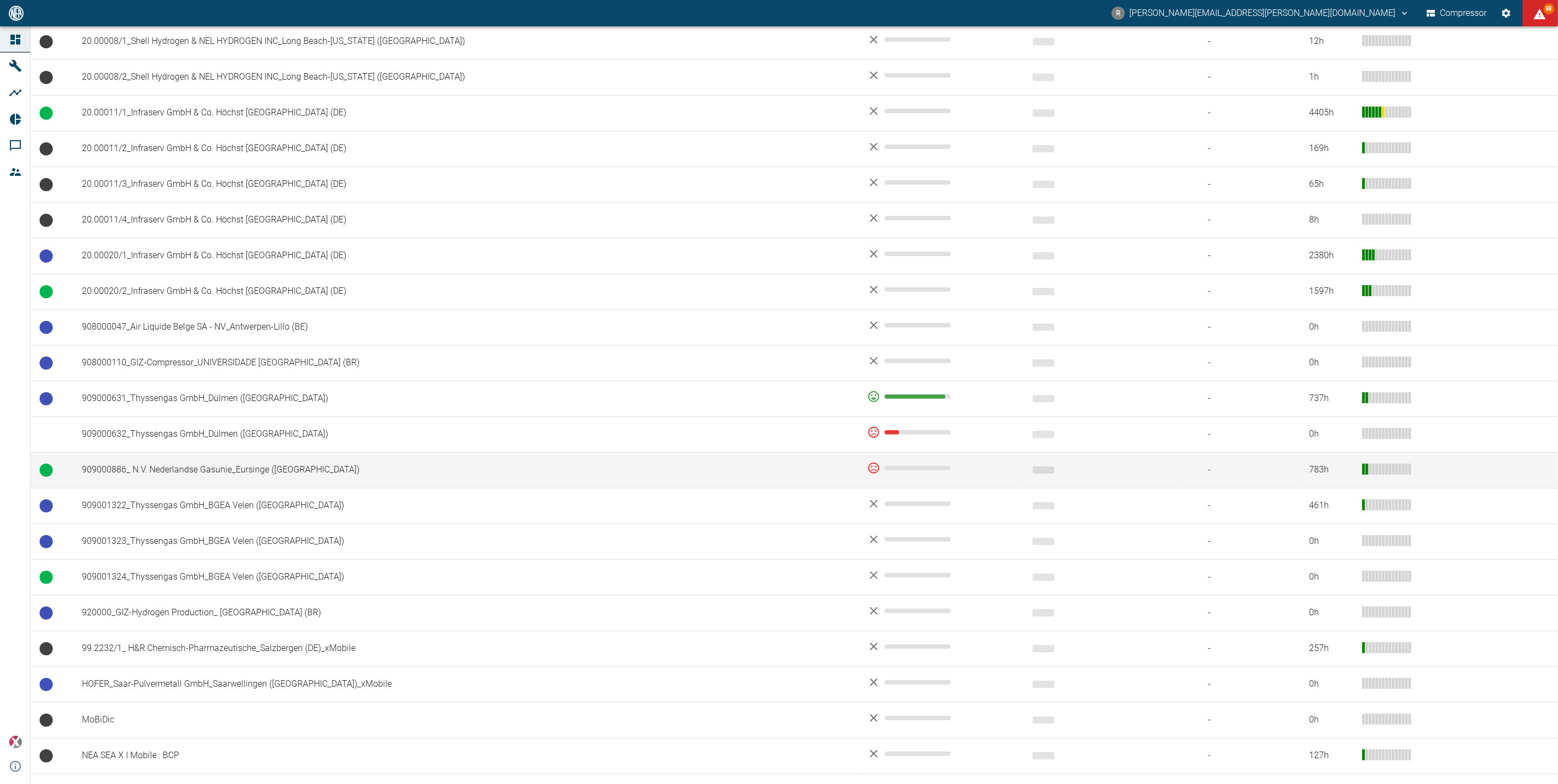
scroll to position [488, 0]
click at [154, 464] on td "909000886_ N.V. Nederlandse Gasunie_Eursinge ([GEOGRAPHIC_DATA])" at bounding box center [466, 470] width 785 height 36
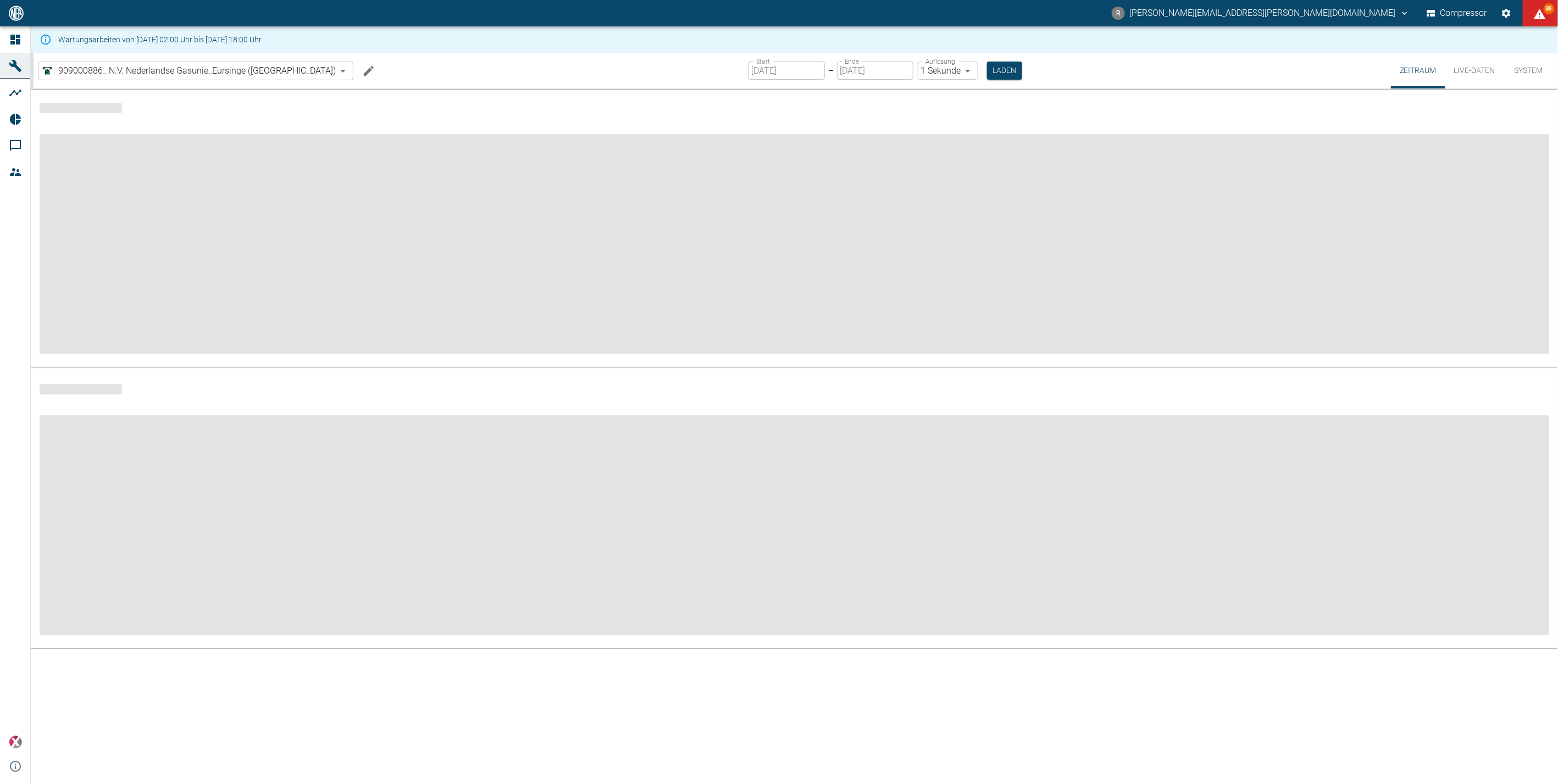
type input "2min"
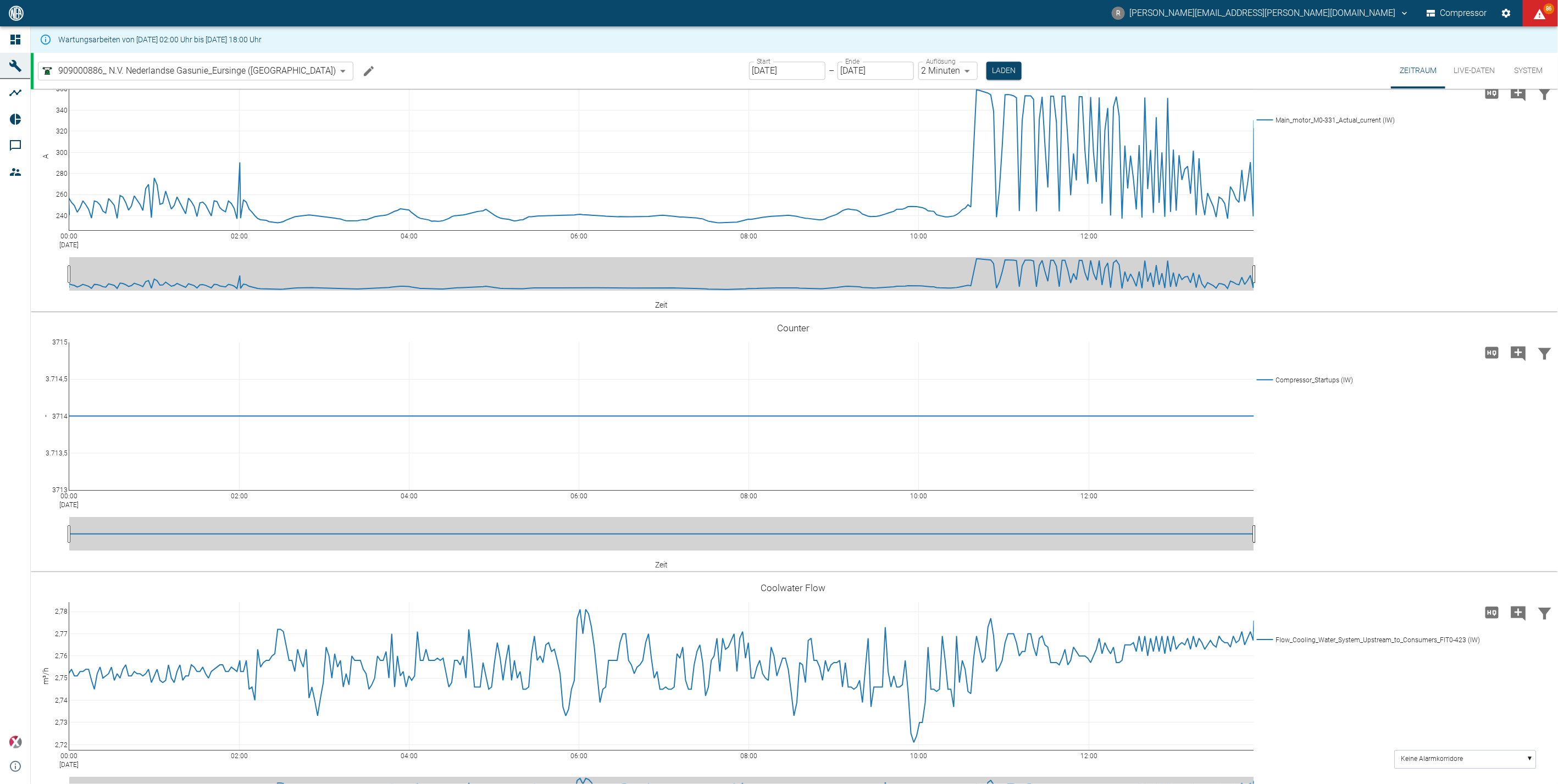
scroll to position [1830, 0]
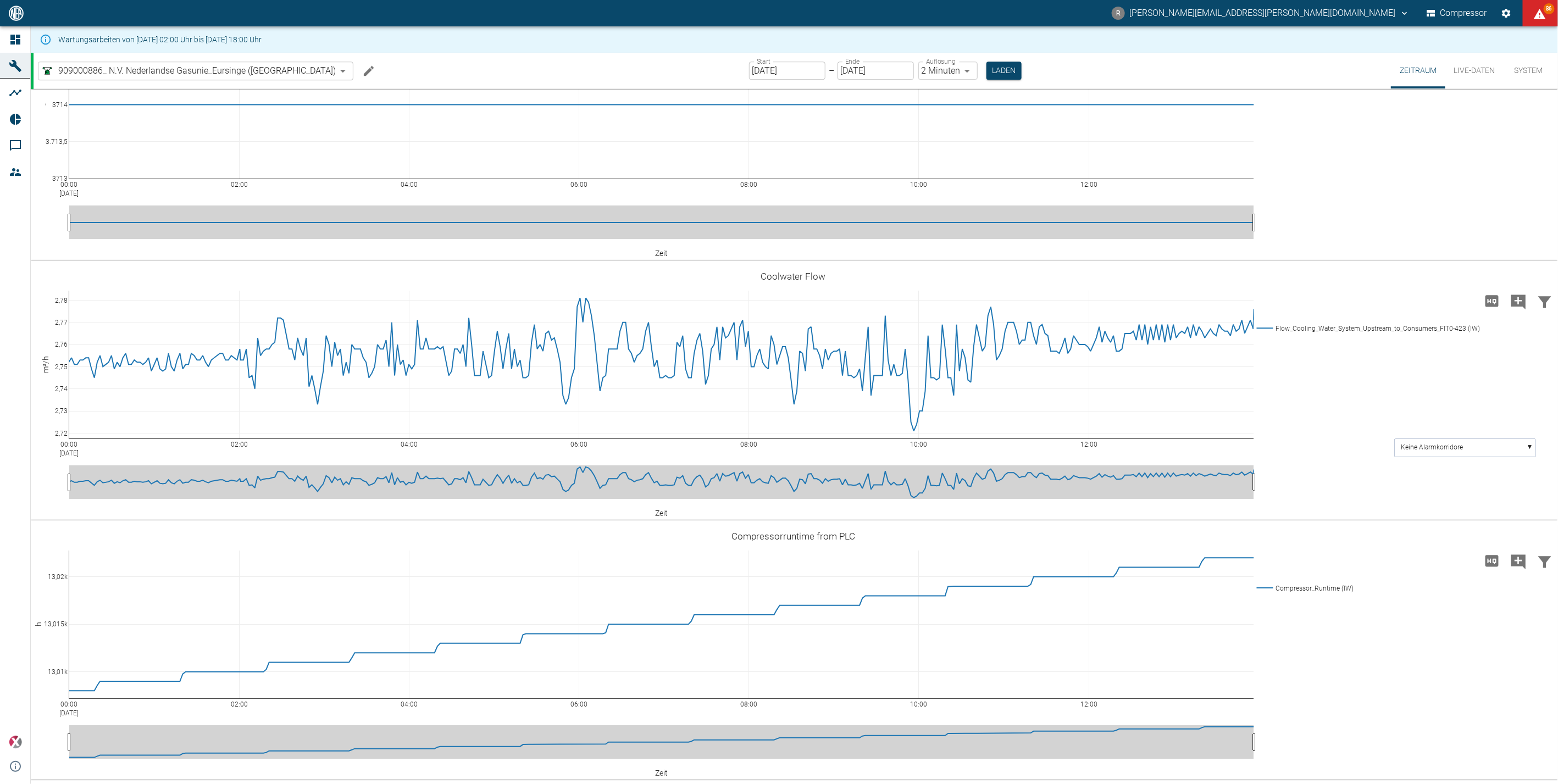
scroll to position [2502, 0]
click at [763, 71] on input "[DATE]" at bounding box center [787, 71] width 77 height 18
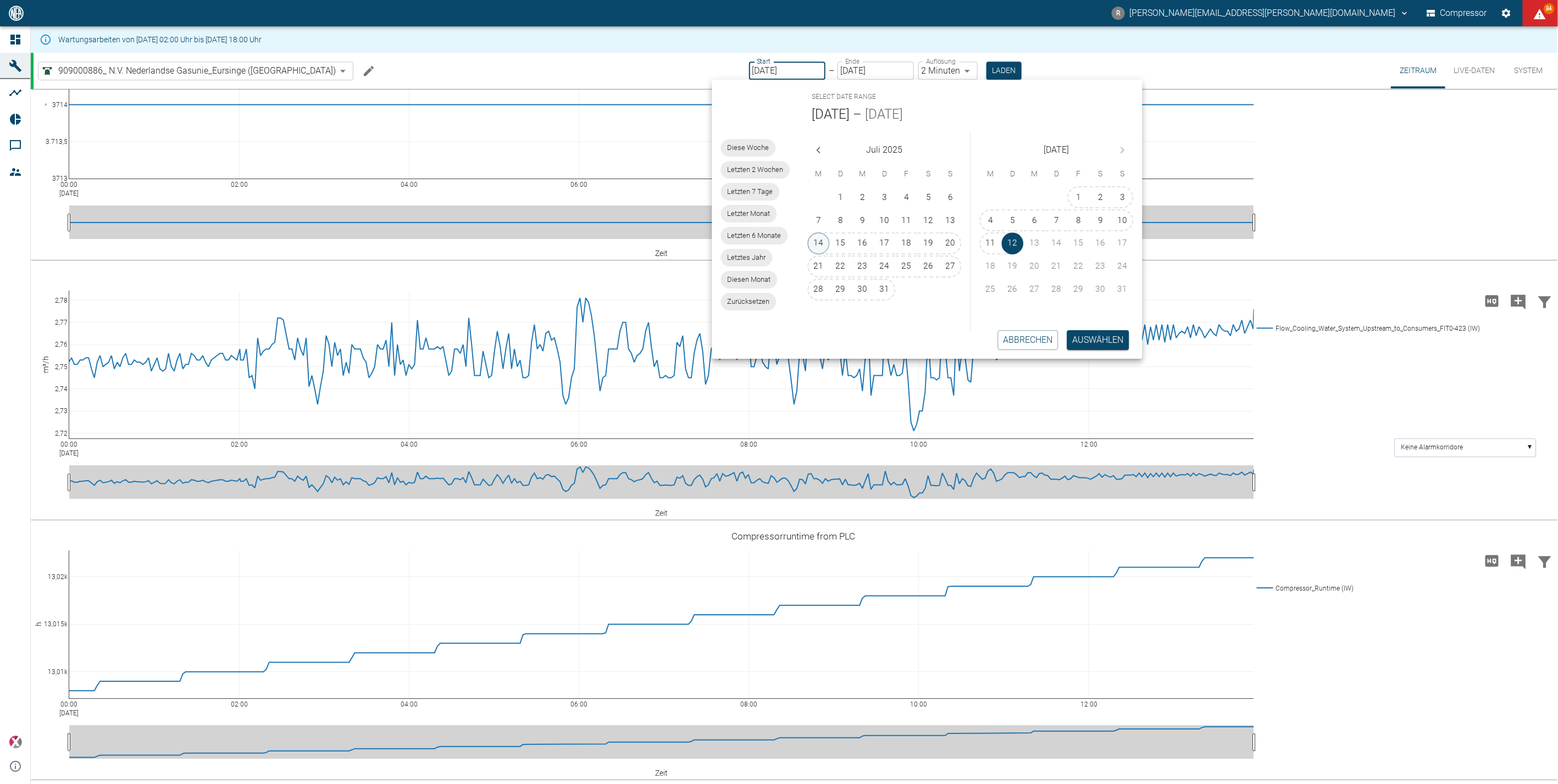
click at [819, 235] on button "14" at bounding box center [819, 243] width 22 height 22
type input "14.07.2025"
type input "10min"
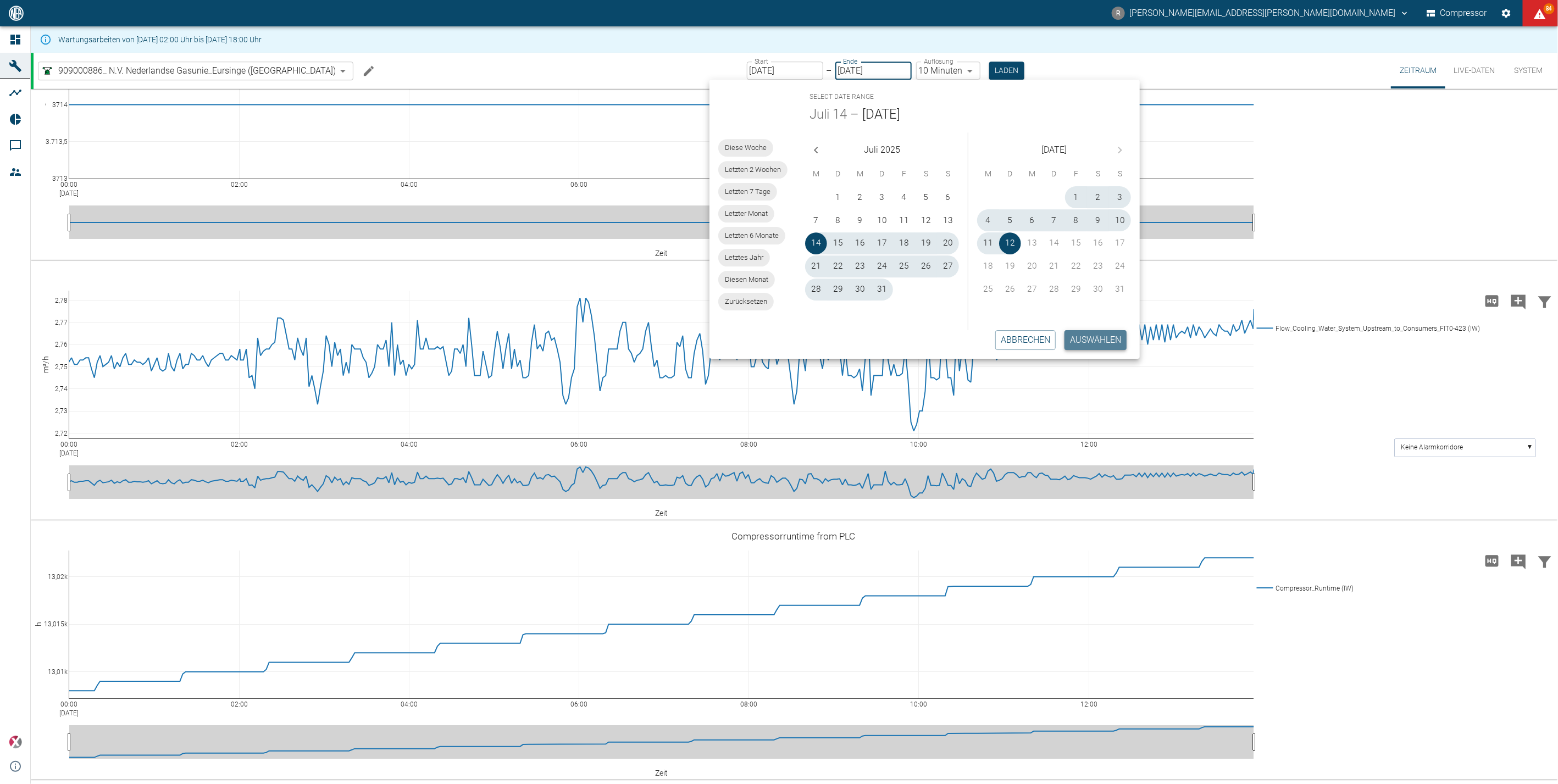
click at [1105, 344] on button "Auswählen" at bounding box center [1096, 340] width 62 height 20
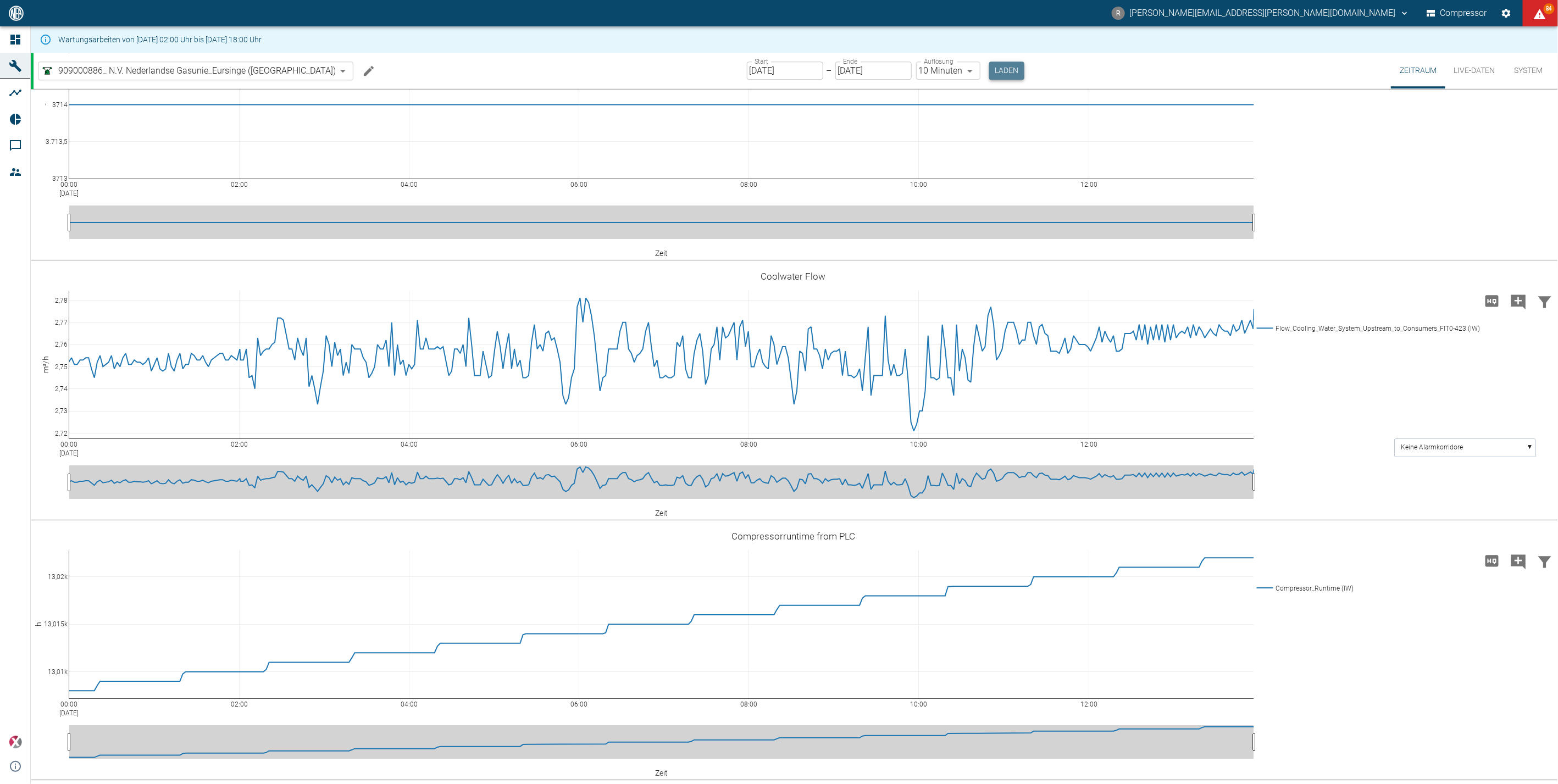
click at [989, 70] on button "Laden" at bounding box center [1007, 71] width 35 height 18
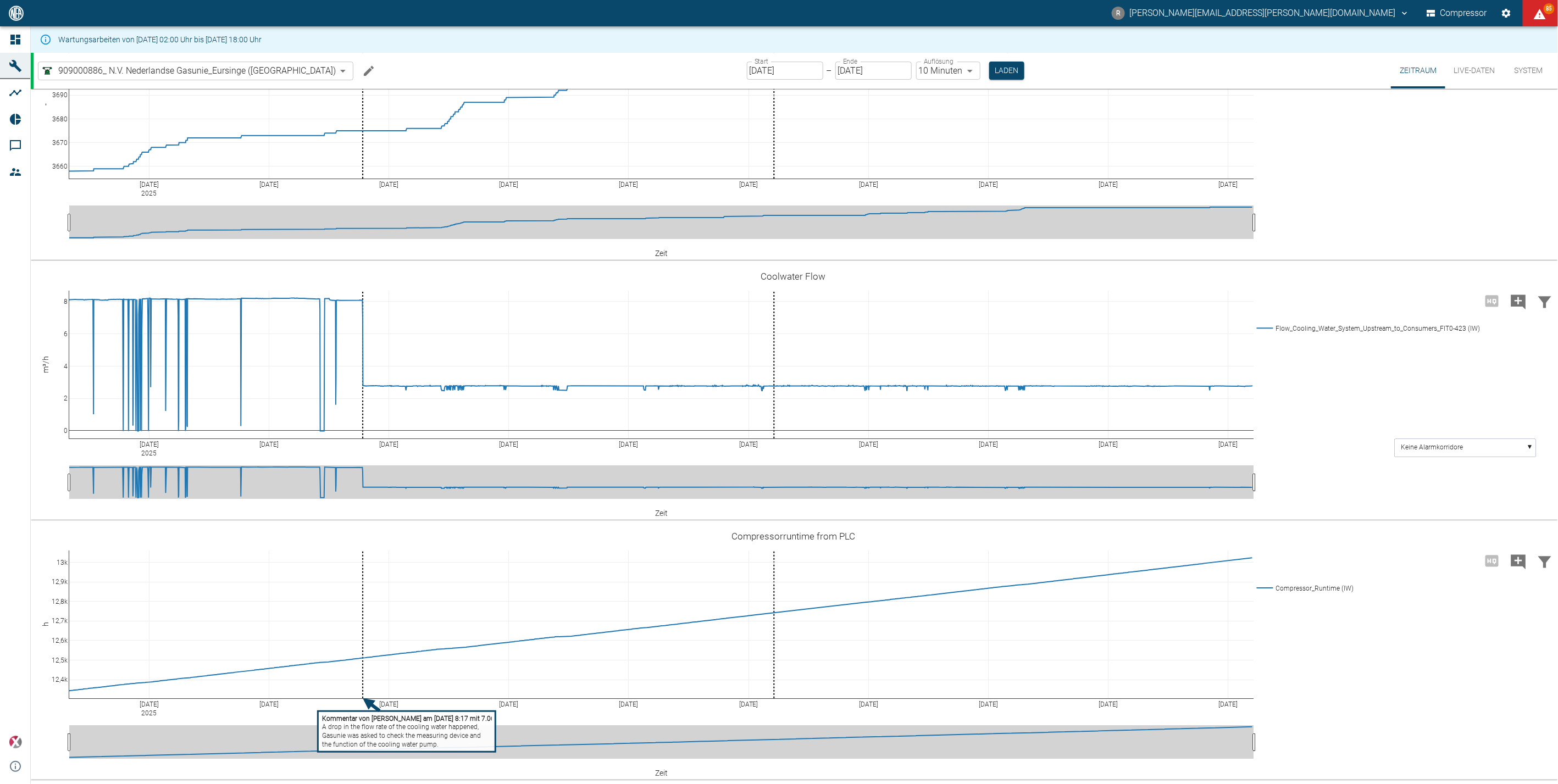
scroll to position [2342, 0]
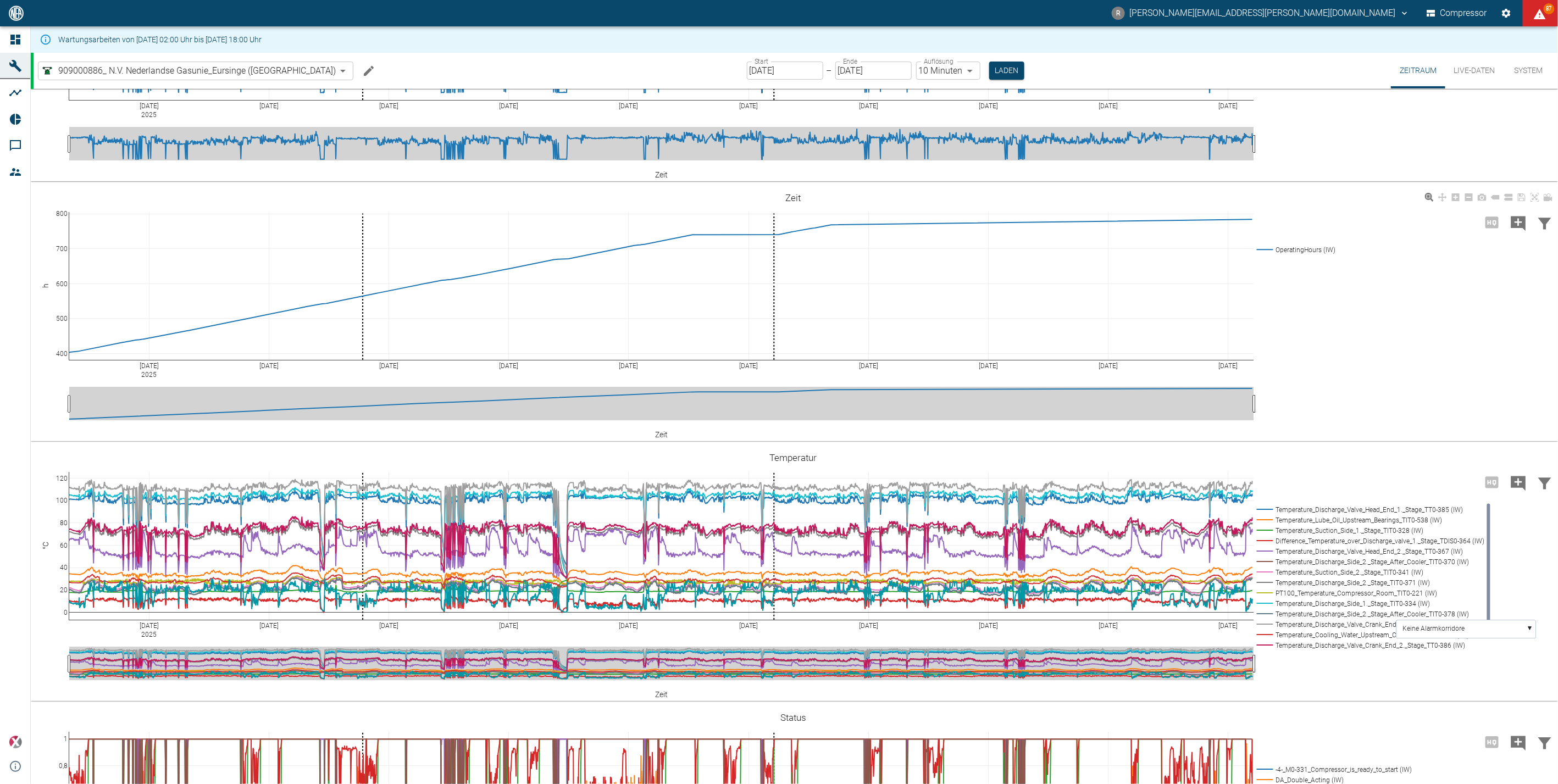
scroll to position [183, 0]
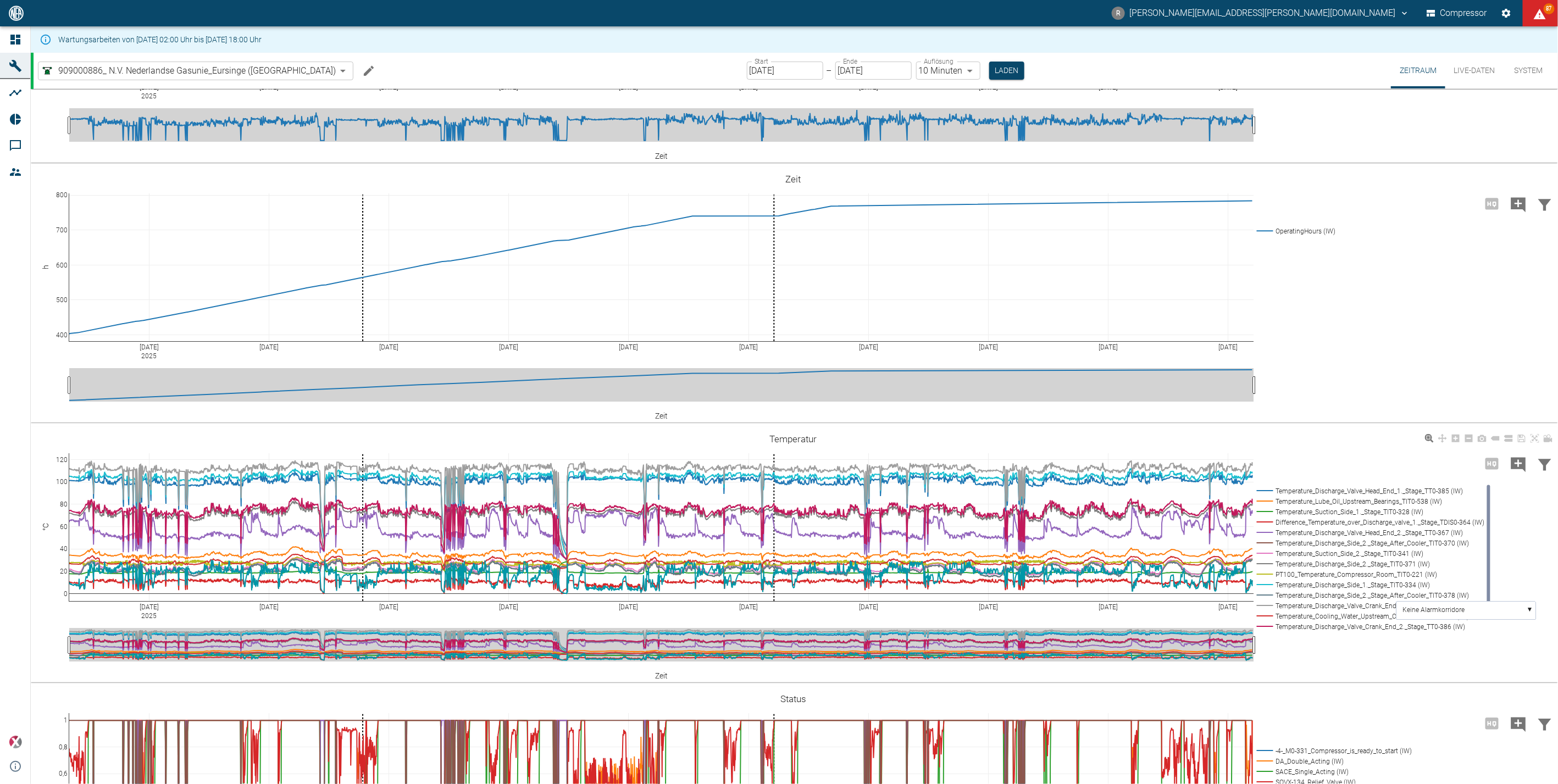
drag, startPoint x: 321, startPoint y: 446, endPoint x: 341, endPoint y: 445, distance: 20.0
click at [385, 452] on div "[DATE] [DATE] [DATE] [DATE] [DATE] [DATE] [DATE] [DATE] [DATE] [DATE] 0 20 40 6…" at bounding box center [793, 555] width 1525 height 247
drag, startPoint x: 341, startPoint y: 445, endPoint x: 393, endPoint y: 449, distance: 52.2
click at [393, 449] on div "[DATE] [DATE] [DATE] [DATE] [DATE] [DATE] [DATE] [DATE] [DATE] [DATE] 0 20 40 6…" at bounding box center [793, 555] width 1525 height 247
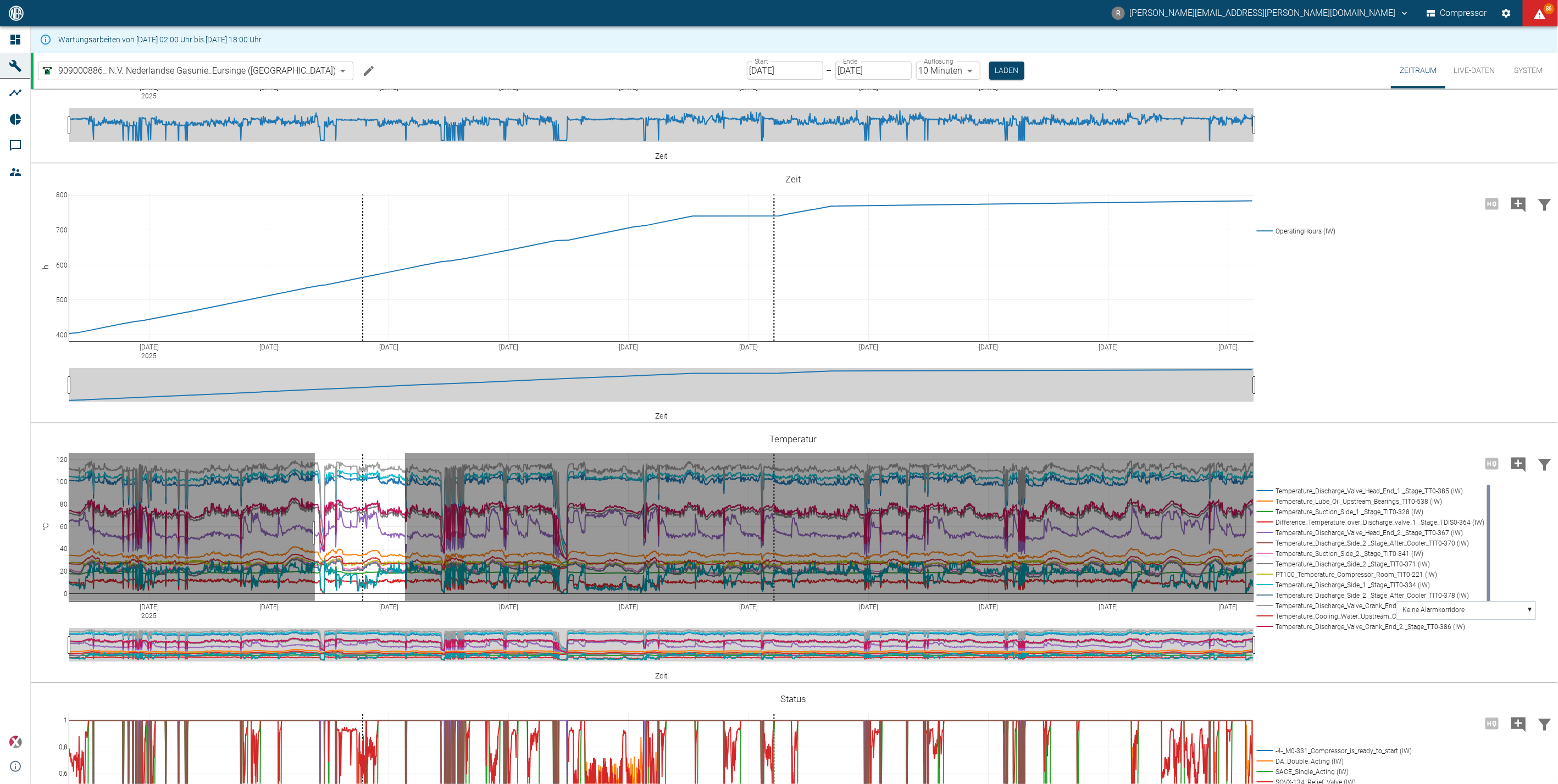
drag, startPoint x: 315, startPoint y: 532, endPoint x: 405, endPoint y: 524, distance: 90.4
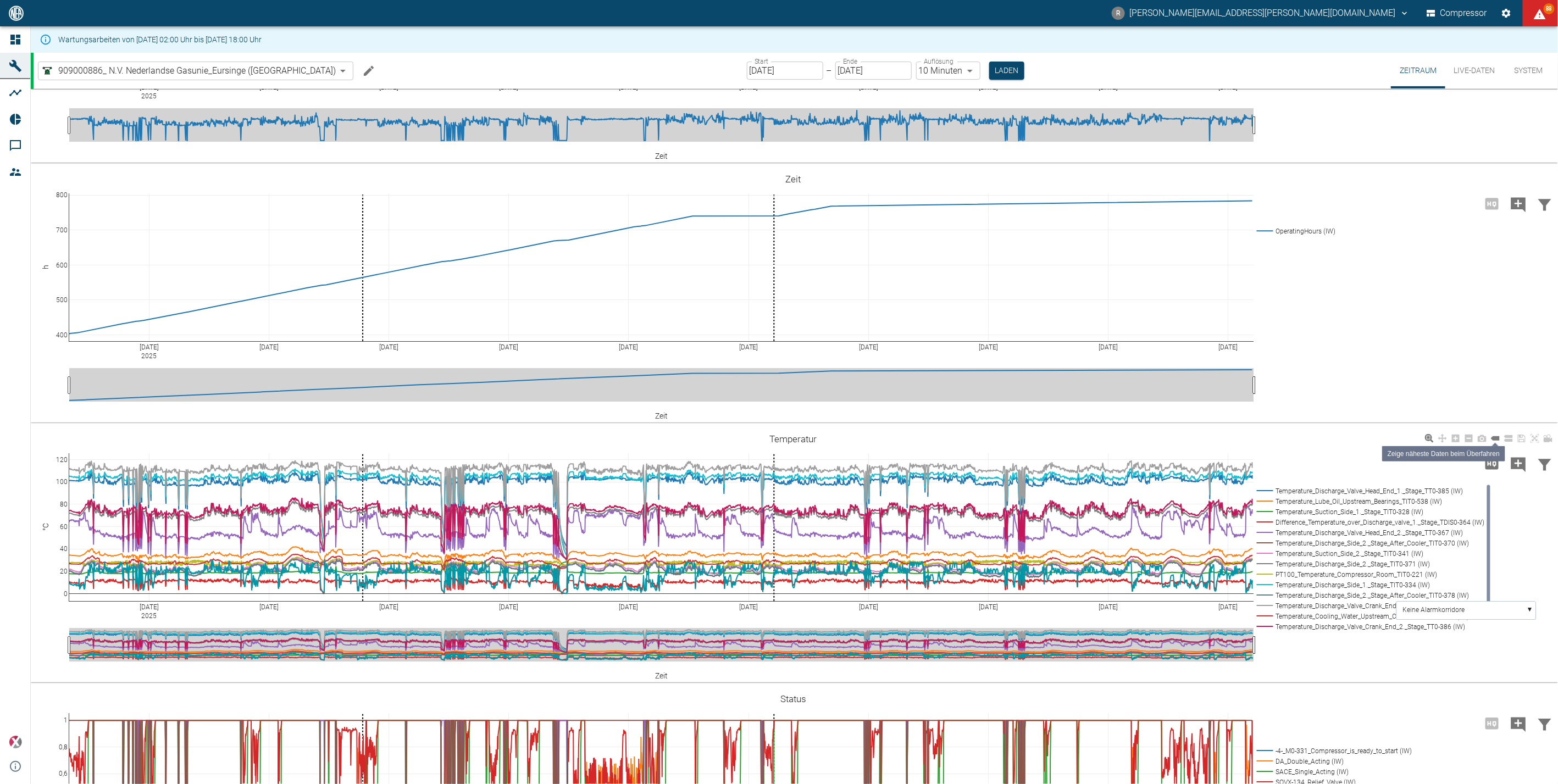
click at [1493, 436] on icon at bounding box center [1495, 438] width 9 height 4
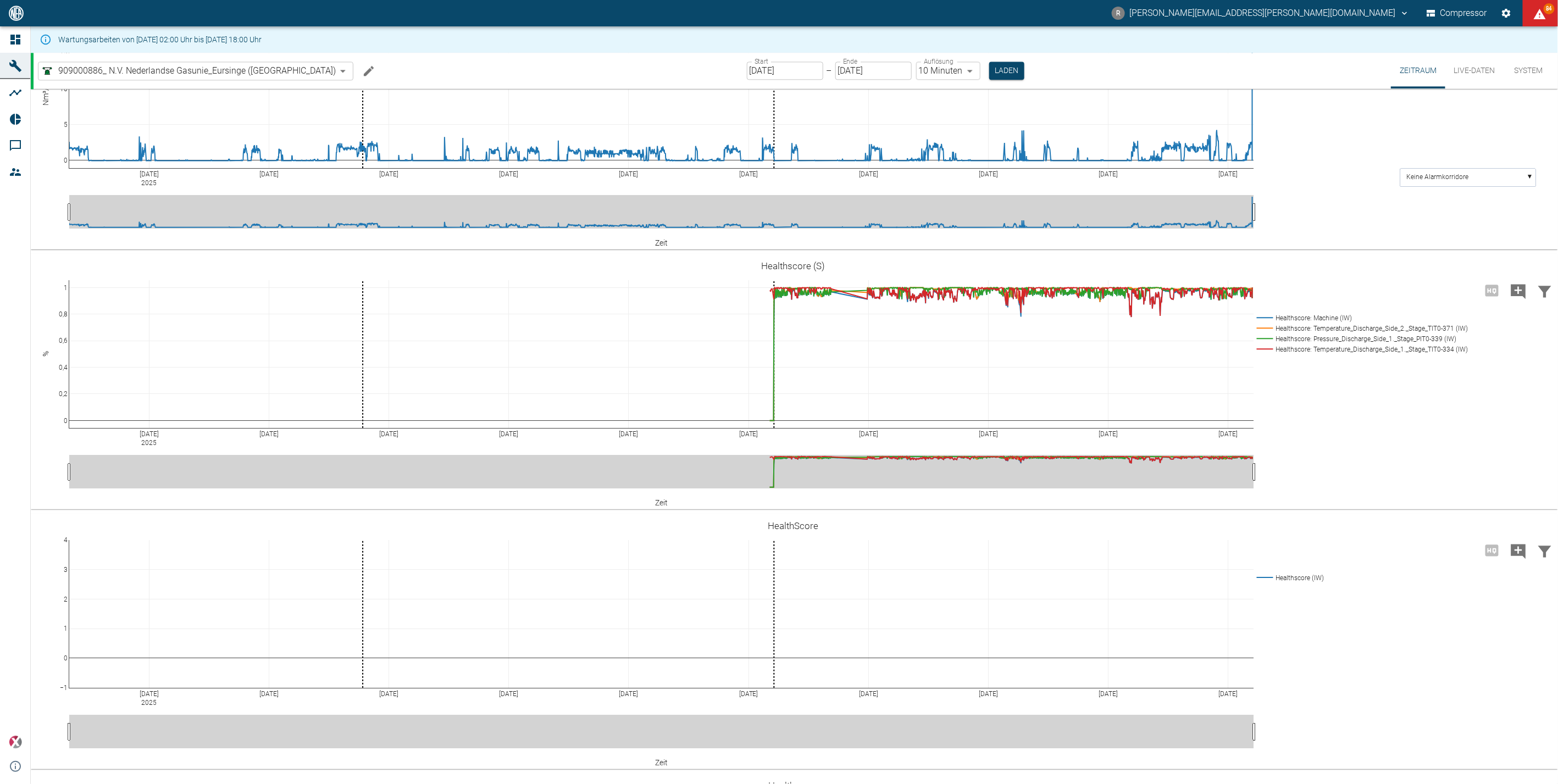
scroll to position [3197, 0]
